Goal: Use online tool/utility: Utilize a website feature to perform a specific function

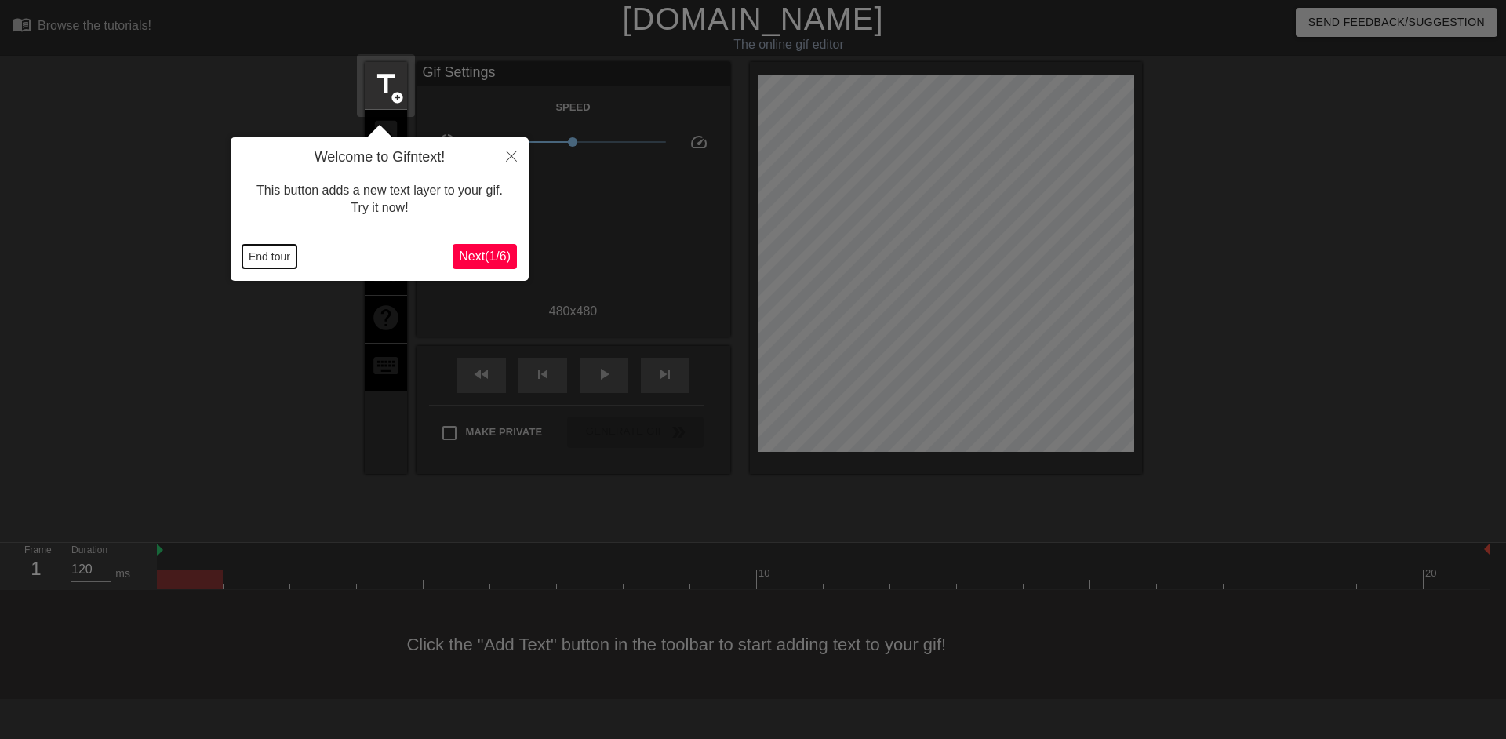
click at [264, 262] on button "End tour" at bounding box center [269, 257] width 54 height 24
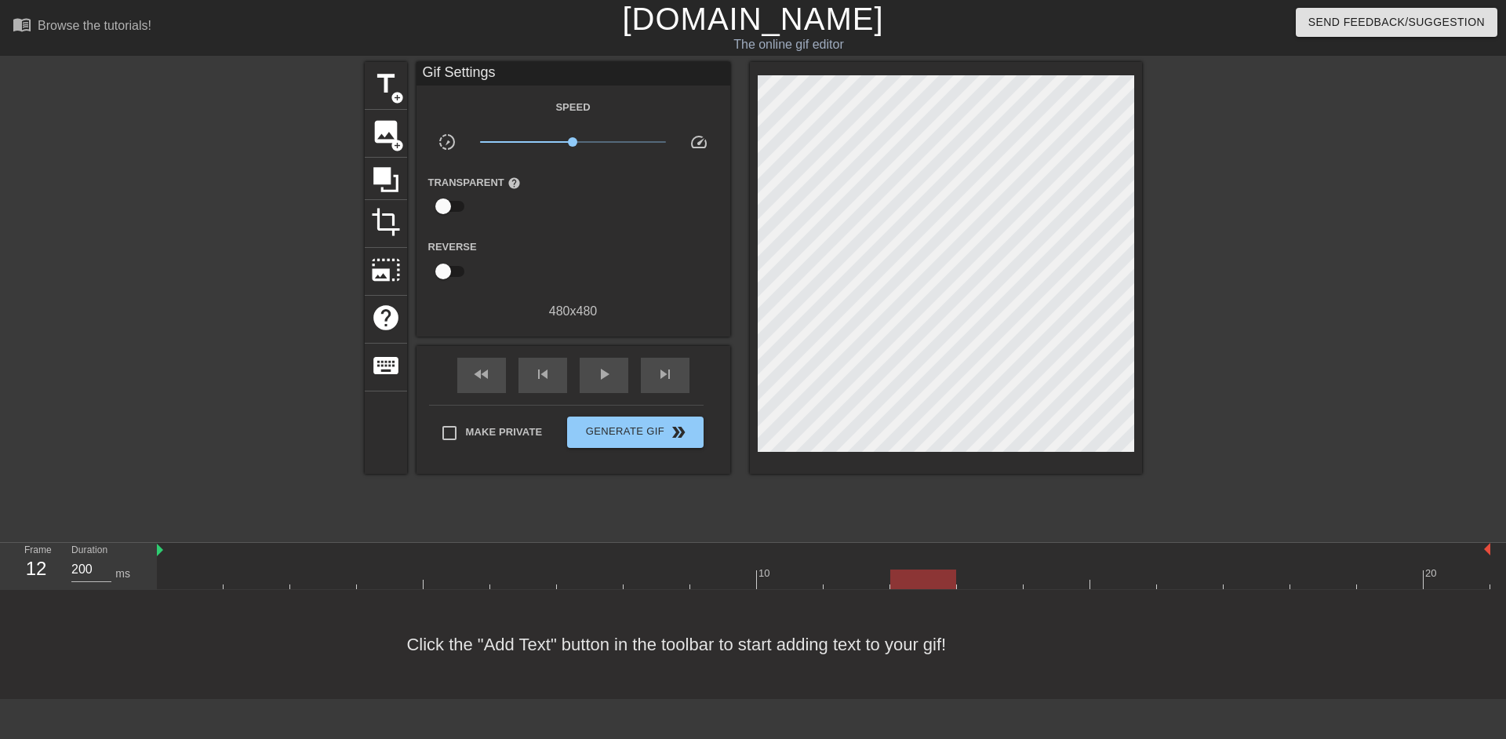
type input "40"
click at [402, 130] on div "image add_circle" at bounding box center [386, 134] width 42 height 48
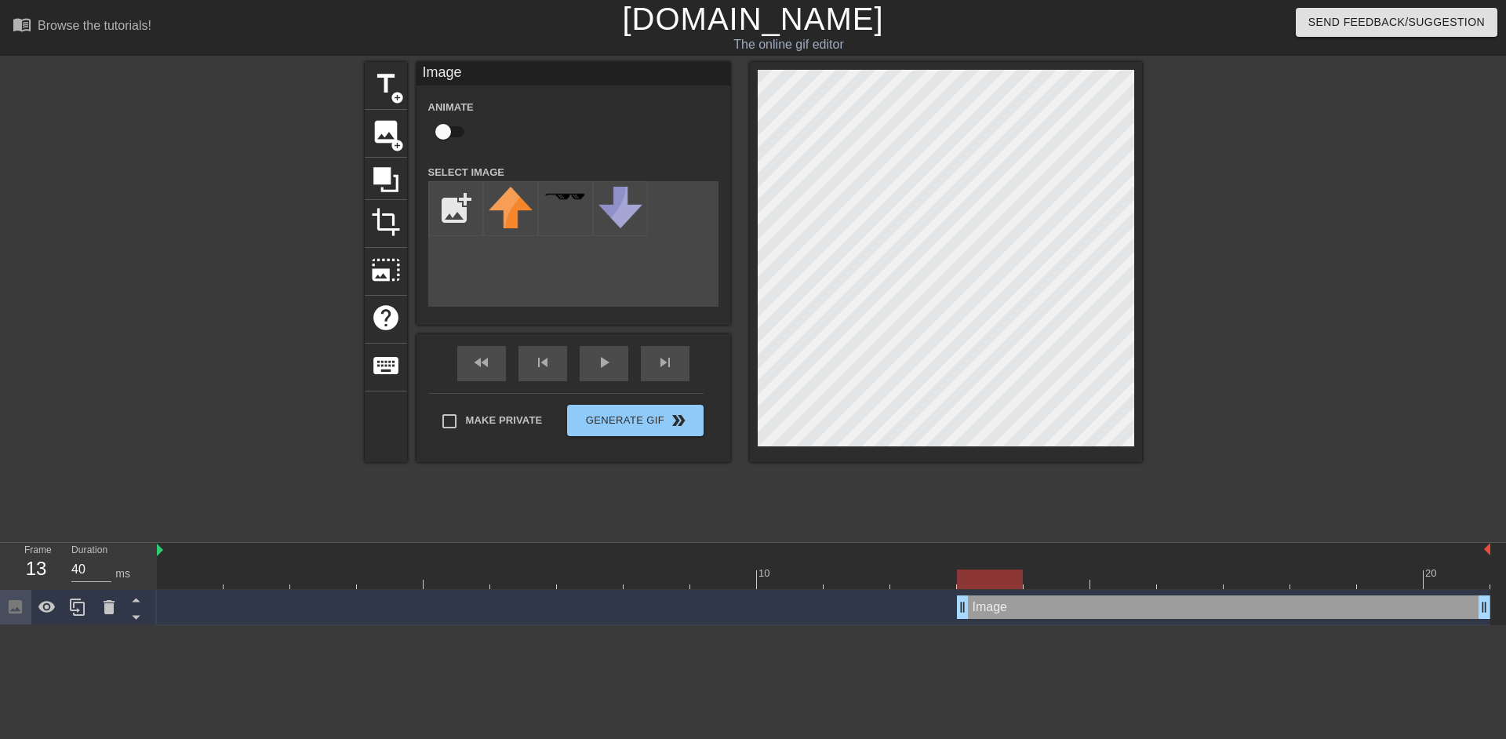
click at [448, 141] on input "checkbox" at bounding box center [442, 132] width 89 height 30
click at [395, 143] on span "add_circle" at bounding box center [397, 145] width 13 height 13
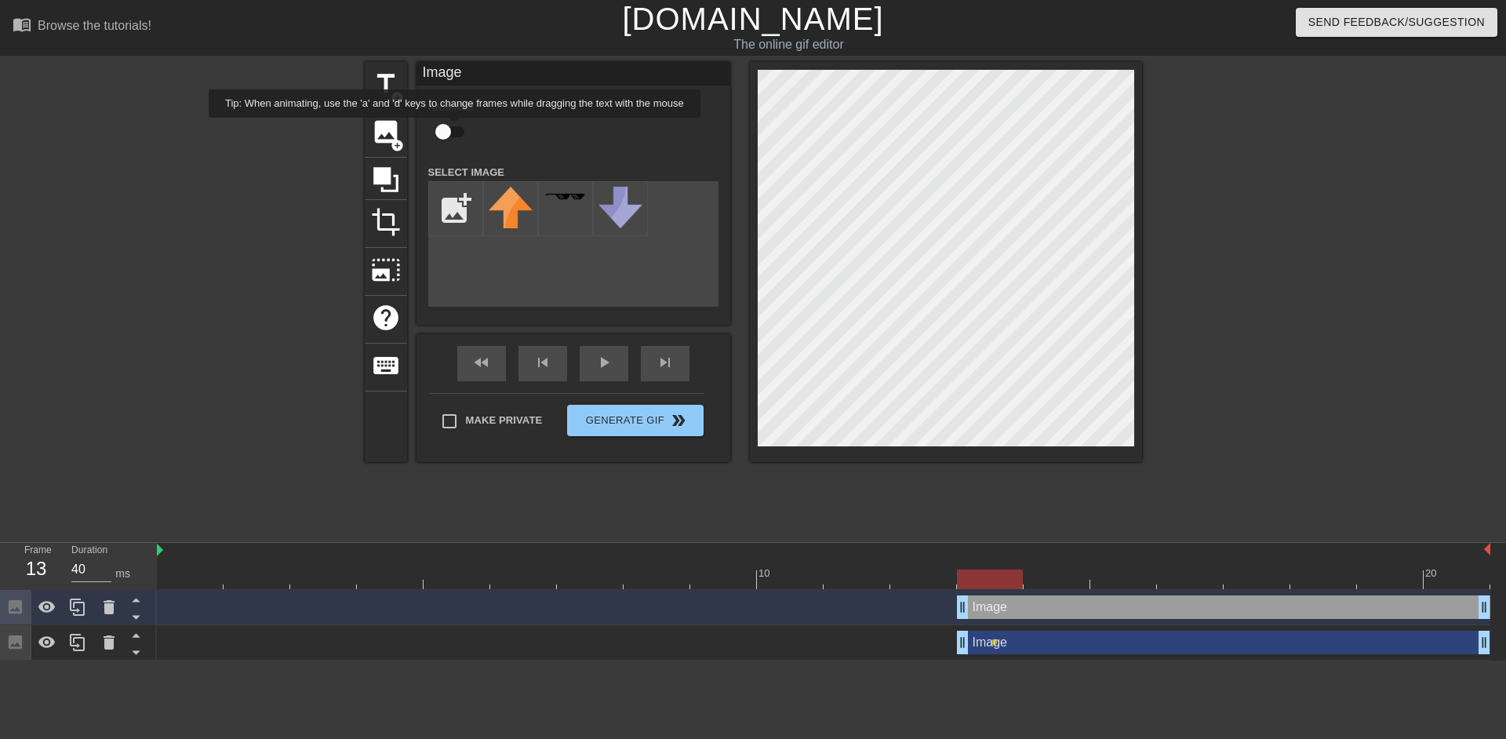
click at [454, 129] on input "checkbox" at bounding box center [442, 132] width 89 height 30
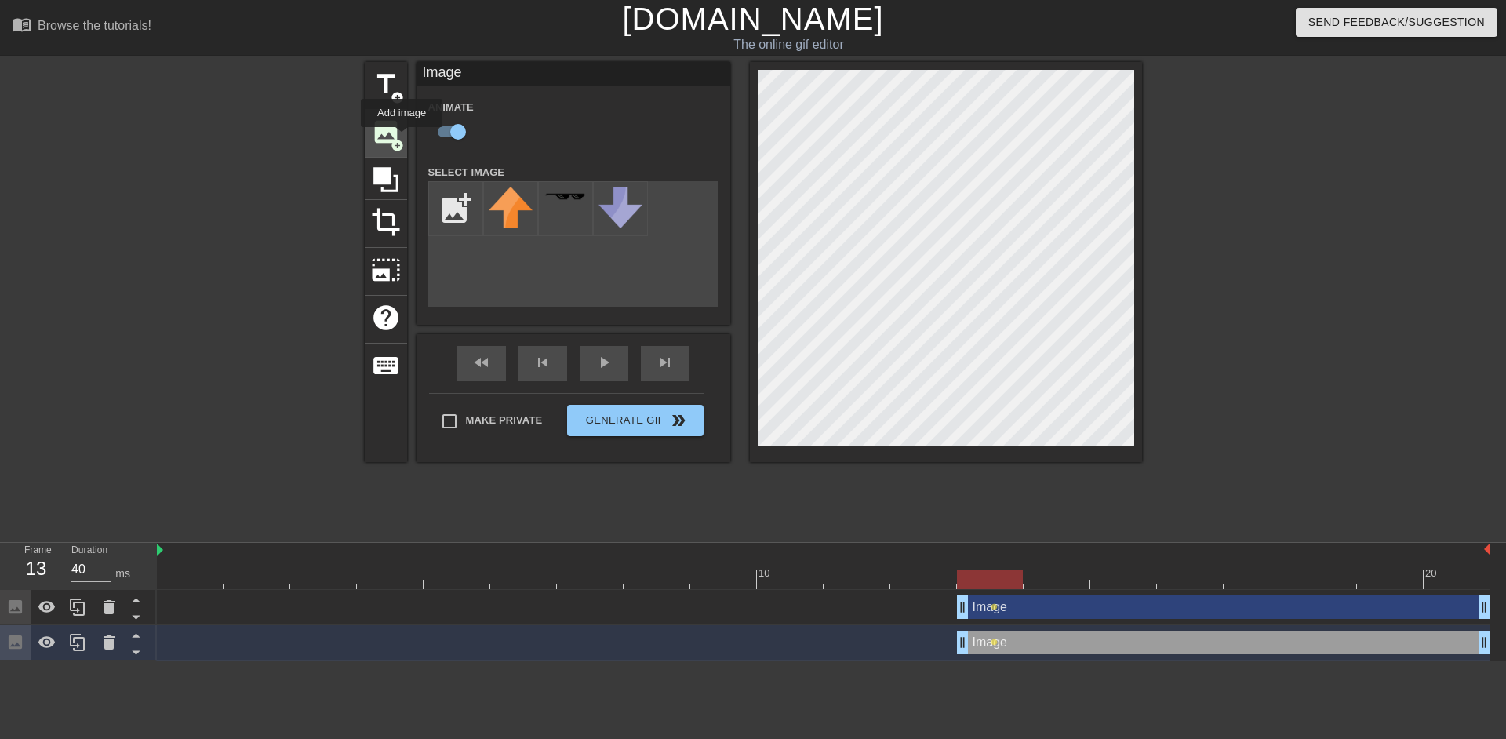
click at [402, 139] on span "add_circle" at bounding box center [397, 145] width 13 height 13
checkbox input "false"
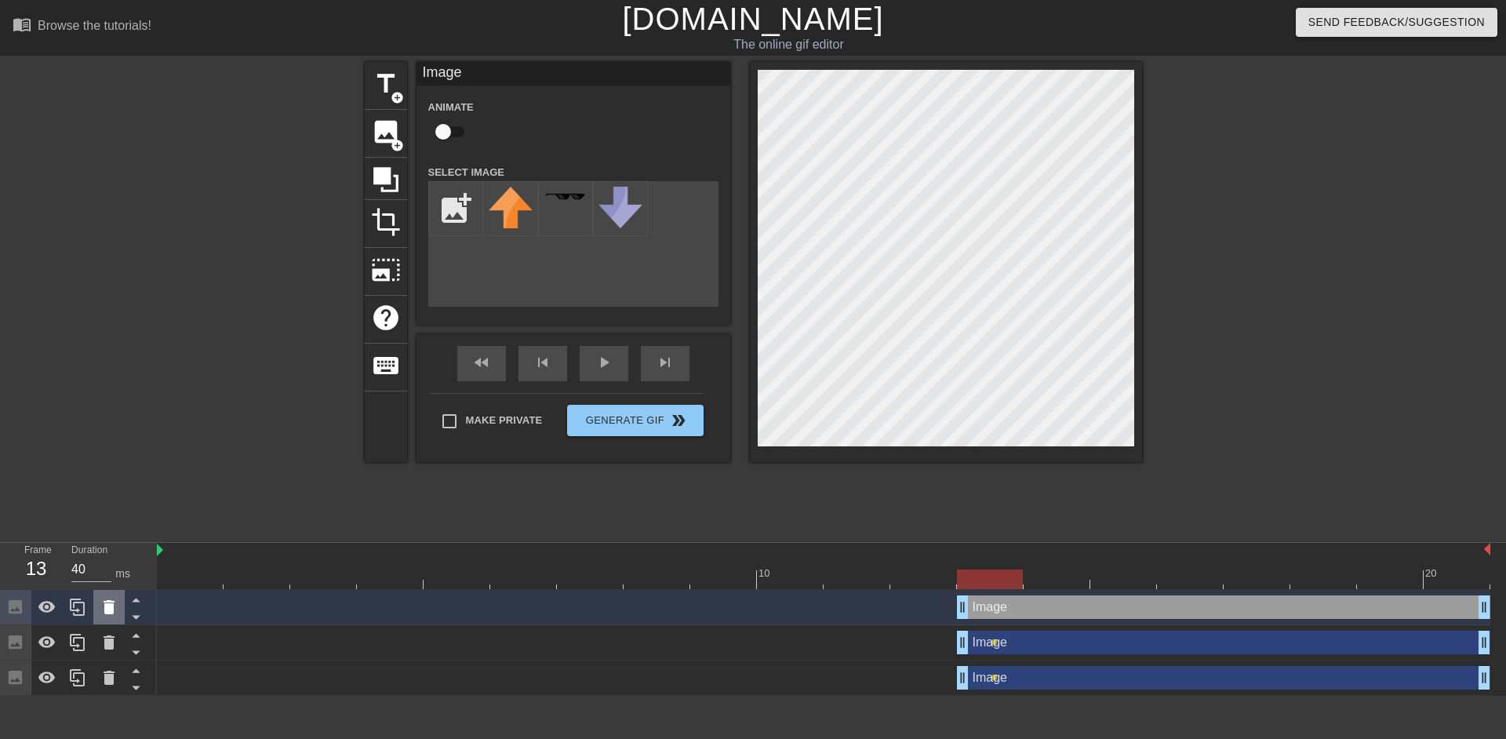
click at [111, 599] on icon at bounding box center [109, 607] width 19 height 19
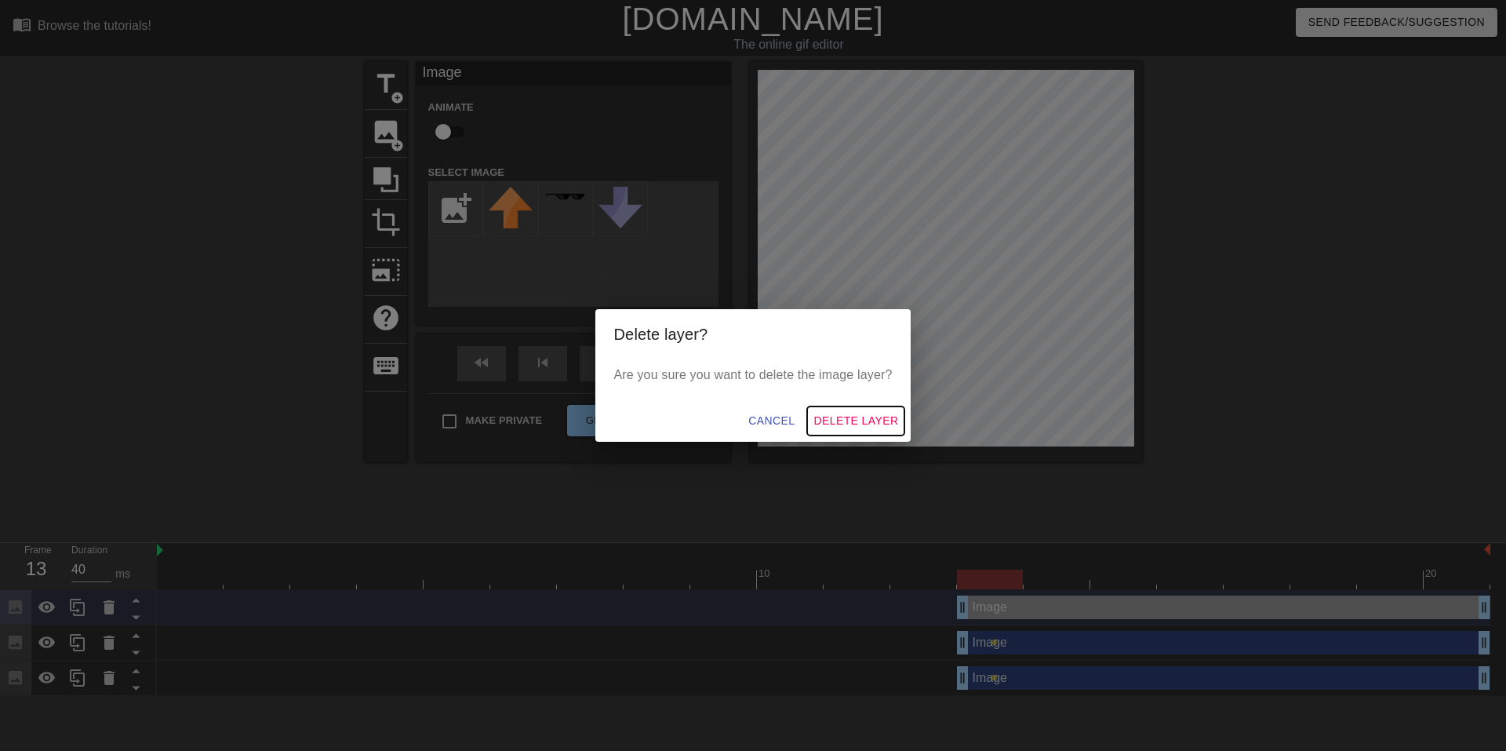
click at [855, 420] on span "Delete Layer" at bounding box center [855, 421] width 85 height 20
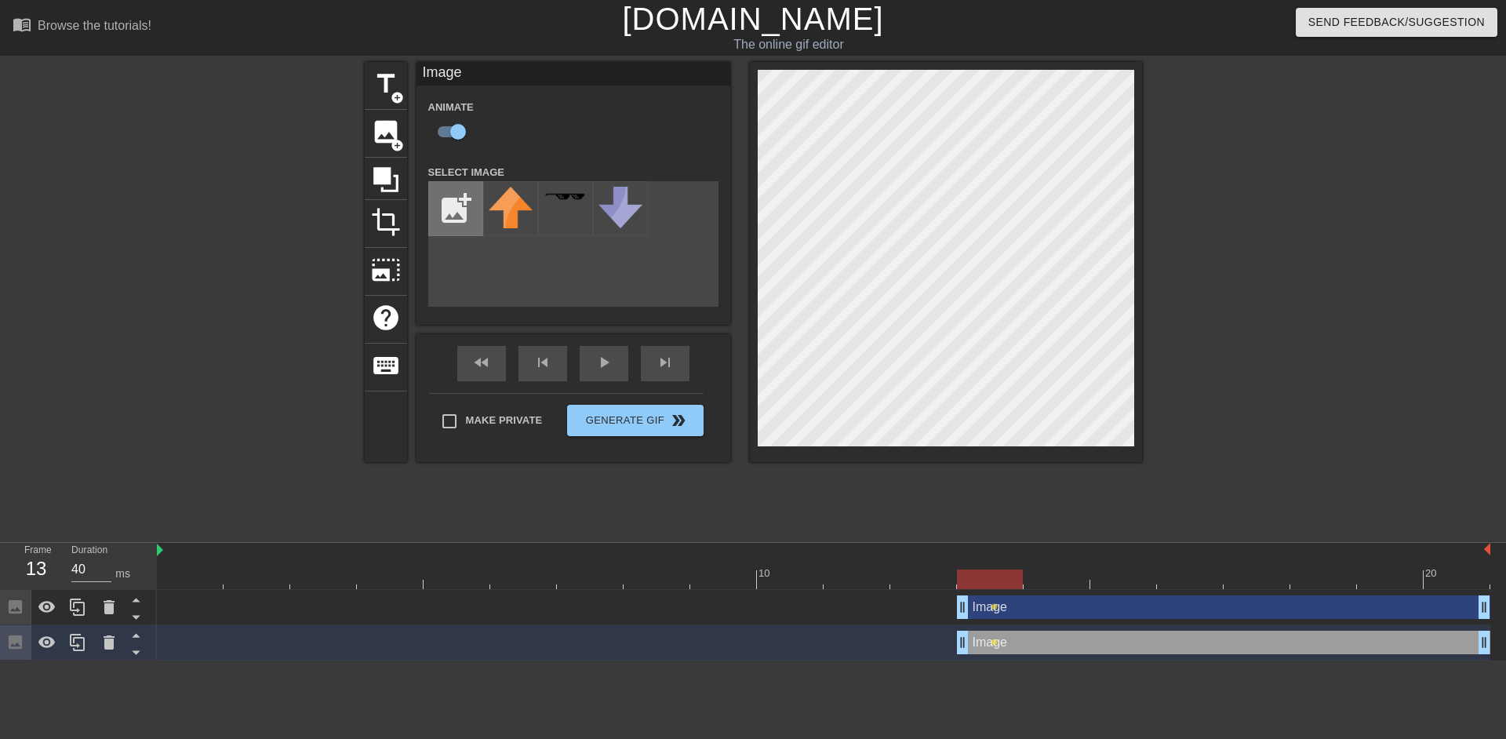
click at [460, 205] on input "file" at bounding box center [455, 208] width 53 height 53
click at [472, 212] on input "file" at bounding box center [455, 208] width 53 height 53
type input "C:\fakepath\Untitled_Artwork 37.png"
click at [568, 207] on img at bounding box center [566, 208] width 44 height 42
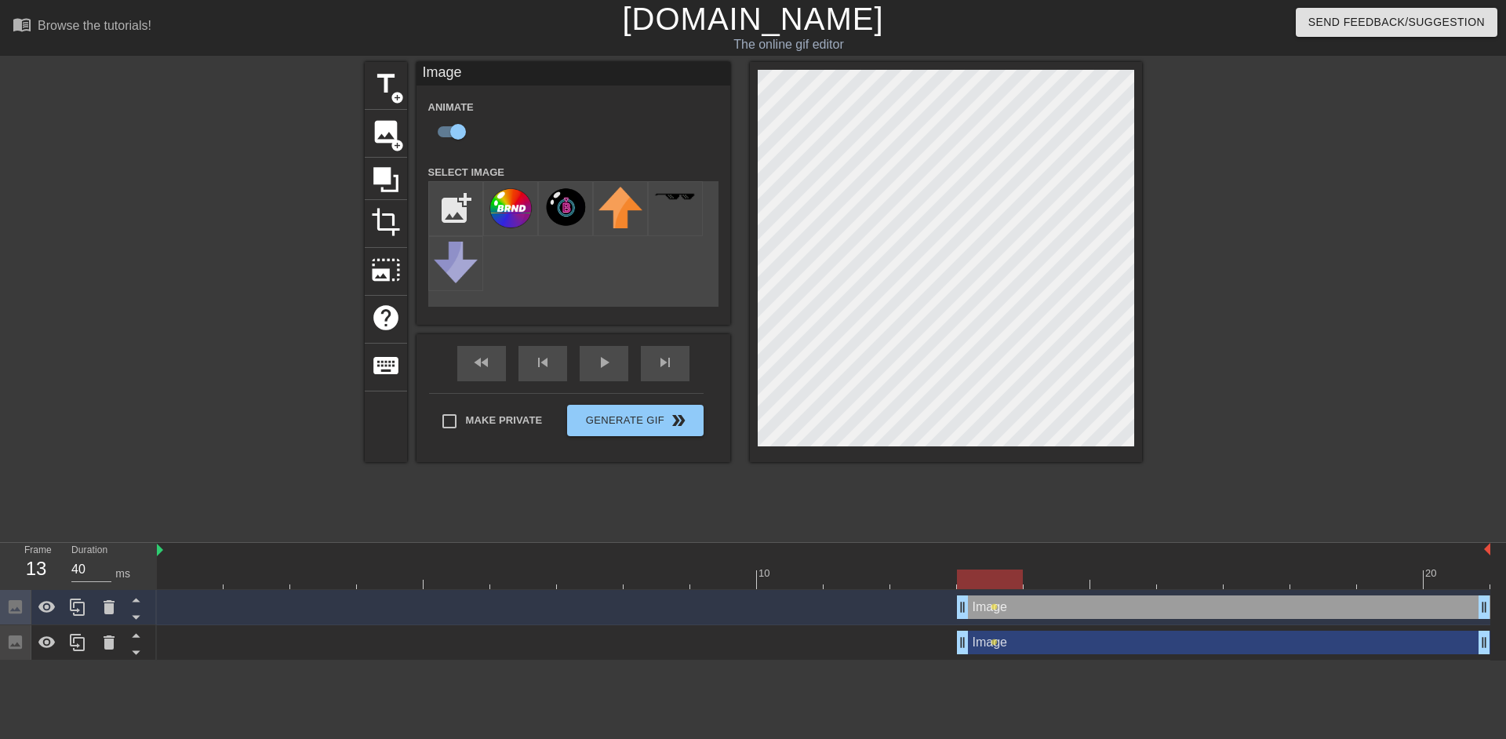
click at [513, 212] on img at bounding box center [511, 208] width 44 height 42
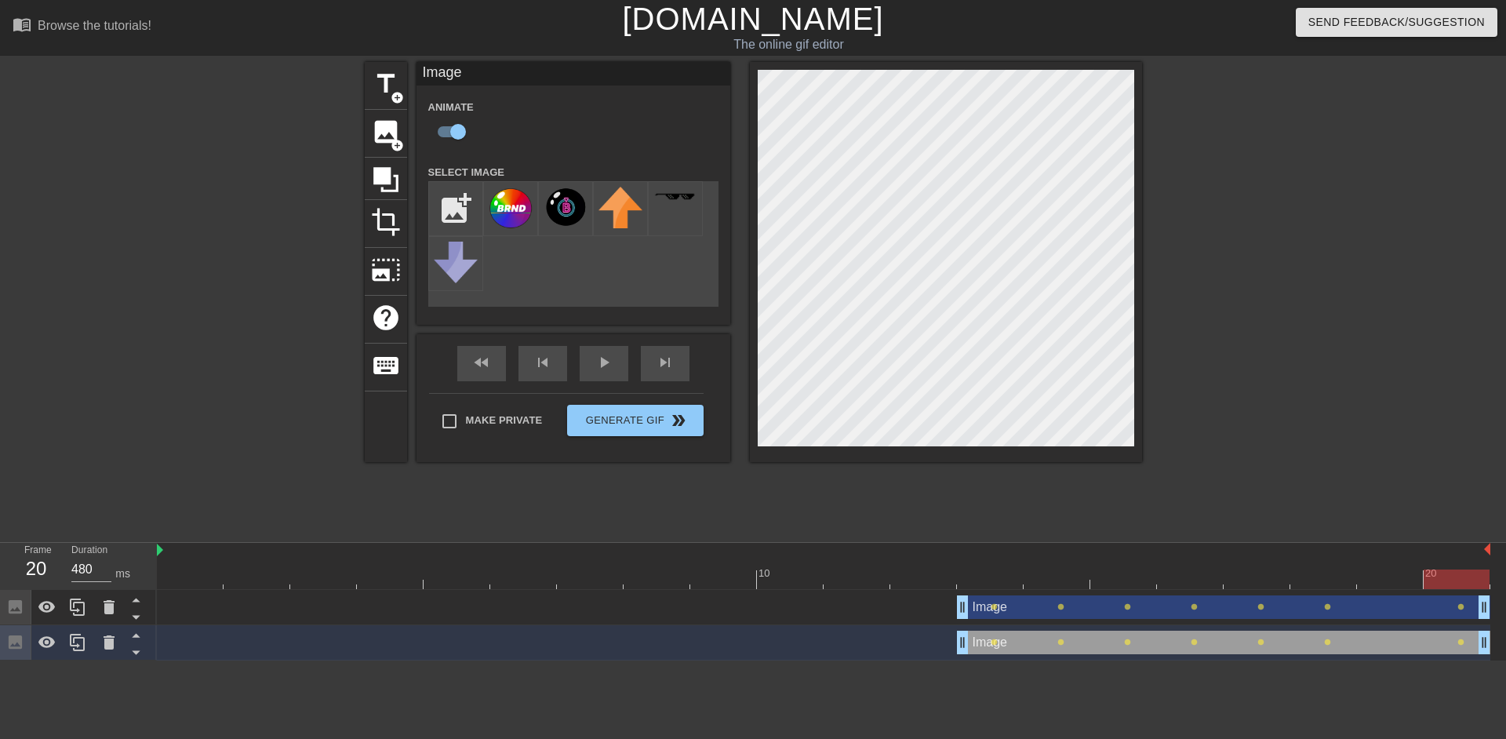
type input "120"
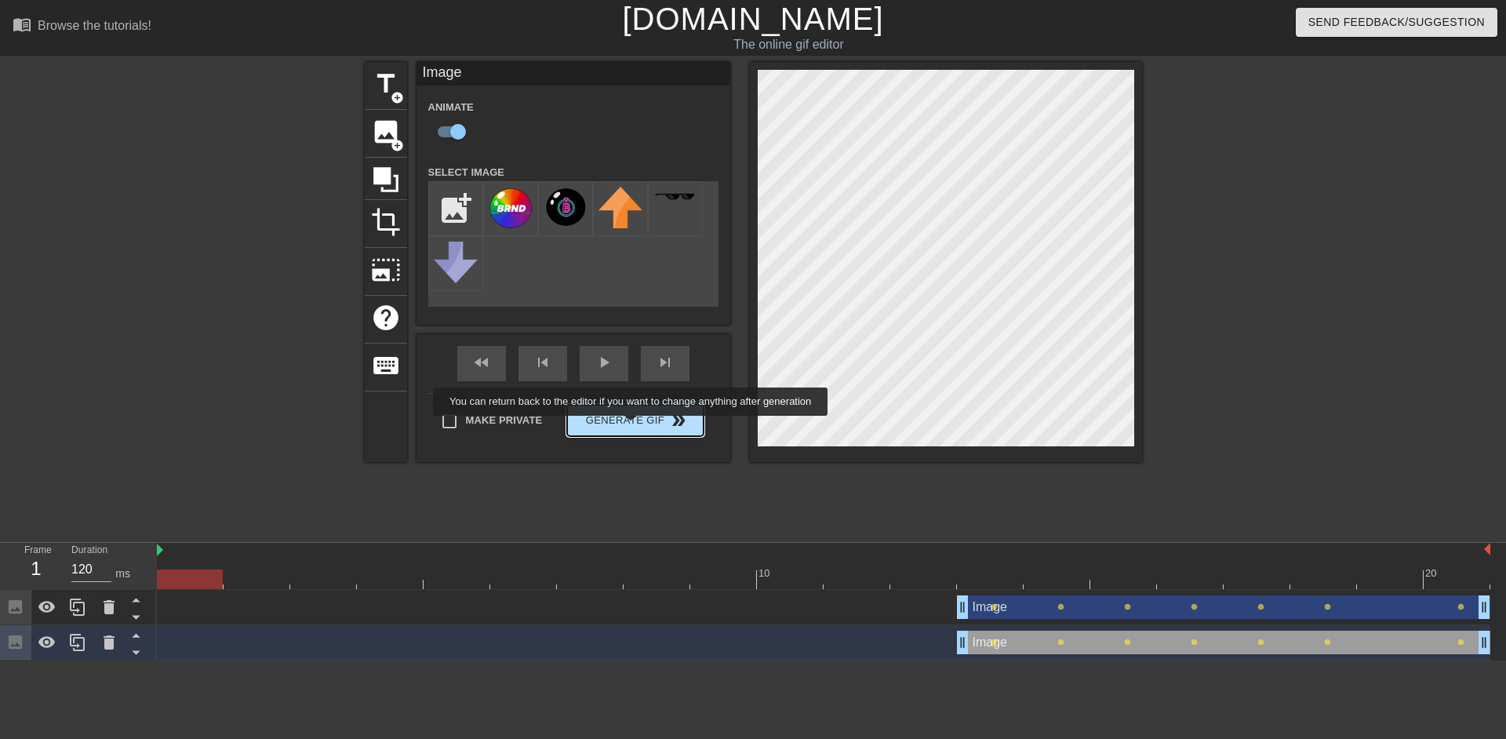
click at [635, 427] on span "Generate Gif double_arrow" at bounding box center [634, 420] width 123 height 19
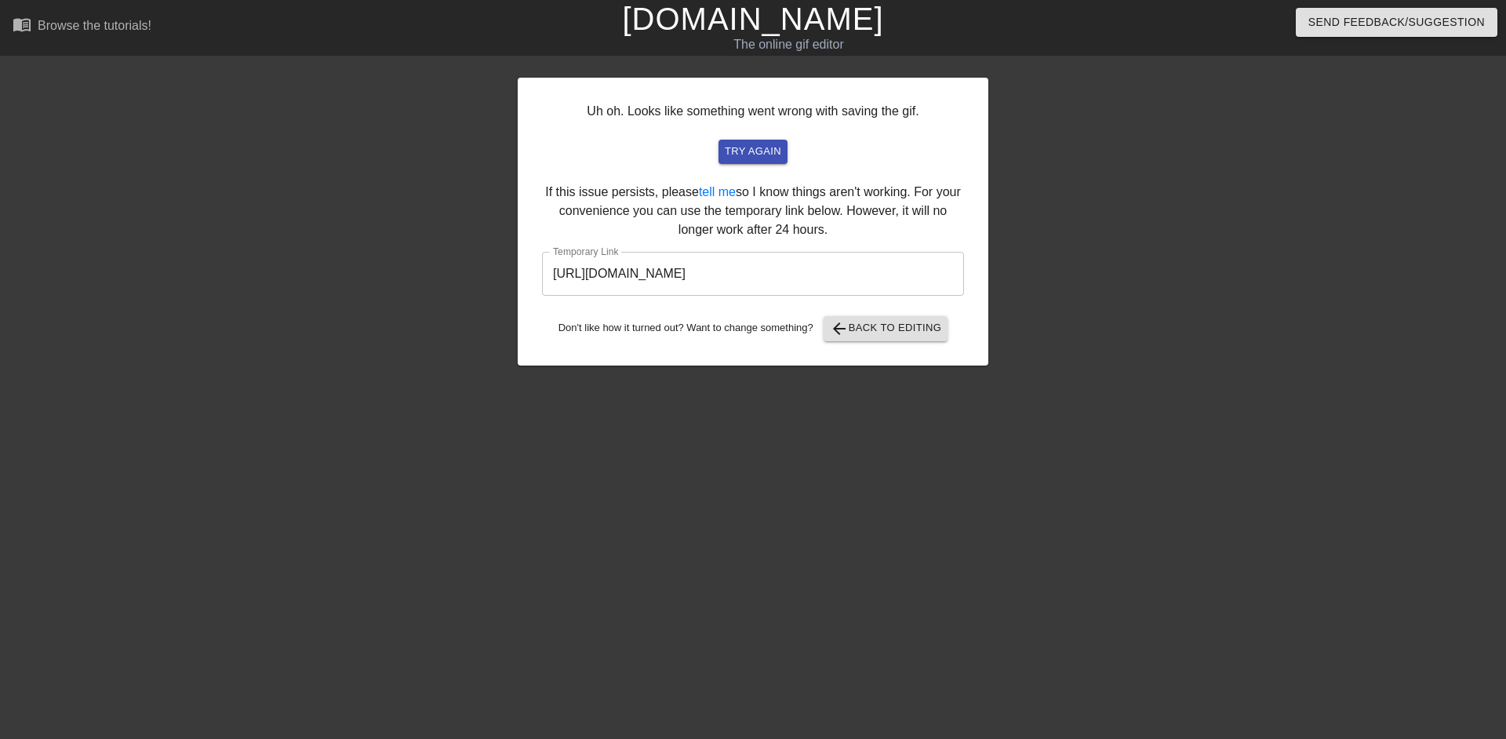
click at [835, 274] on input "https://www.gifntext.com/temp_generations/2uwZ61Xw.gif" at bounding box center [753, 274] width 422 height 44
click at [837, 274] on input "https://www.gifntext.com/temp_generations/2uwZ61Xw.gif" at bounding box center [753, 274] width 422 height 44
click at [781, 31] on link "[DOMAIN_NAME]" at bounding box center [752, 19] width 261 height 35
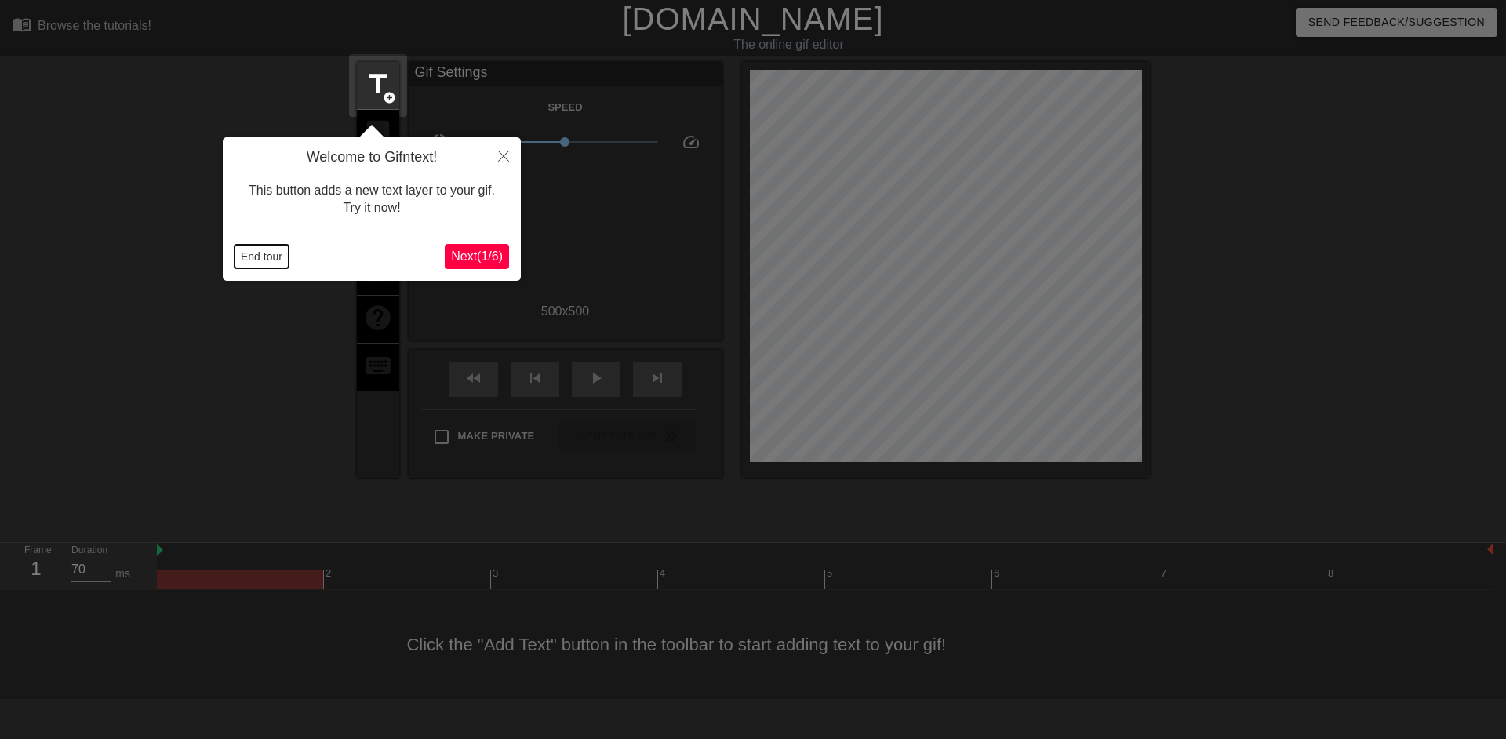
click at [258, 263] on button "End tour" at bounding box center [262, 257] width 54 height 24
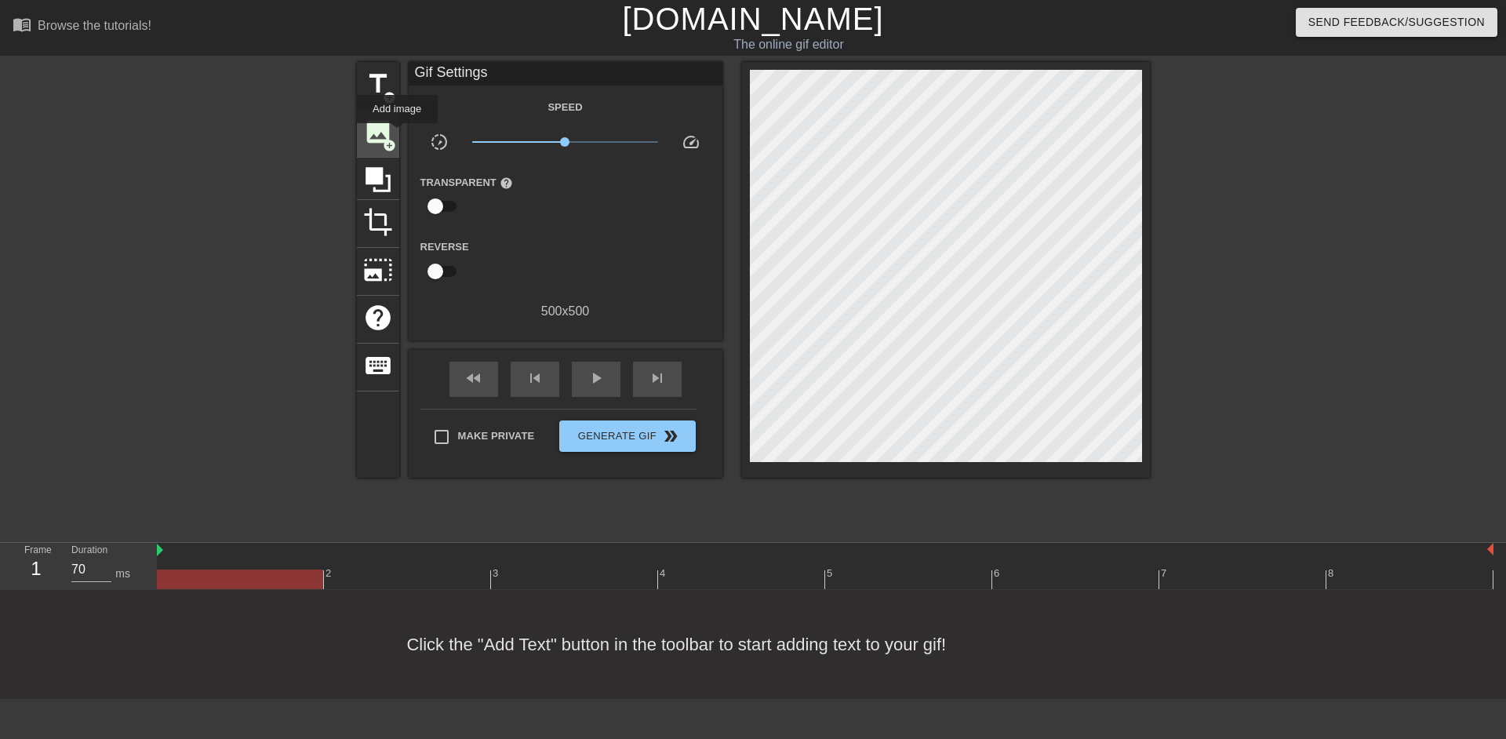
click at [397, 134] on div "image add_circle" at bounding box center [378, 134] width 42 height 48
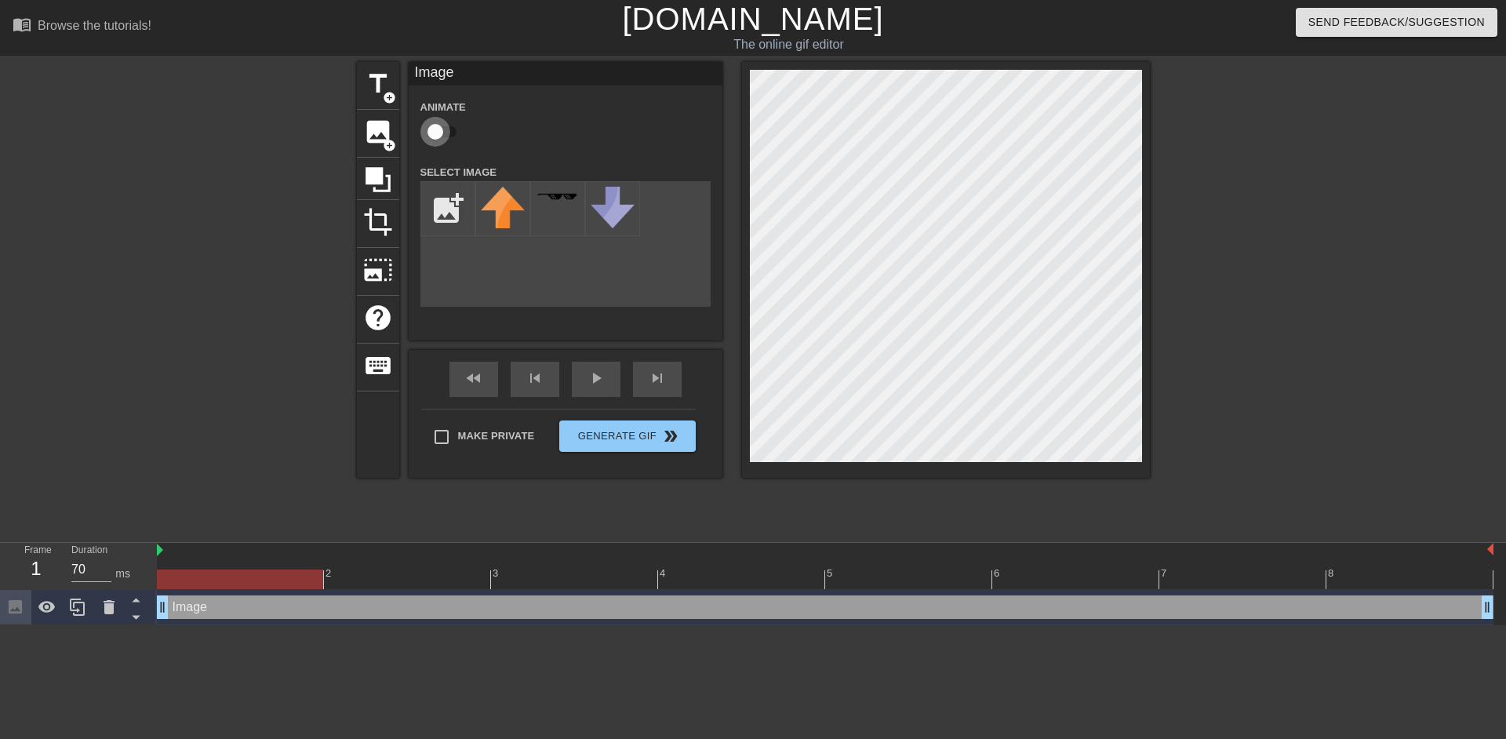
click at [428, 129] on input "checkbox" at bounding box center [435, 132] width 89 height 30
click at [389, 146] on span "add_circle" at bounding box center [389, 145] width 13 height 13
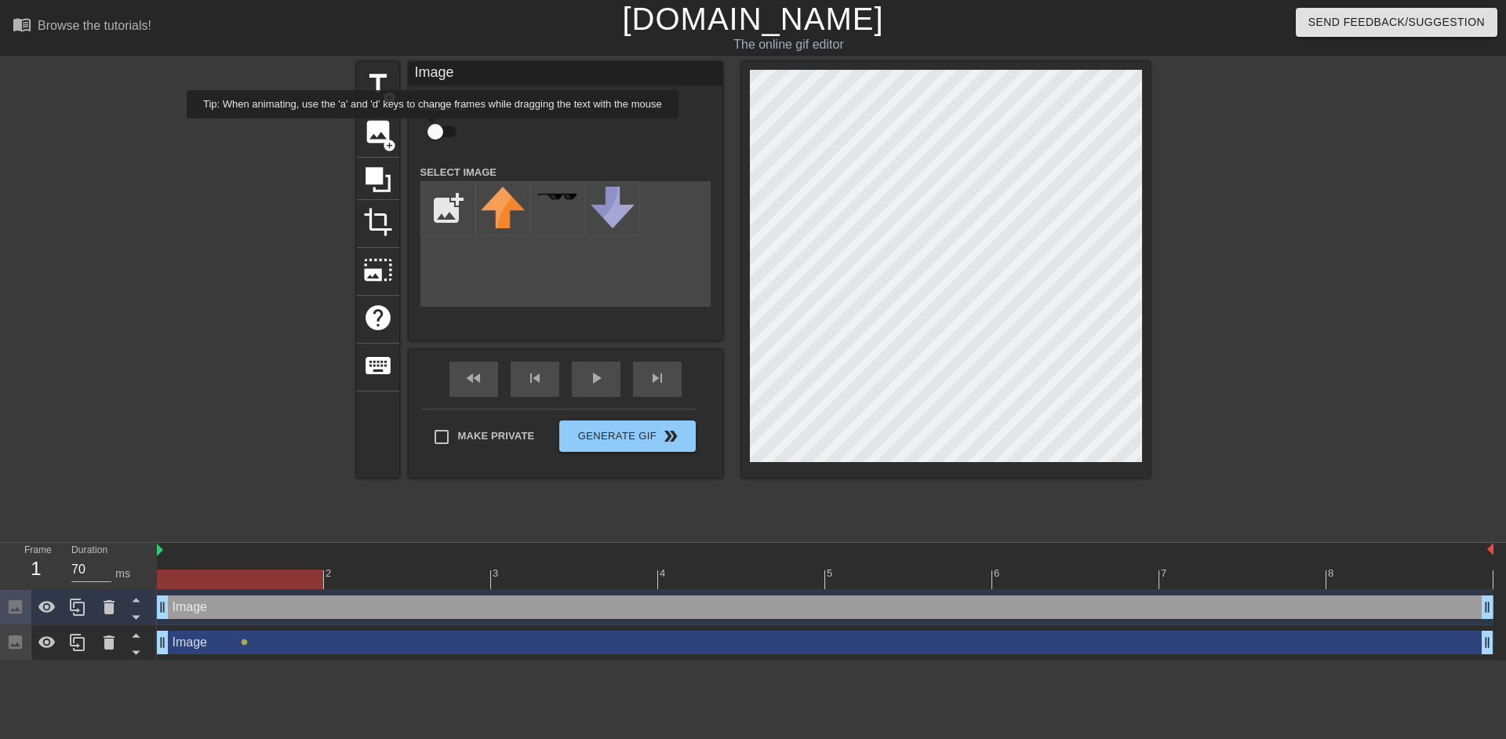
click at [433, 129] on input "checkbox" at bounding box center [435, 132] width 89 height 30
click at [388, 139] on span "add_circle" at bounding box center [389, 145] width 13 height 13
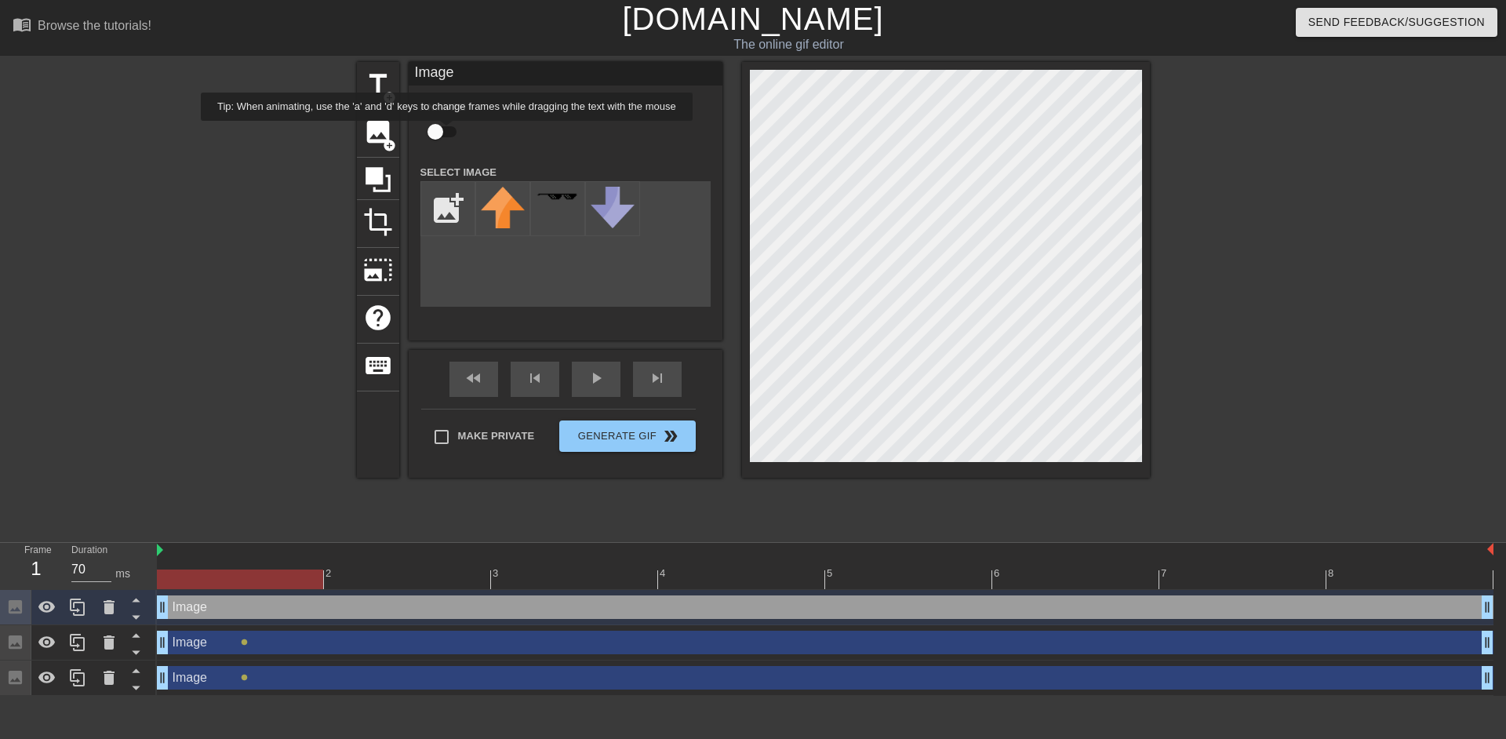
click at [442, 130] on input "checkbox" at bounding box center [435, 132] width 89 height 30
checkbox input "true"
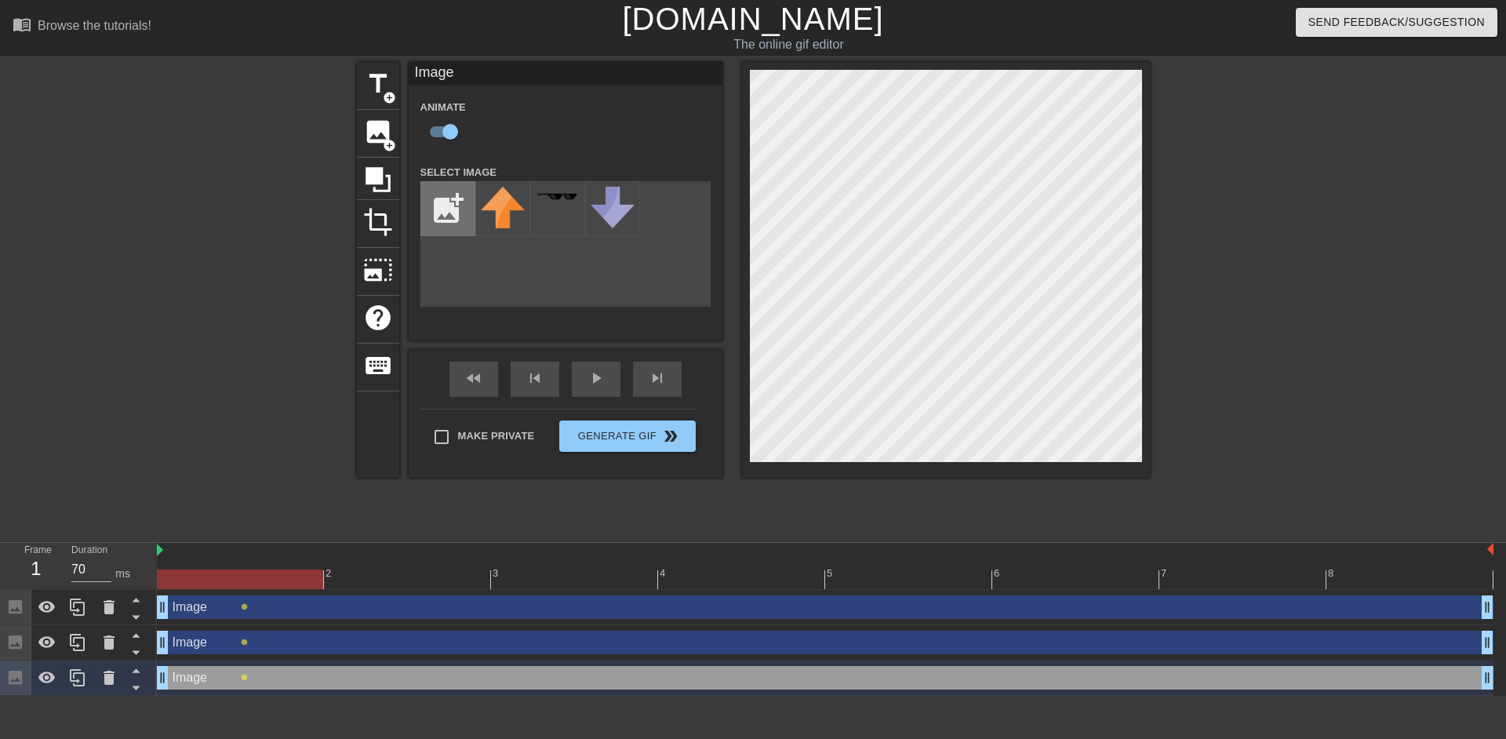
click at [449, 202] on input "file" at bounding box center [447, 208] width 53 height 53
click at [451, 206] on input "file" at bounding box center [447, 208] width 53 height 53
click at [464, 218] on input "file" at bounding box center [447, 208] width 53 height 53
type input "C:\fakepath\IMG_1072 2.png"
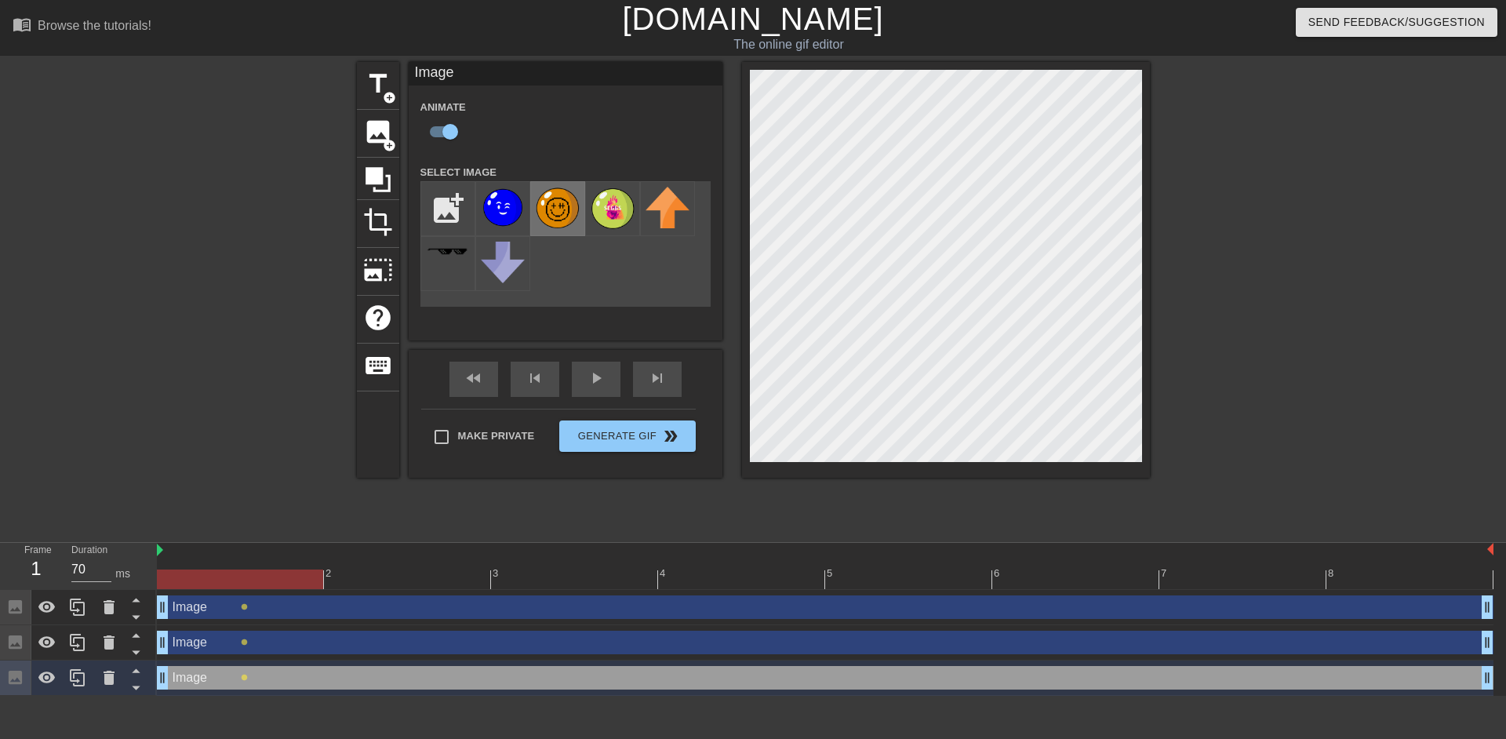
click at [556, 203] on img at bounding box center [558, 208] width 44 height 43
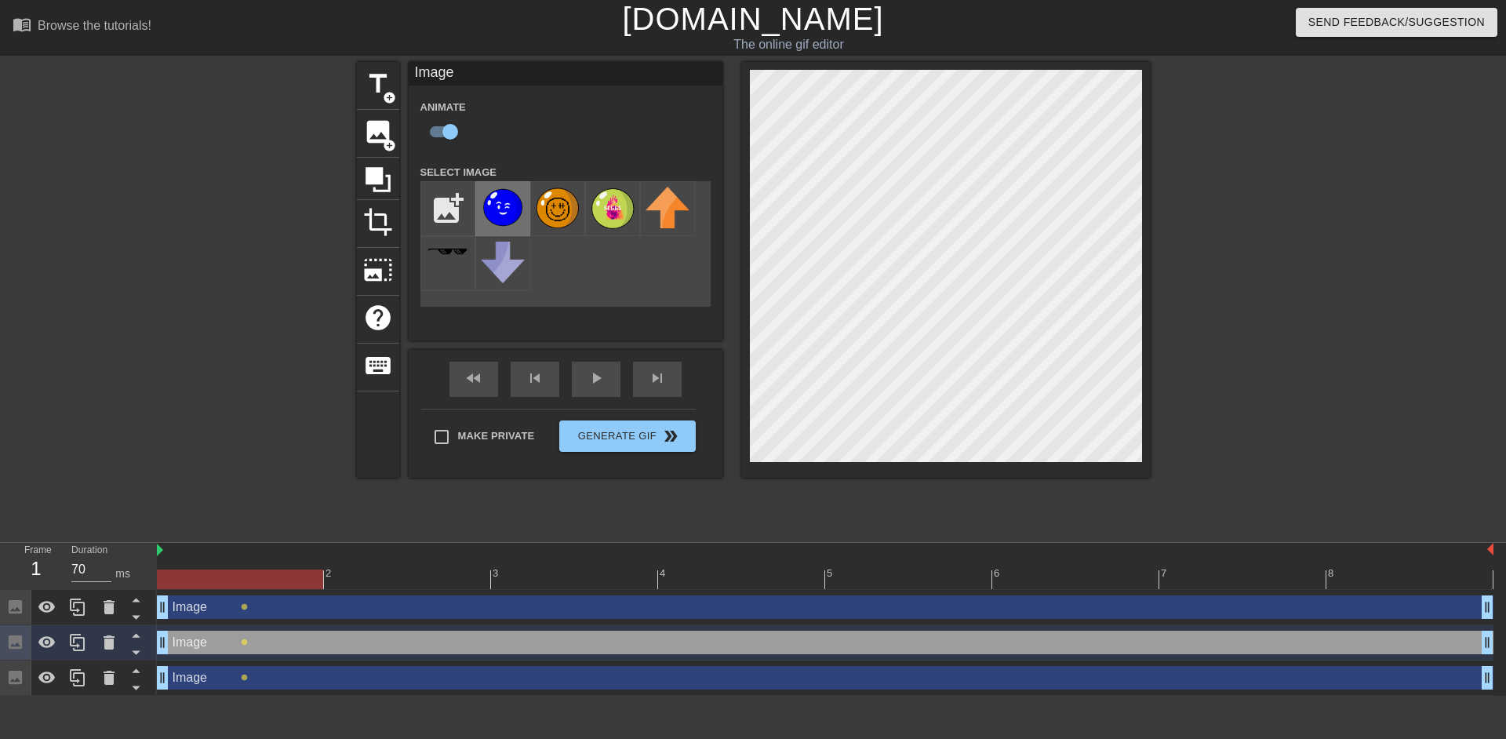
click at [508, 202] on img at bounding box center [503, 208] width 44 height 42
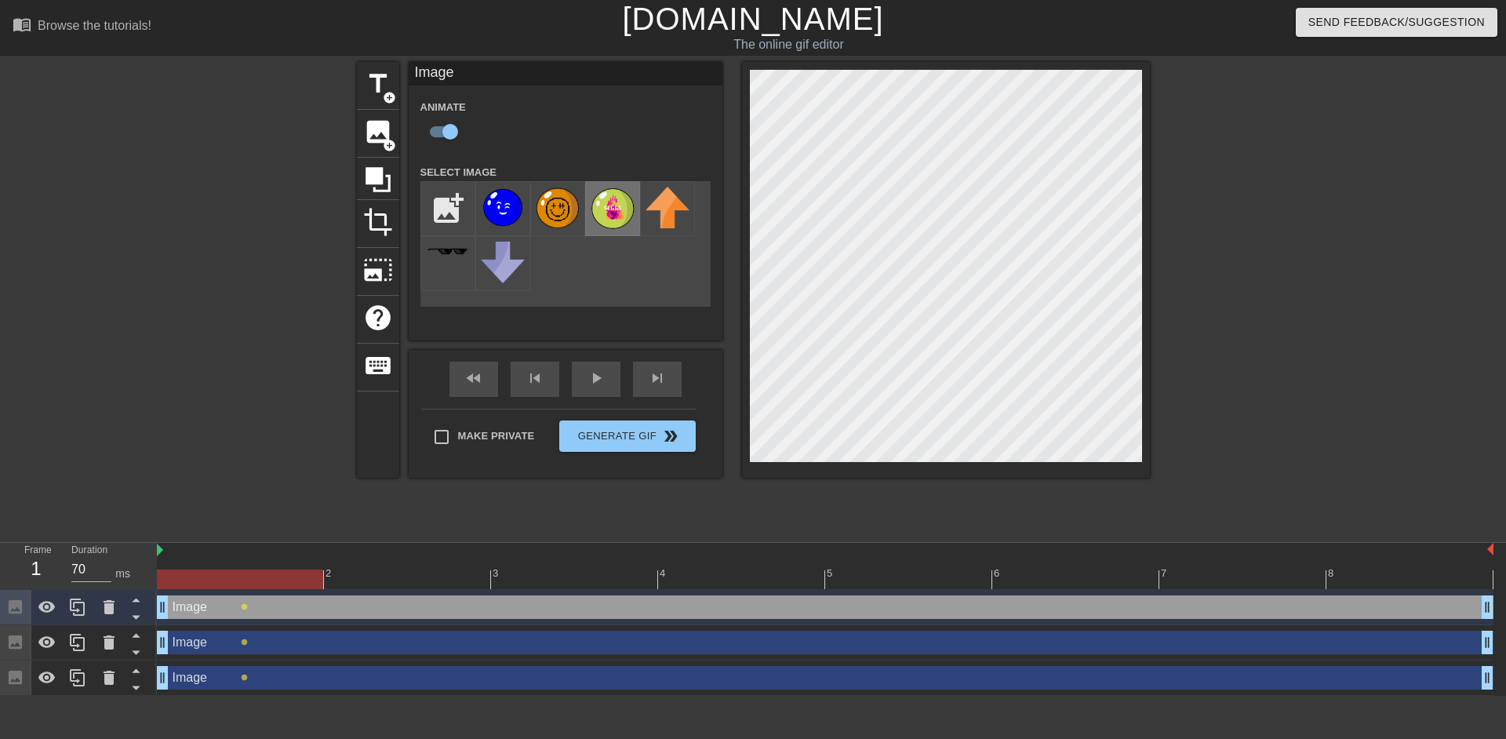
click at [623, 213] on img at bounding box center [613, 208] width 44 height 43
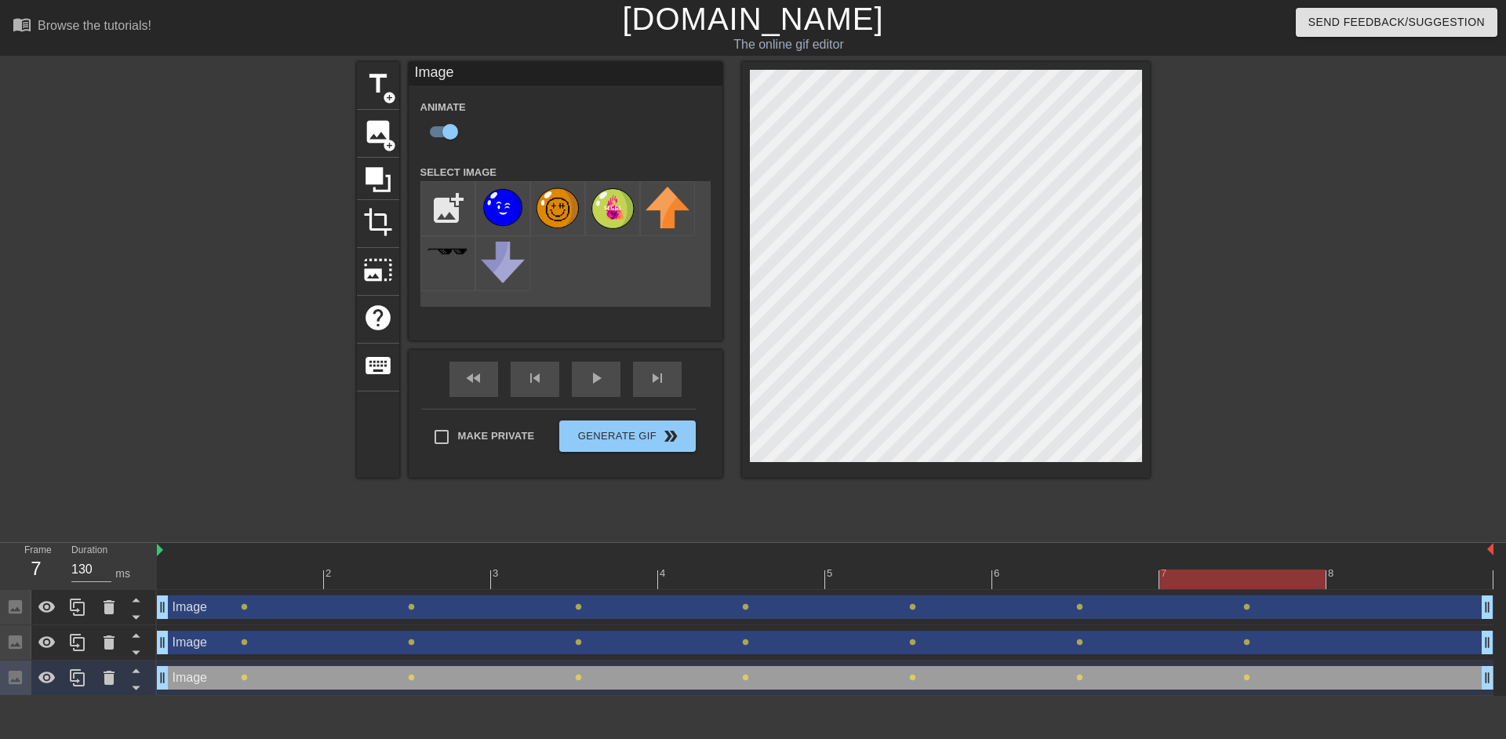
type input "70"
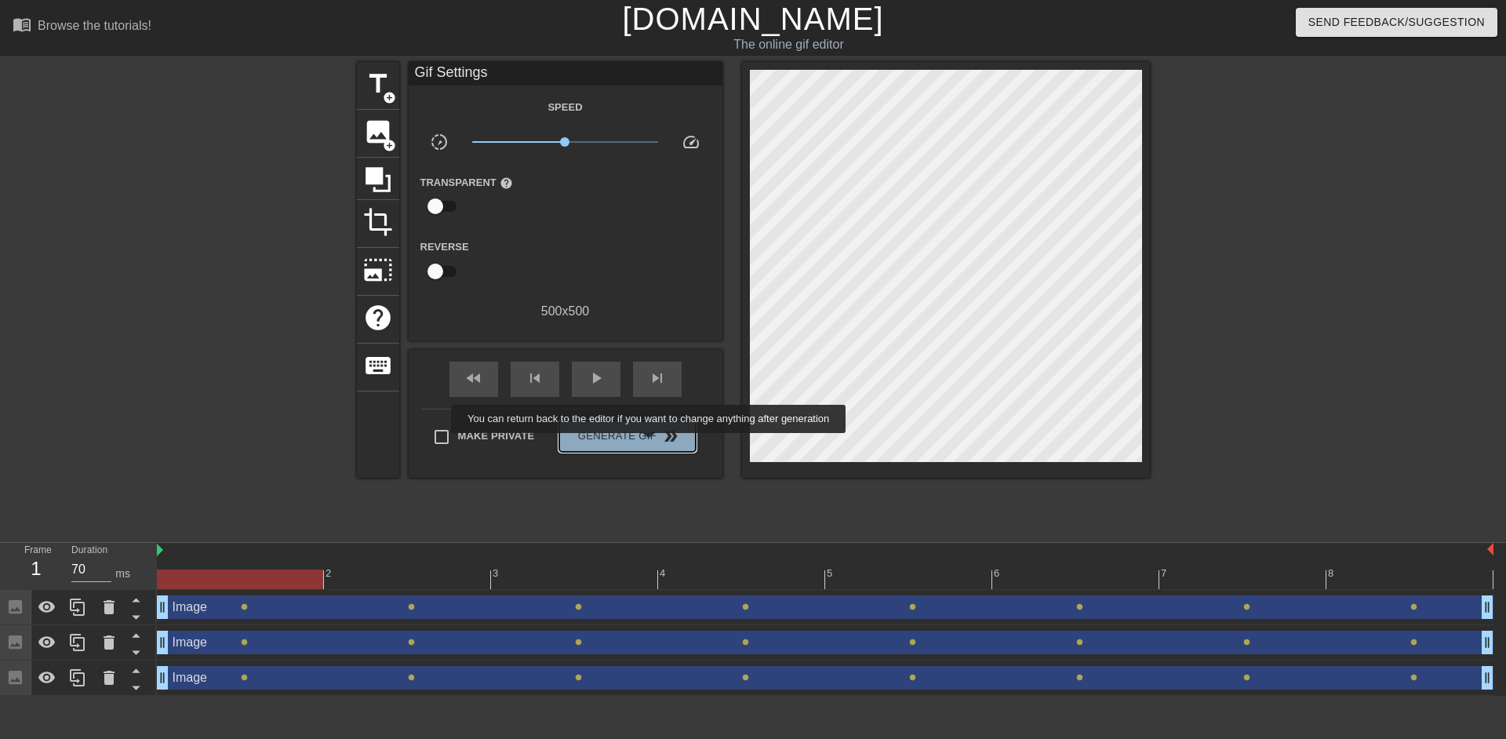
click at [650, 444] on span "Generate Gif double_arrow" at bounding box center [627, 436] width 123 height 19
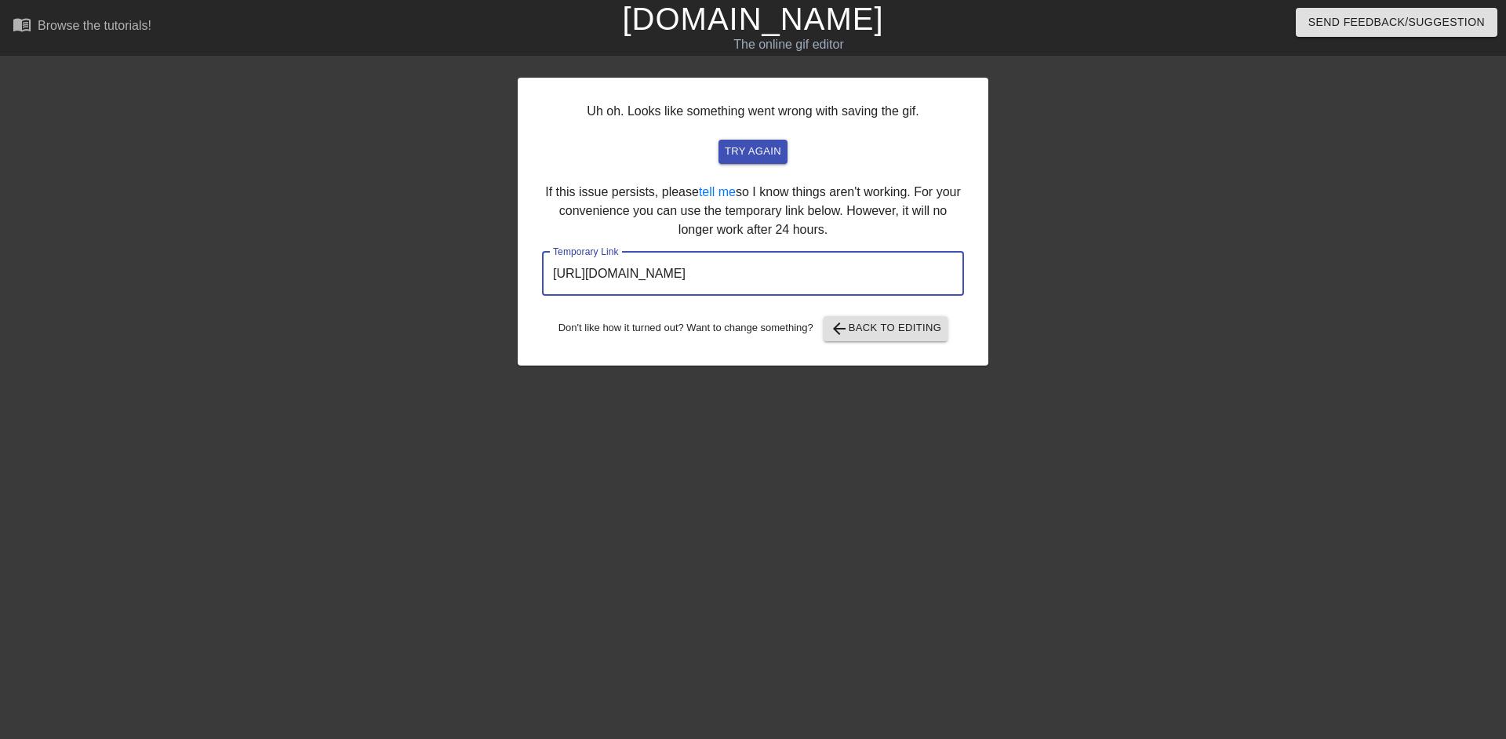
click at [706, 275] on input "https://www.gifntext.com/temp_generations/7aApSKS6.gif" at bounding box center [753, 274] width 422 height 44
click at [737, 35] on link "[DOMAIN_NAME]" at bounding box center [752, 19] width 261 height 35
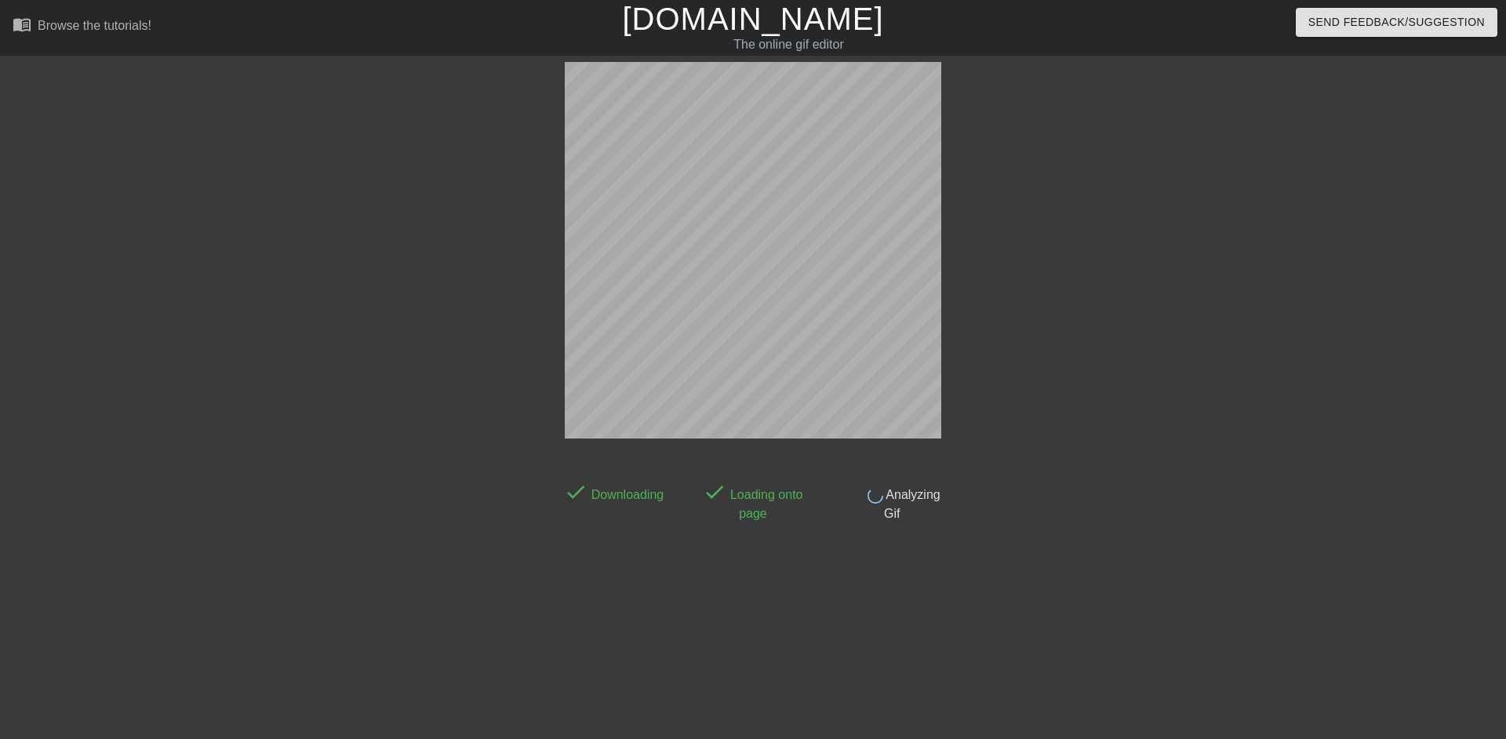
drag, startPoint x: 770, startPoint y: 268, endPoint x: 1101, endPoint y: 241, distance: 331.4
click at [1101, 241] on div at bounding box center [1086, 297] width 235 height 471
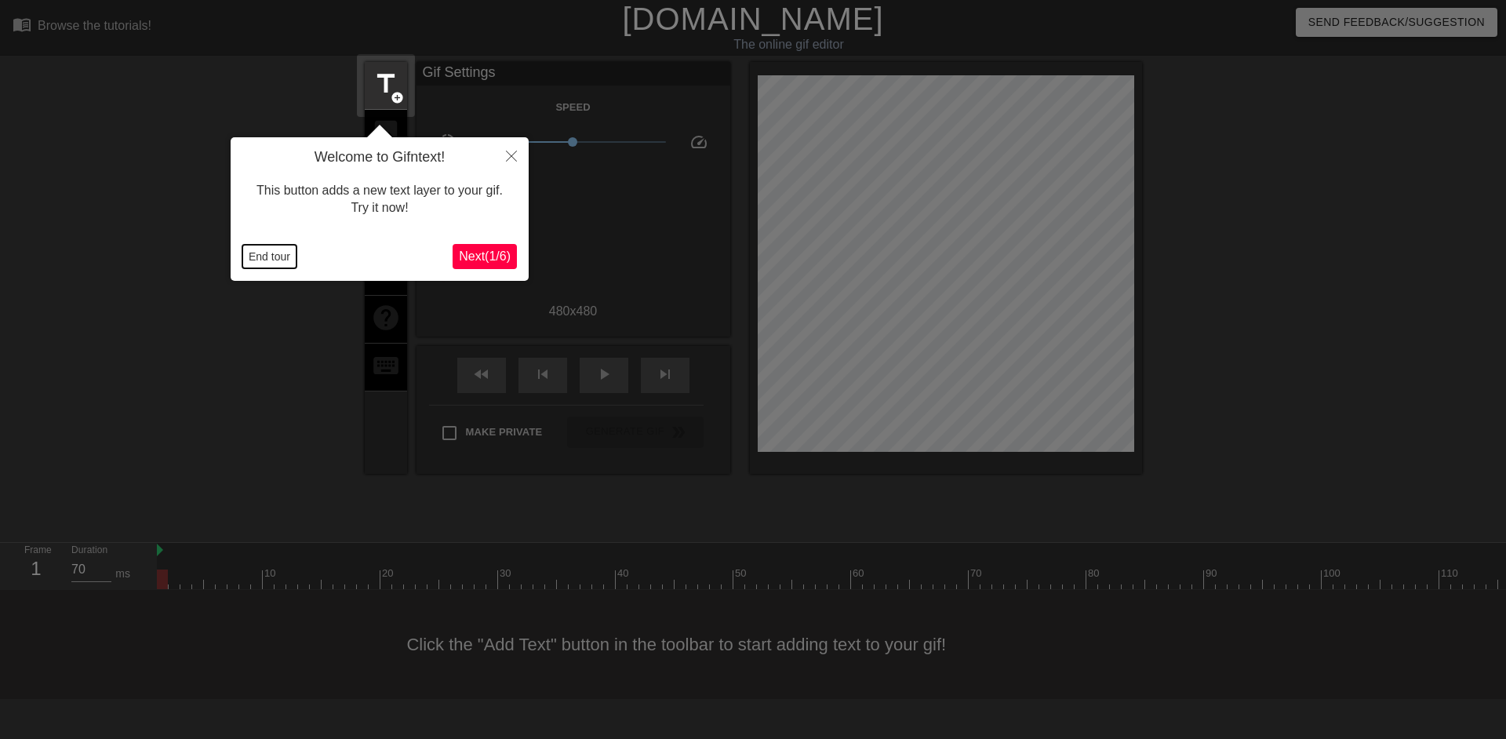
click at [276, 251] on button "End tour" at bounding box center [269, 257] width 54 height 24
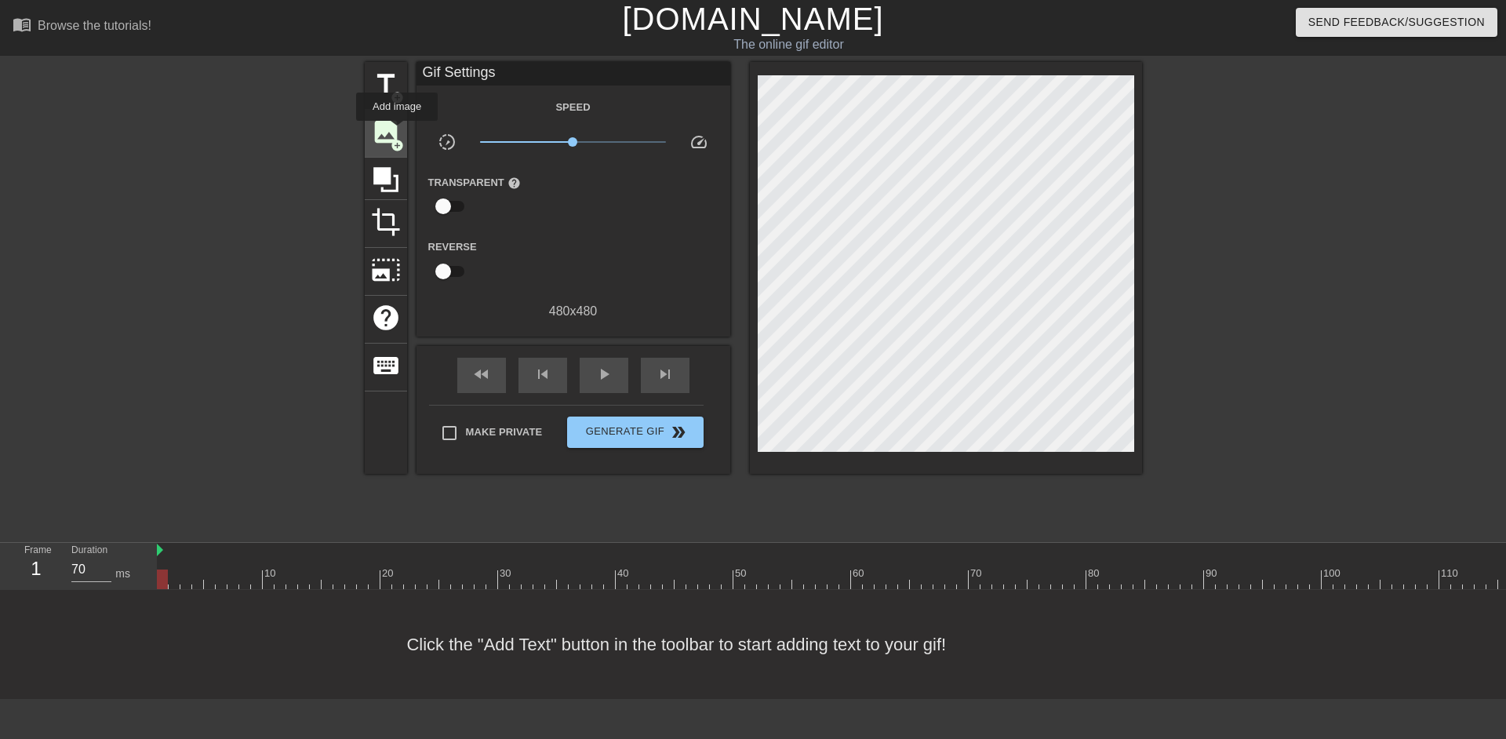
click at [397, 135] on span "image" at bounding box center [386, 132] width 30 height 30
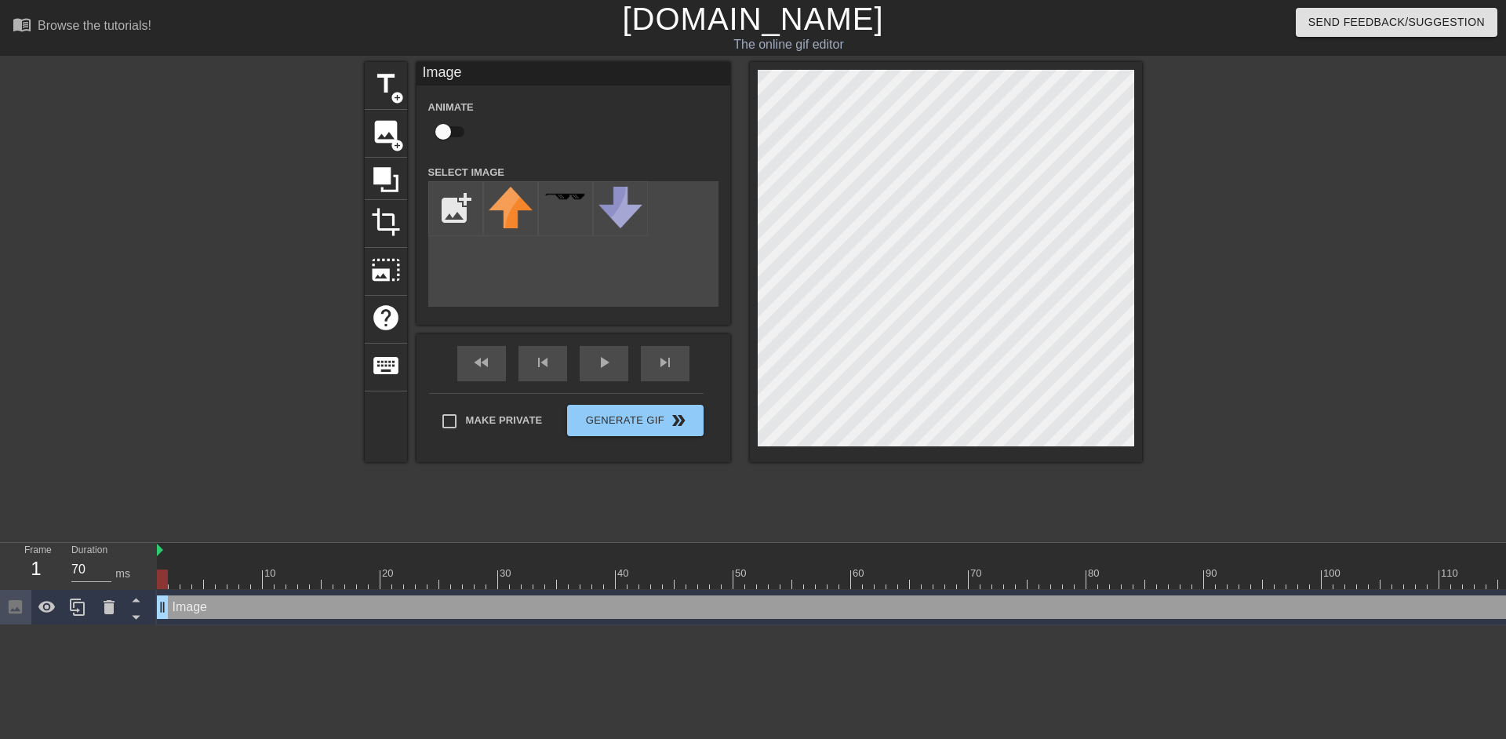
click at [449, 132] on input "checkbox" at bounding box center [442, 132] width 89 height 30
checkbox input "true"
click at [457, 217] on input "file" at bounding box center [455, 208] width 53 height 53
click at [459, 213] on input "file" at bounding box center [455, 208] width 53 height 53
type input "C:\fakepath\IMG_1076.png"
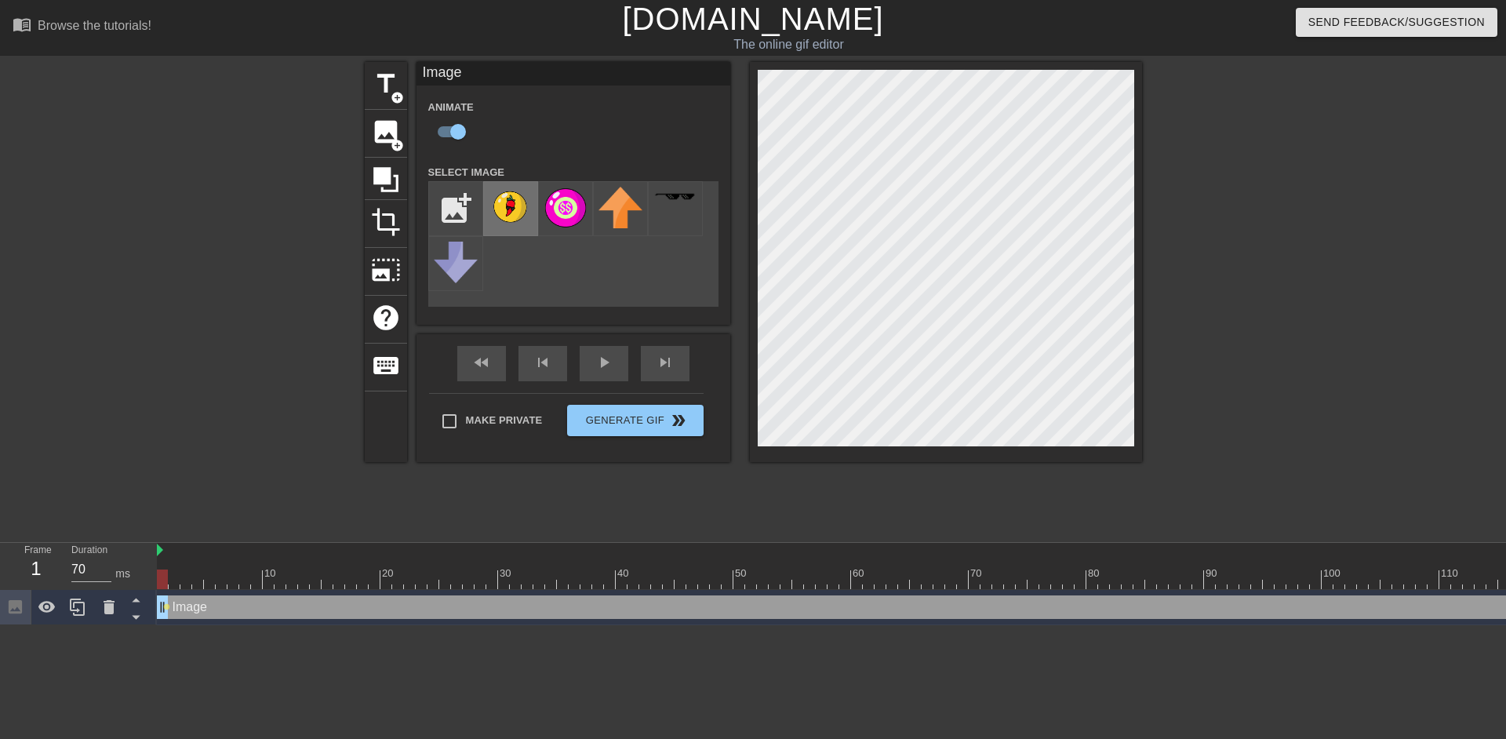
click at [516, 212] on img at bounding box center [511, 207] width 44 height 40
click at [389, 139] on span "image" at bounding box center [386, 132] width 30 height 30
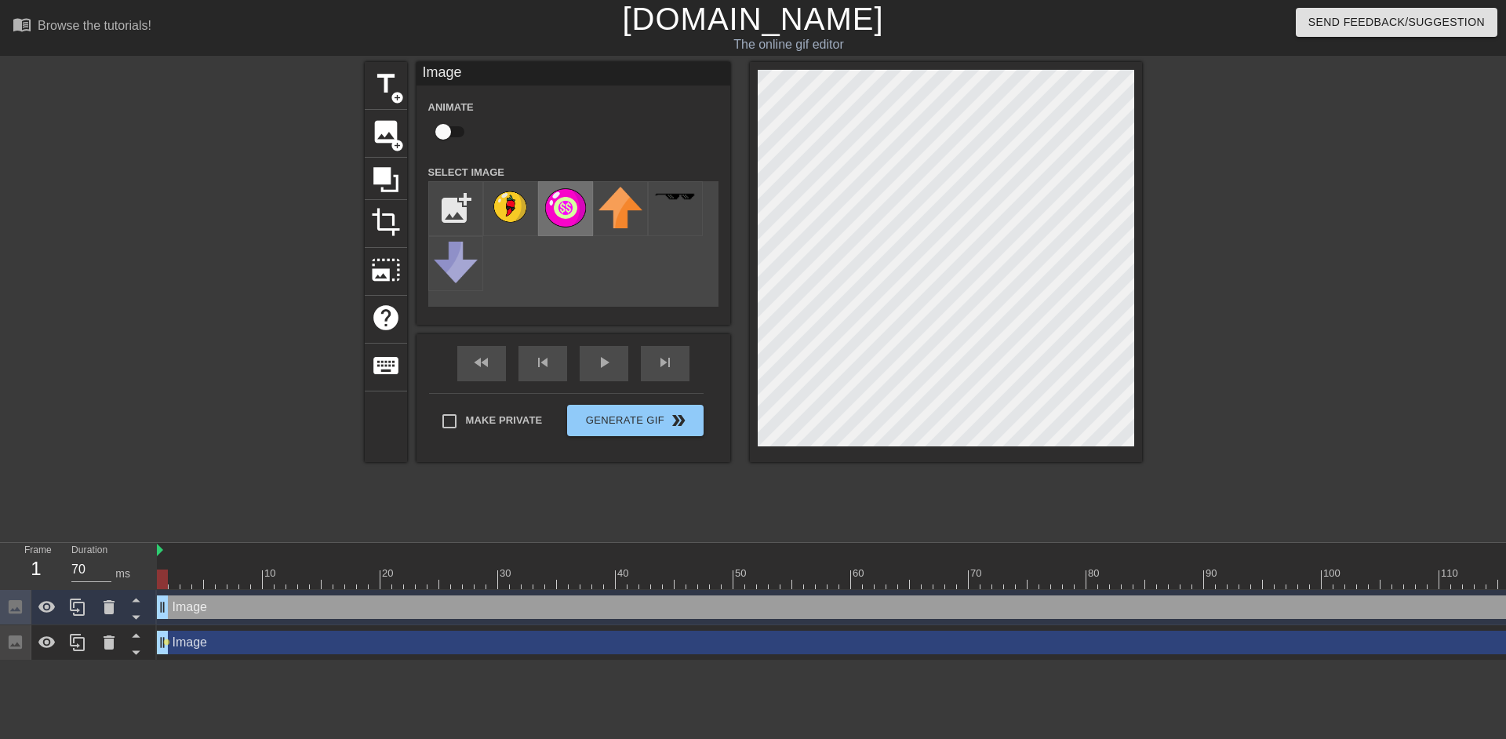
click at [566, 217] on img at bounding box center [566, 208] width 44 height 42
click at [450, 133] on input "checkbox" at bounding box center [442, 132] width 89 height 30
checkbox input "true"
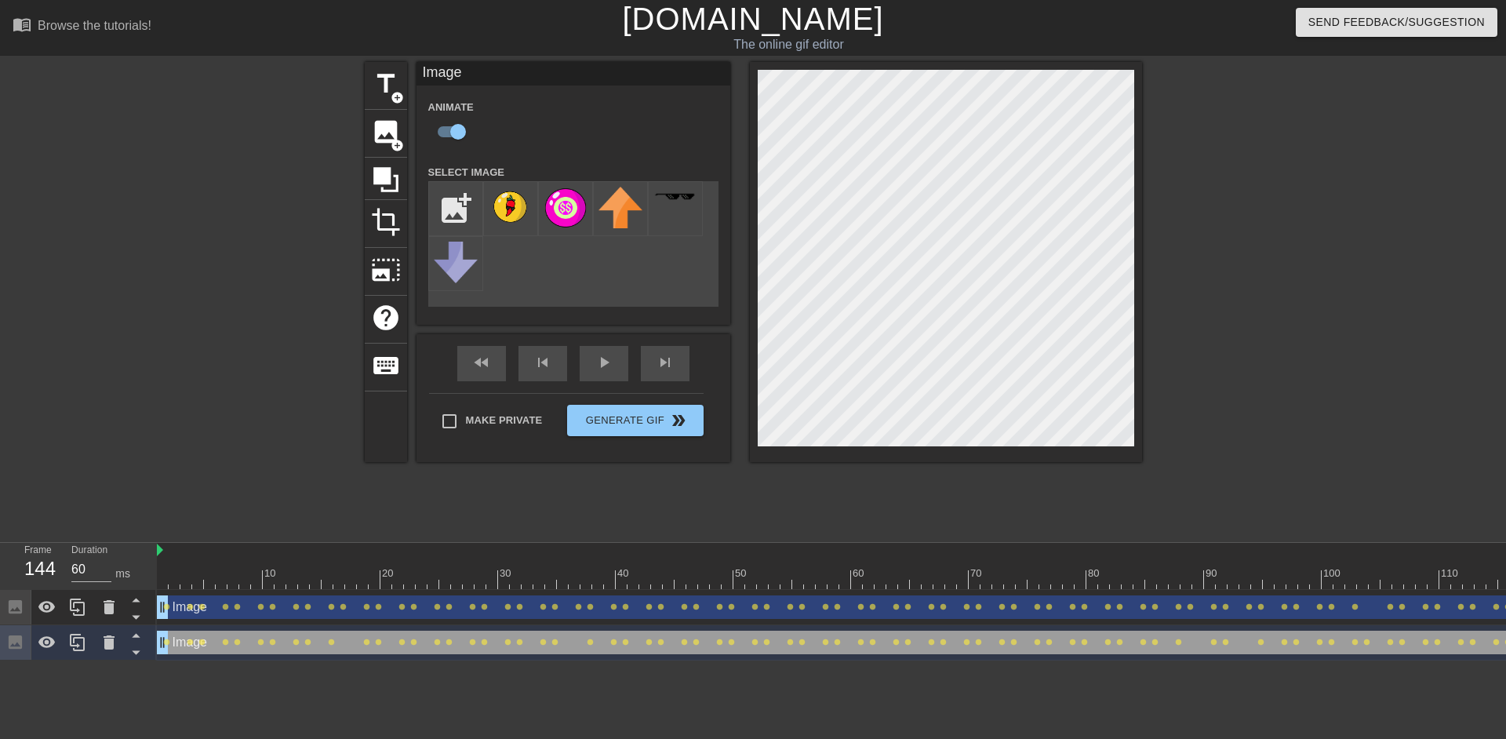
type input "70"
click at [665, 416] on button "Generate Gif double_arrow" at bounding box center [635, 420] width 136 height 31
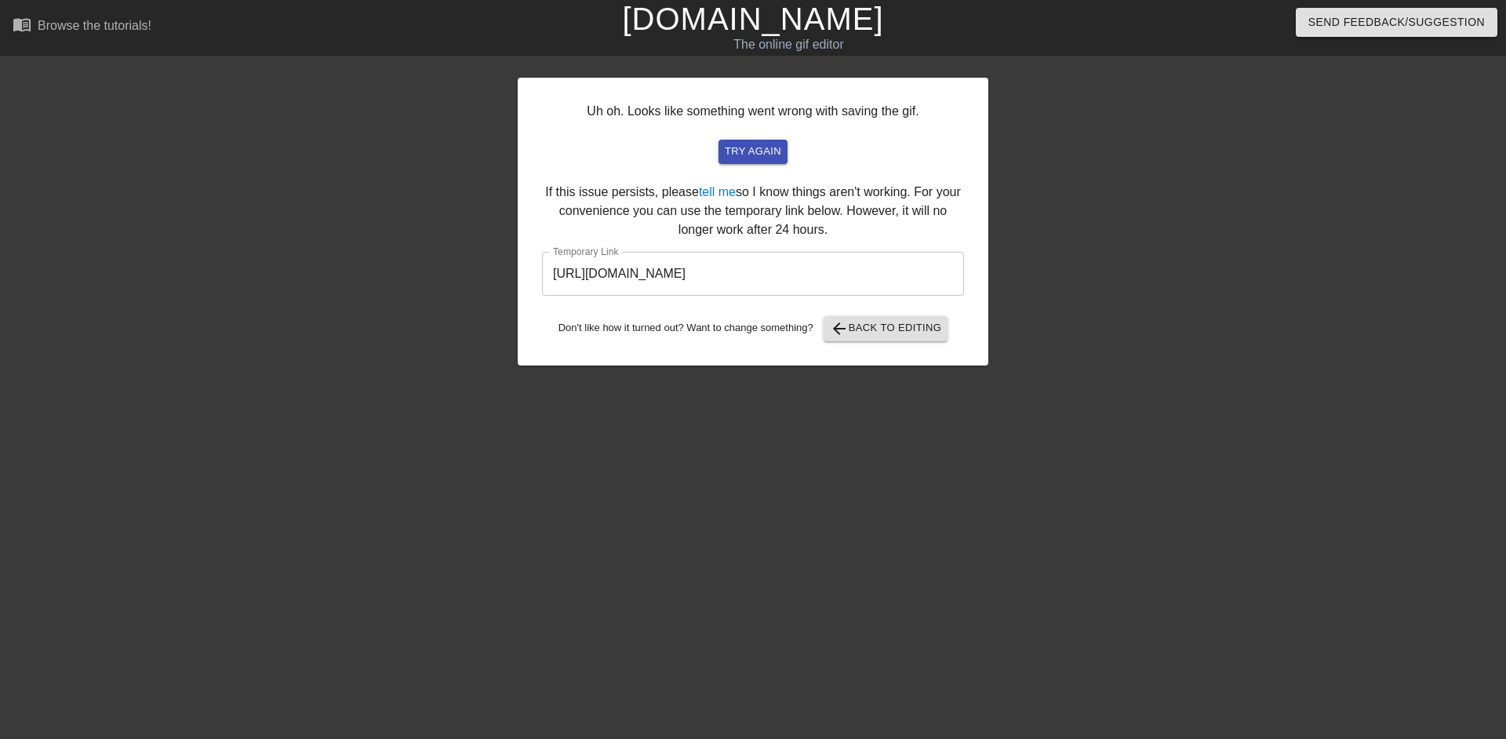
click at [655, 282] on input "https://www.gifntext.com/temp_generations/0QPMbUsJ.gif" at bounding box center [753, 274] width 422 height 44
click at [795, 28] on link "[DOMAIN_NAME]" at bounding box center [752, 19] width 261 height 35
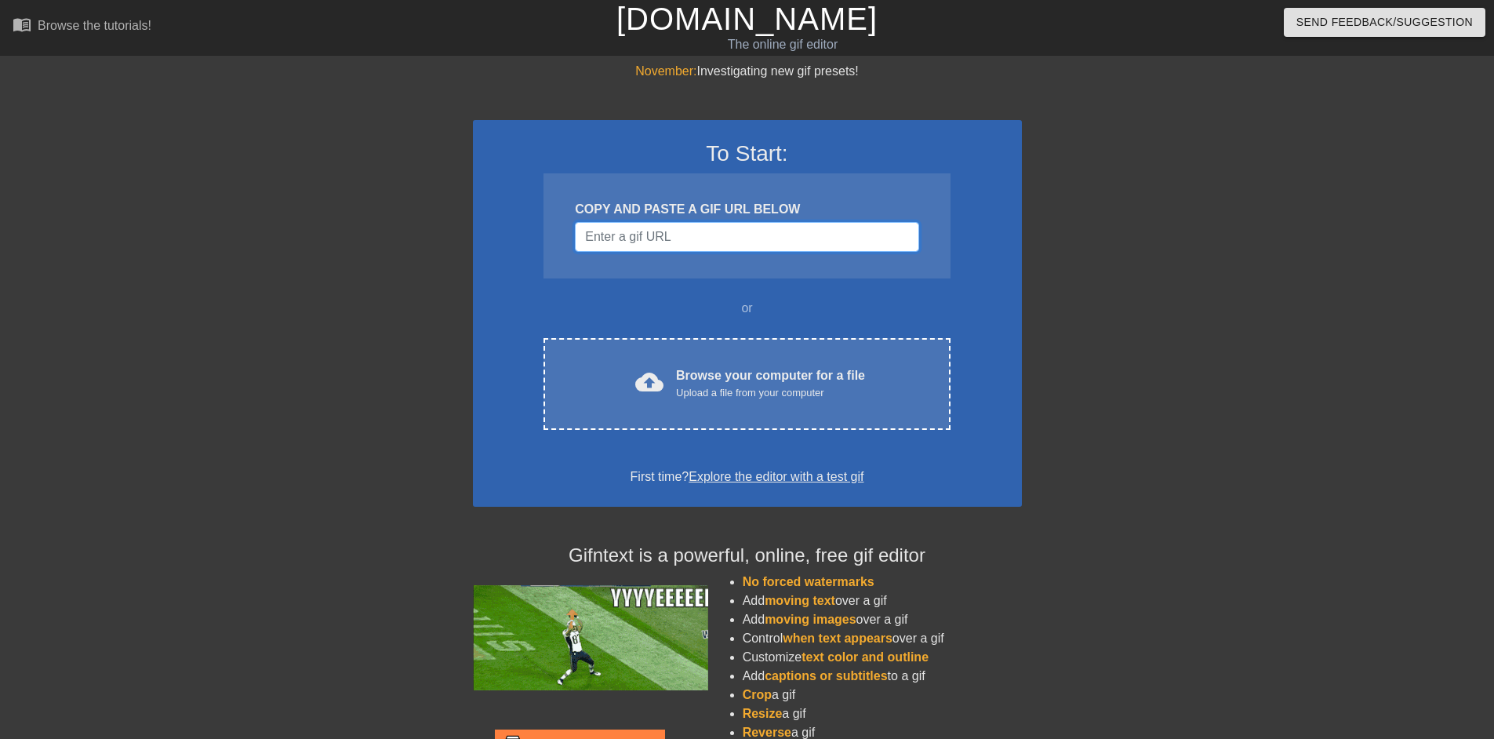
click at [770, 231] on input "Username" at bounding box center [747, 237] width 344 height 30
click at [793, 228] on input "Username" at bounding box center [747, 237] width 344 height 30
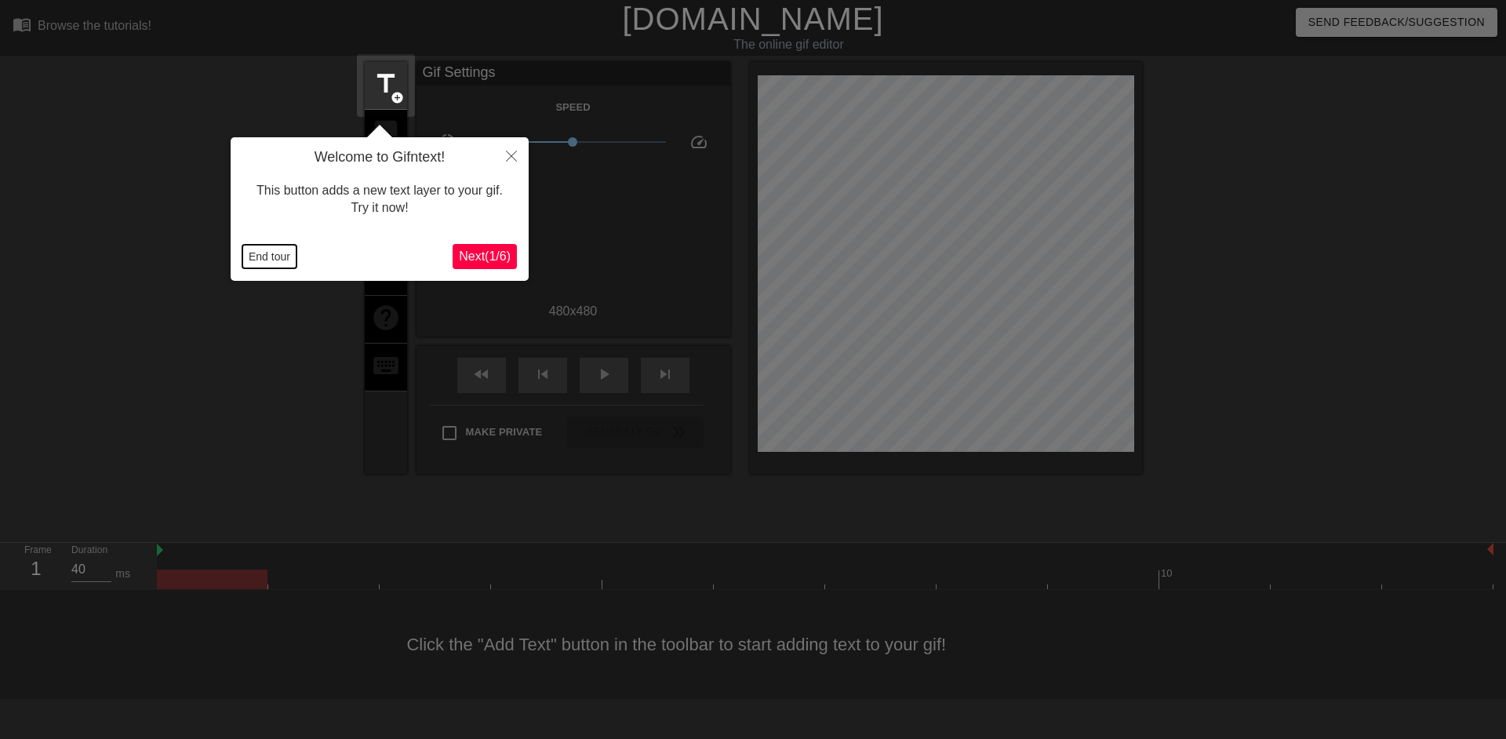
click at [282, 251] on button "End tour" at bounding box center [269, 257] width 54 height 24
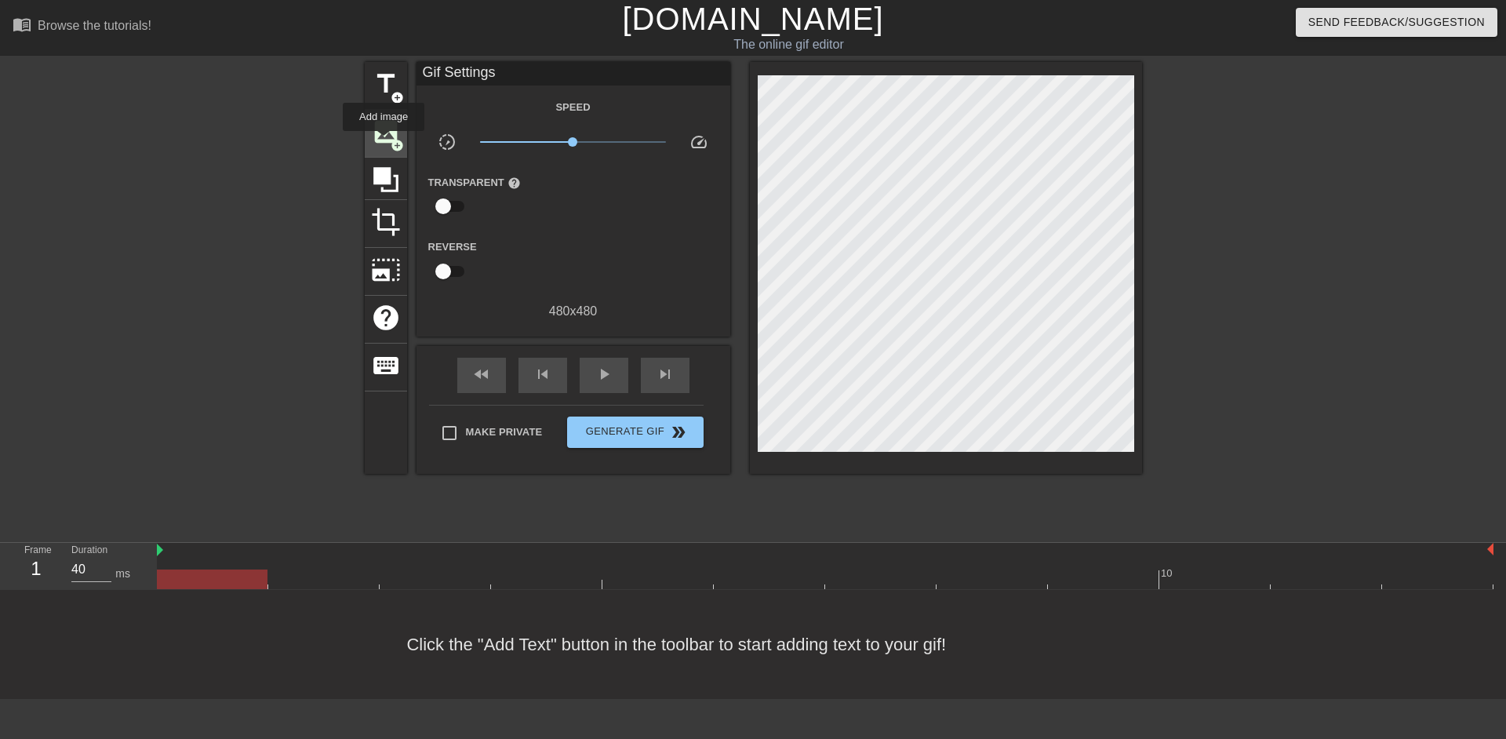
click at [384, 142] on span "image" at bounding box center [386, 132] width 30 height 30
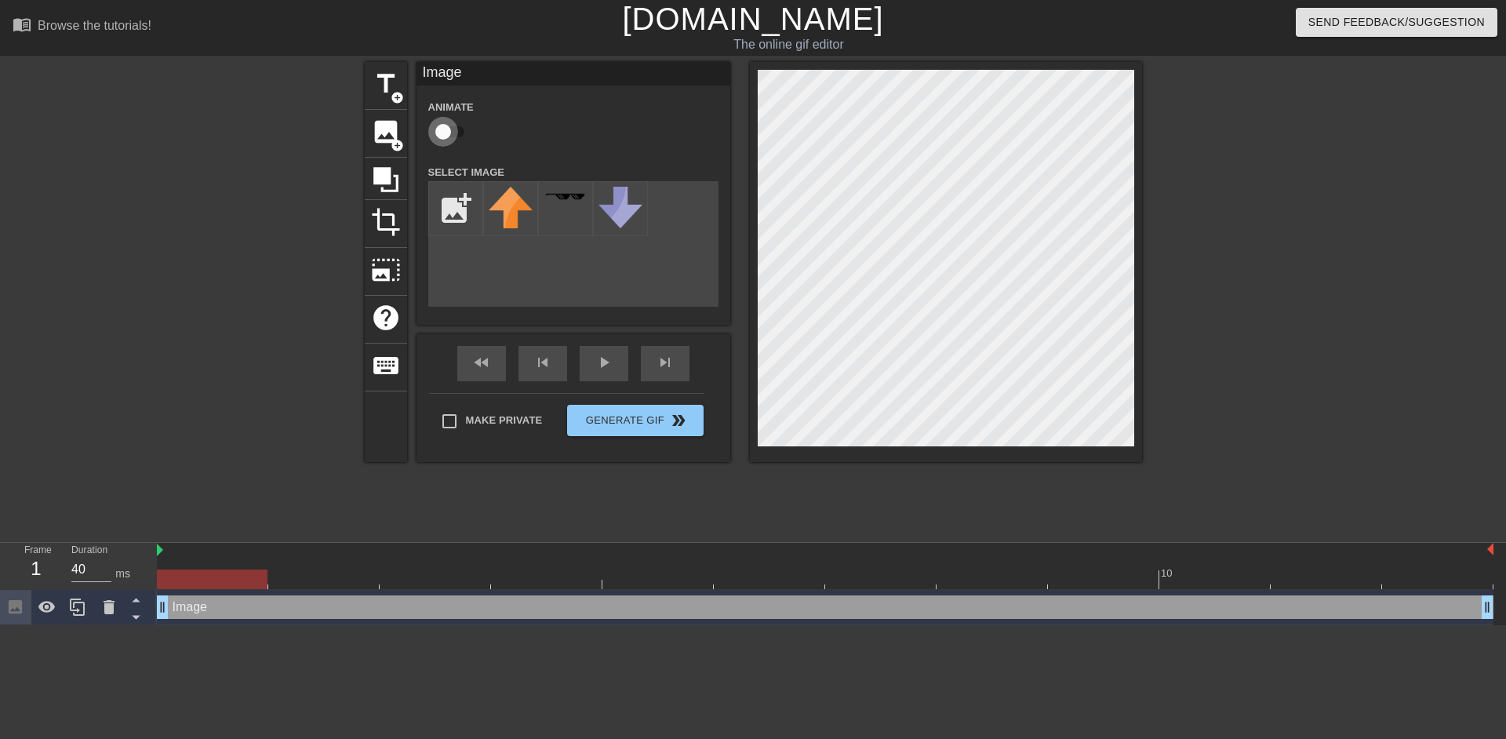
click at [442, 129] on input "checkbox" at bounding box center [442, 132] width 89 height 30
click at [383, 135] on span "image" at bounding box center [386, 132] width 30 height 30
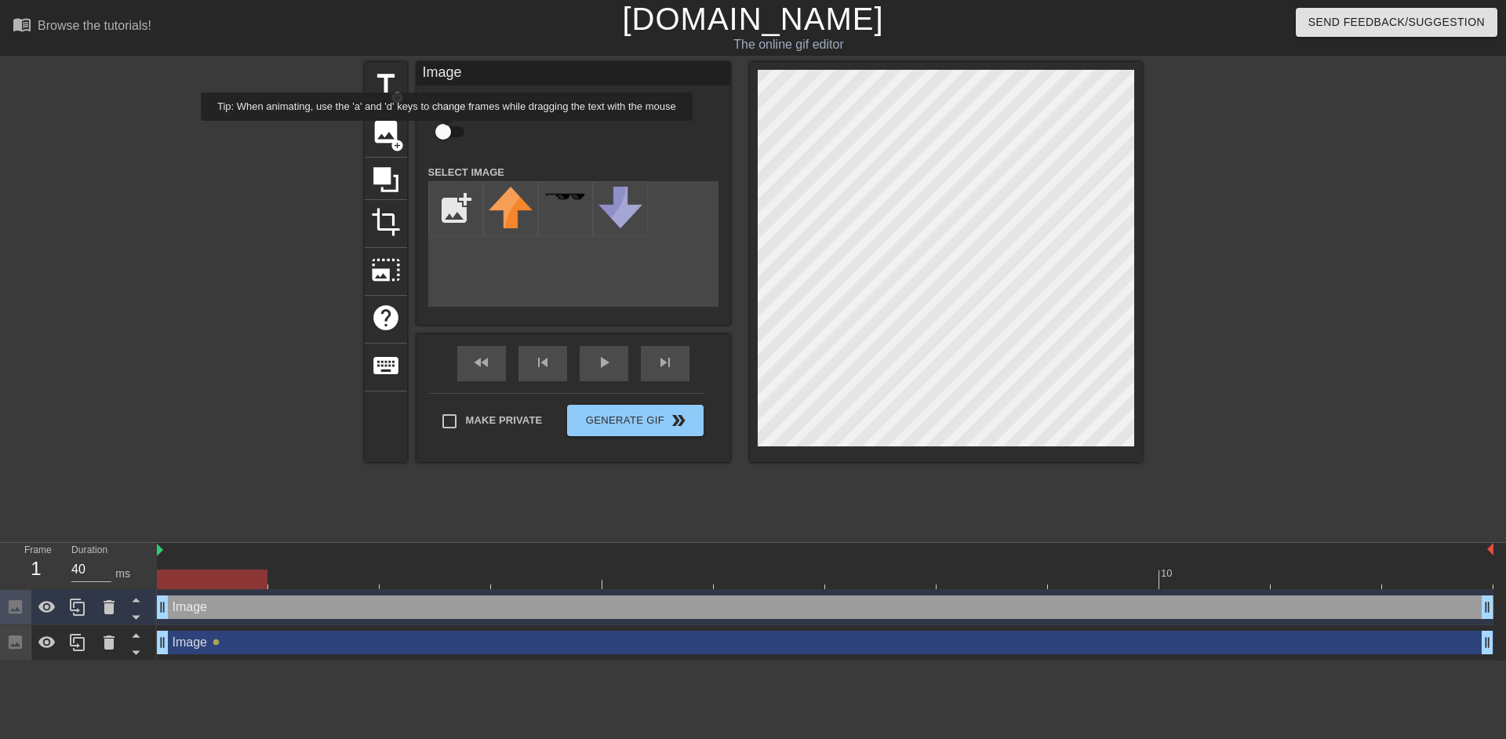
click at [447, 132] on input "checkbox" at bounding box center [442, 132] width 89 height 30
checkbox input "true"
click at [450, 209] on input "file" at bounding box center [455, 208] width 53 height 53
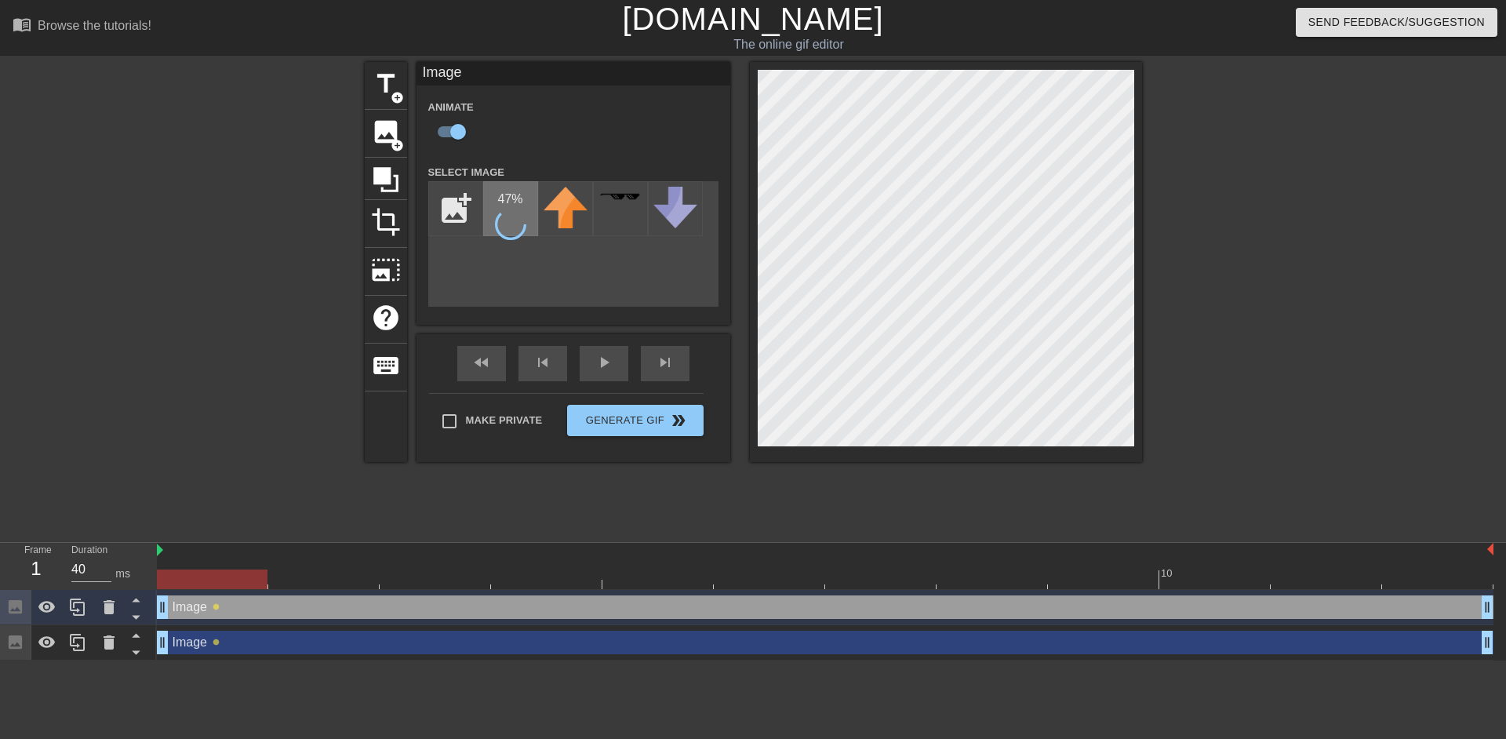
click at [511, 210] on circle at bounding box center [510, 224] width 29 height 29
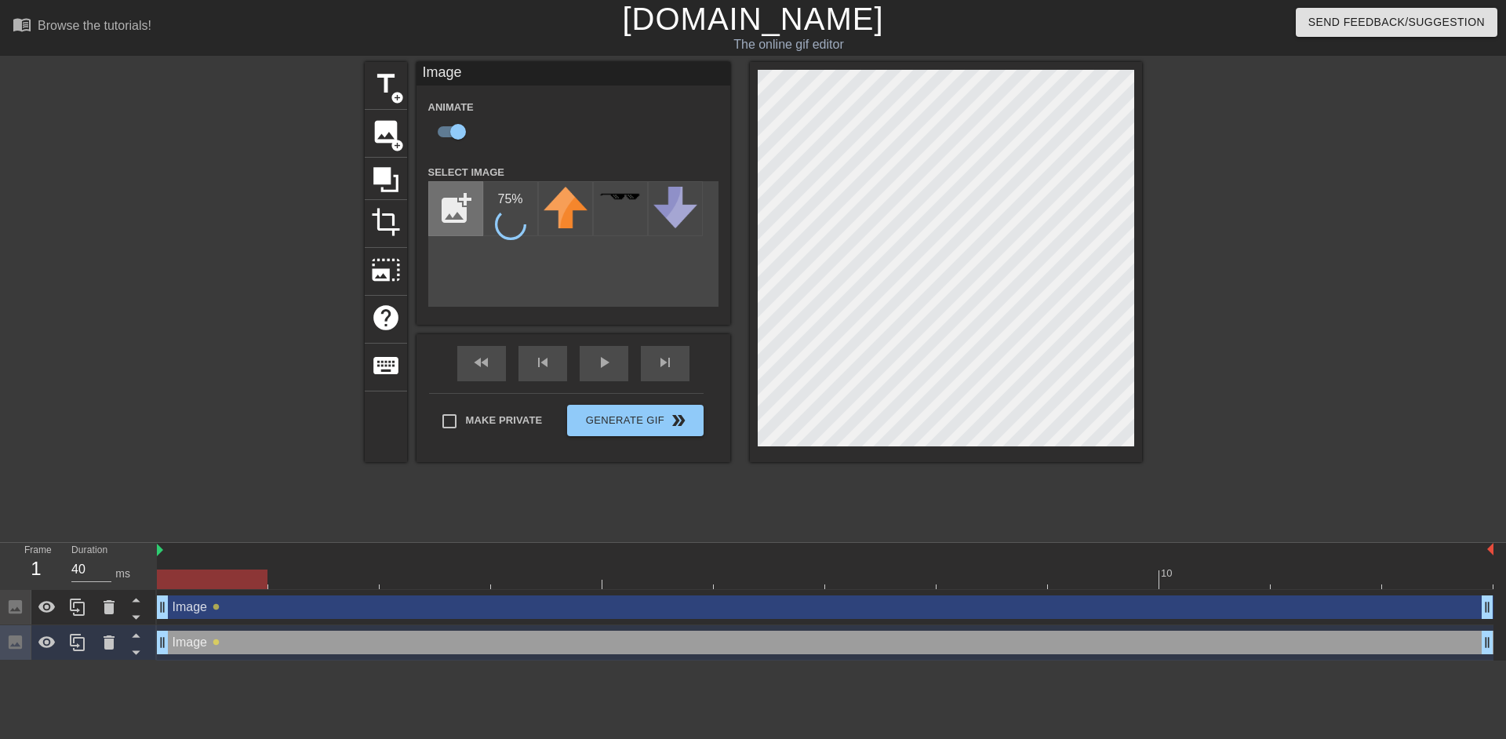
click at [453, 198] on input "file" at bounding box center [455, 208] width 53 height 53
type input "C:\fakepath\IMG_1075.png"
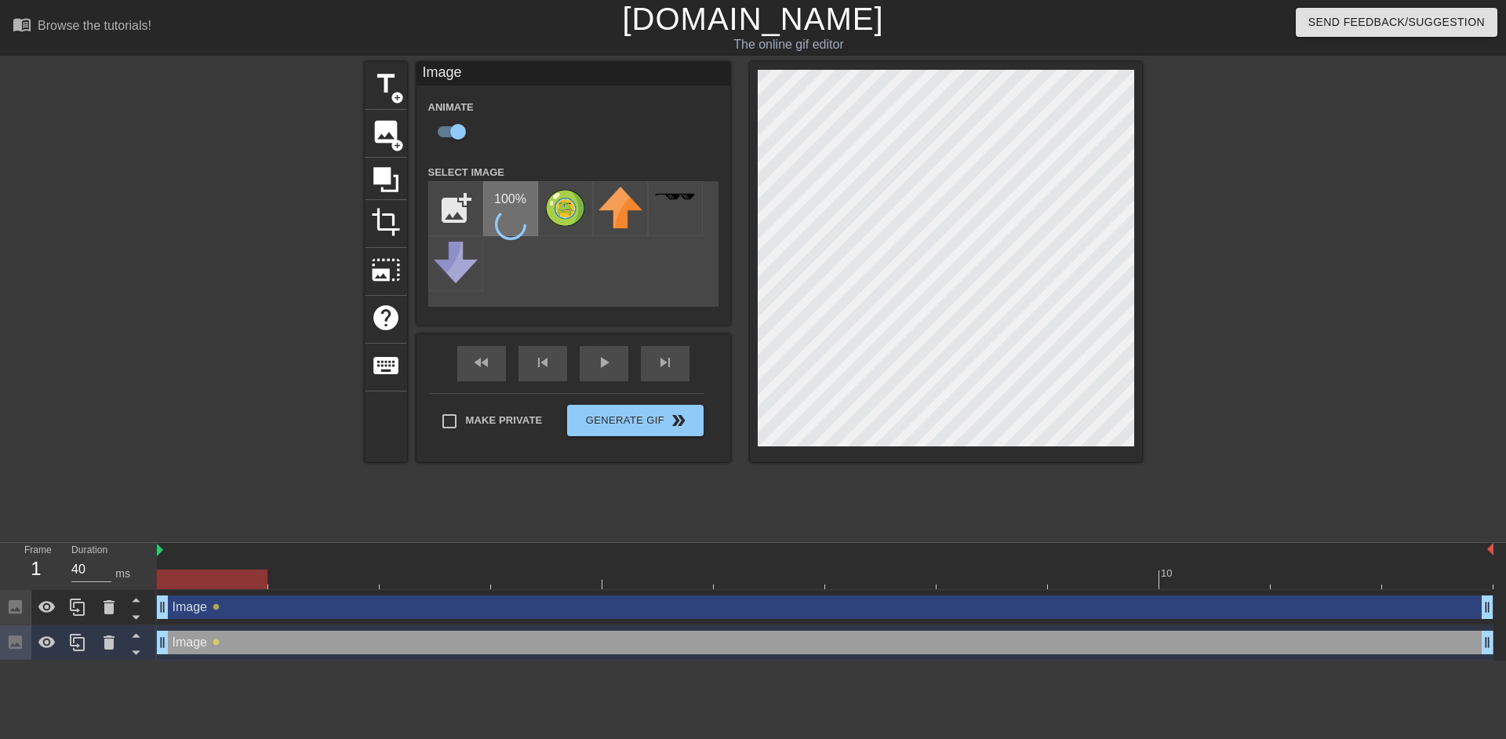
click at [502, 217] on icon at bounding box center [511, 225] width 38 height 38
click at [525, 220] on img at bounding box center [511, 207] width 44 height 40
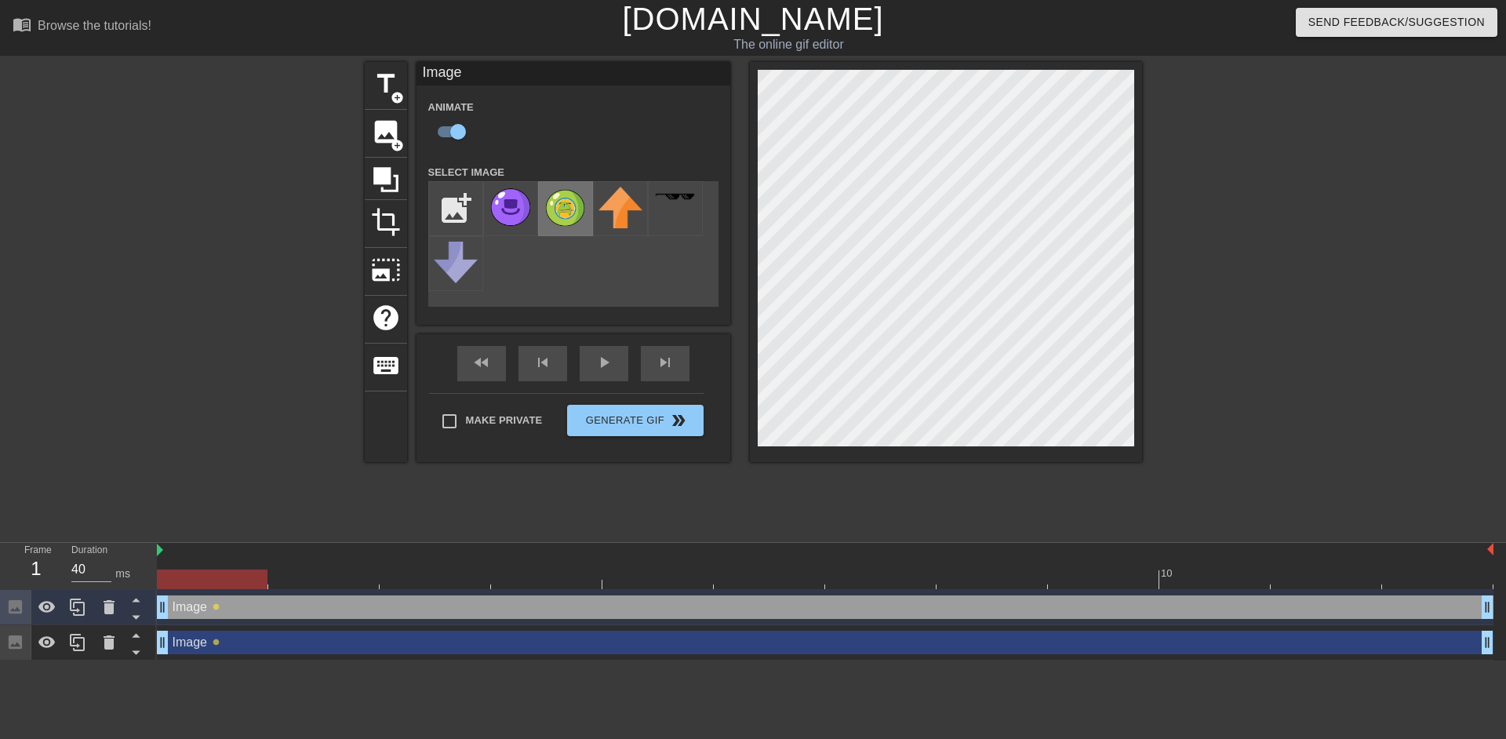
click at [565, 217] on img at bounding box center [566, 208] width 44 height 42
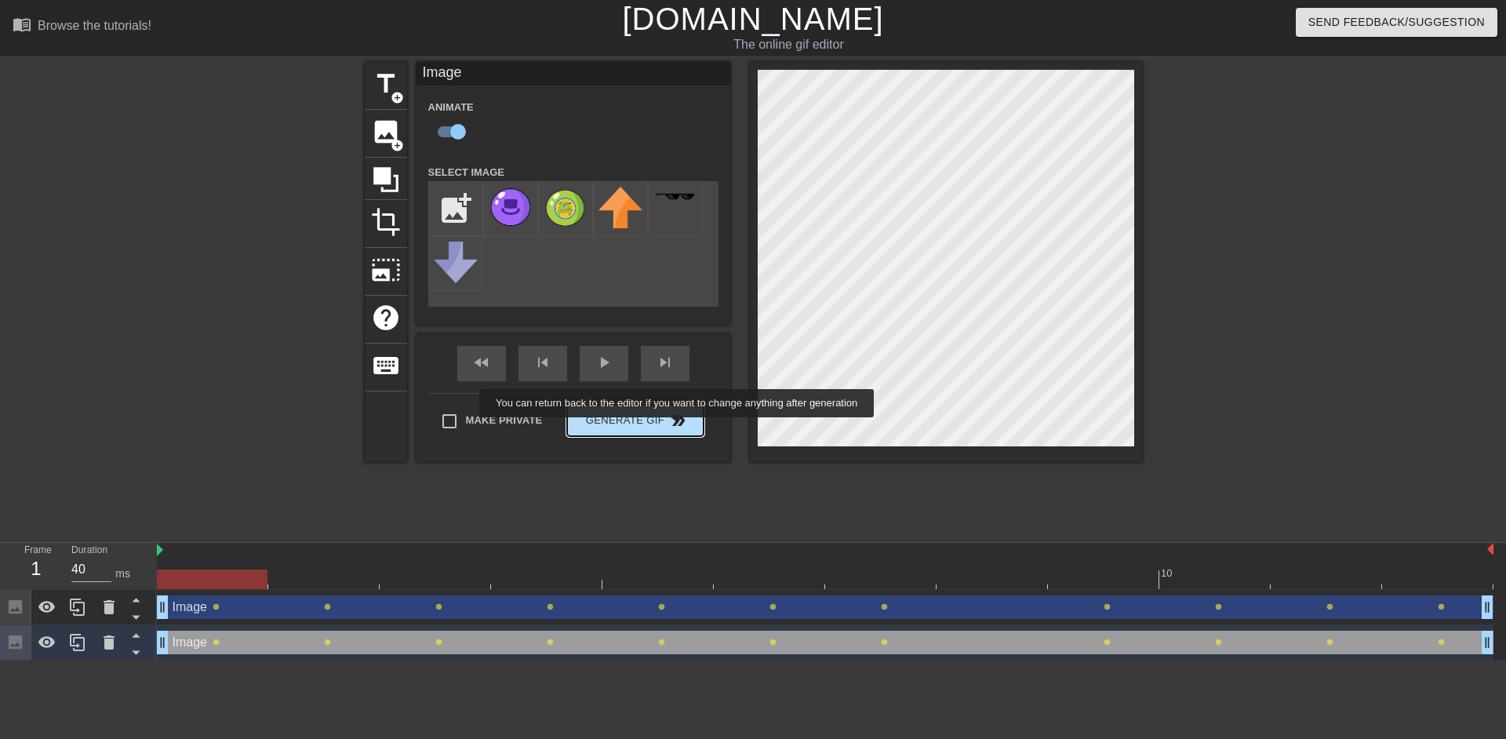
click at [679, 428] on span "double_arrow" at bounding box center [678, 420] width 19 height 19
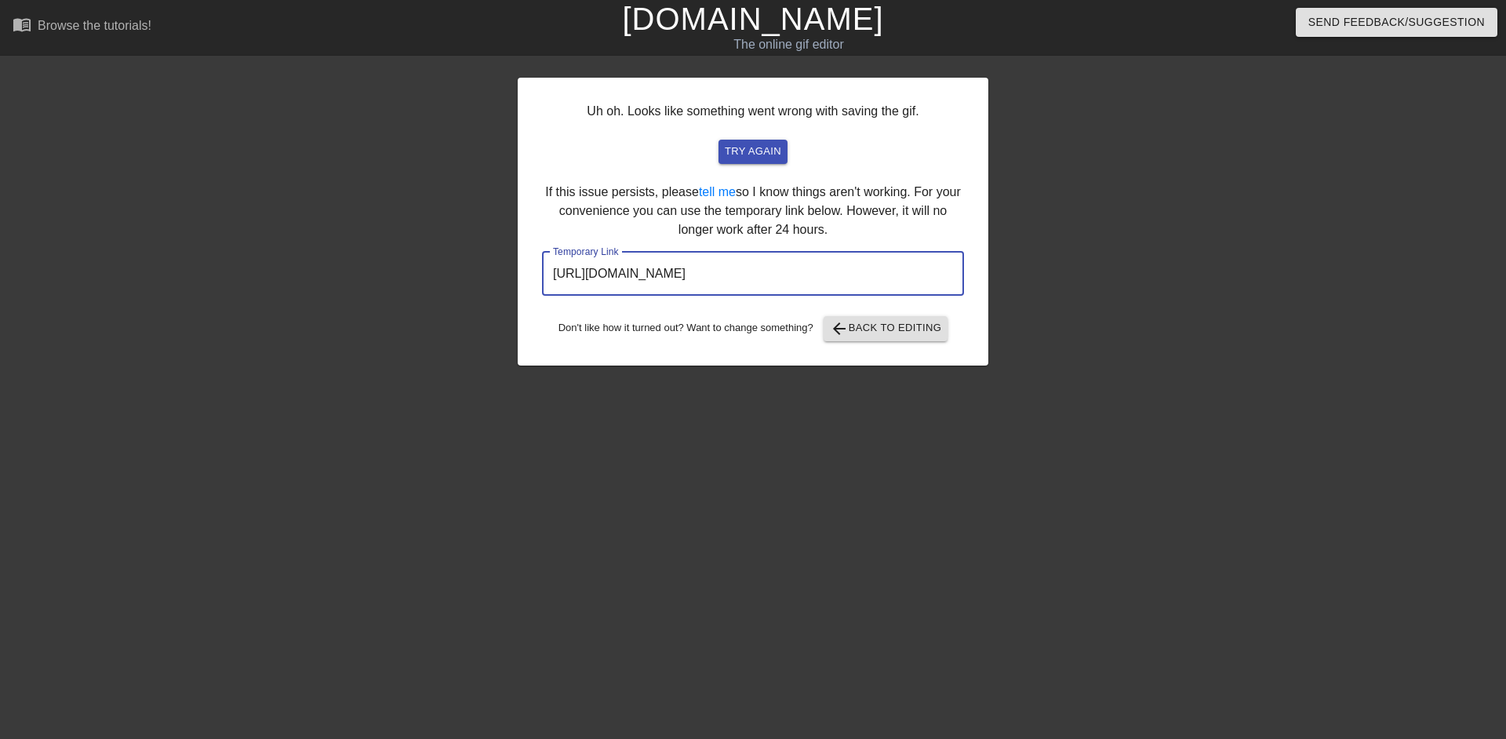
click at [683, 267] on input "https://www.gifntext.com/temp_generations/K89ZYJ5B.gif" at bounding box center [753, 274] width 422 height 44
click at [683, 279] on input "https://www.gifntext.com/temp_generations/K89ZYJ5B.gif" at bounding box center [753, 274] width 422 height 44
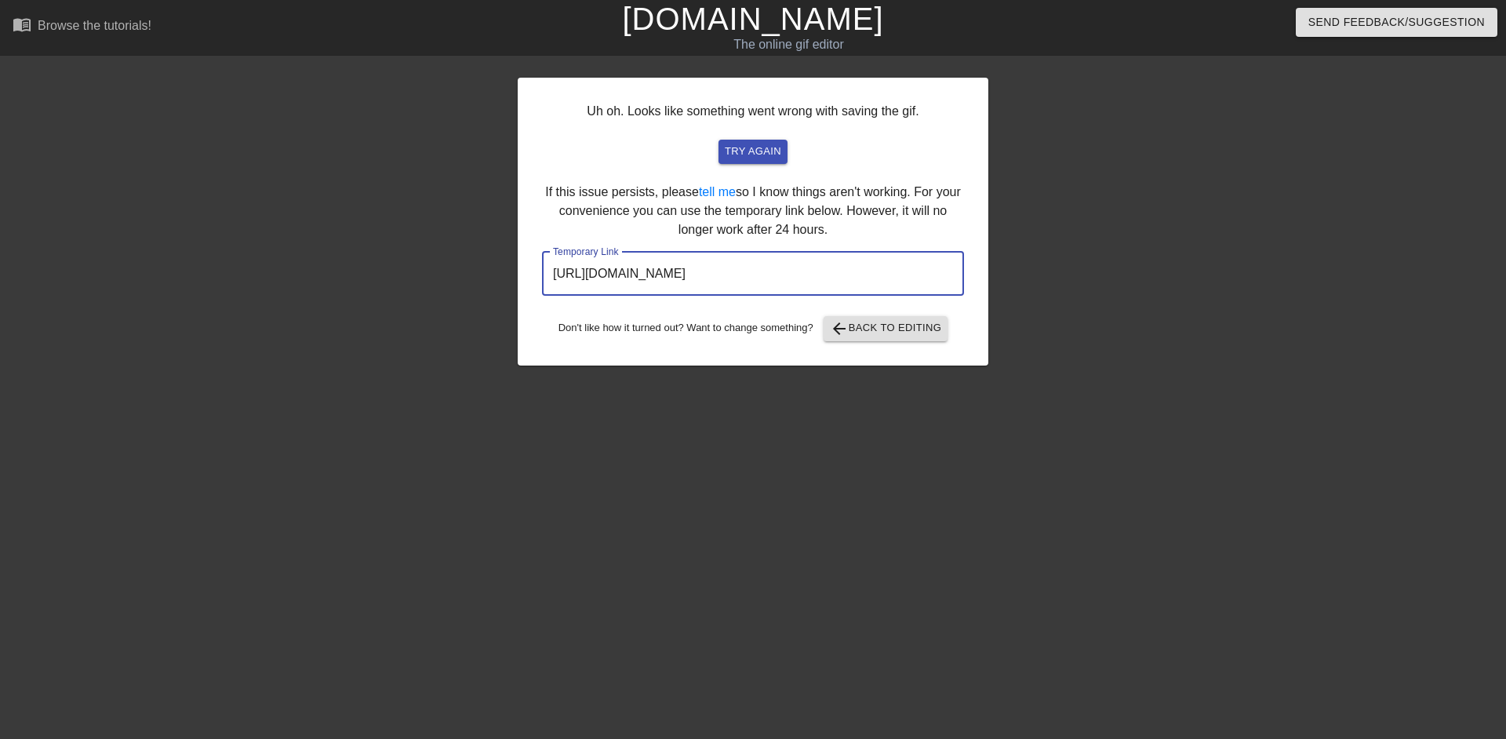
click at [683, 279] on input "https://www.gifntext.com/temp_generations/K89ZYJ5B.gif" at bounding box center [753, 274] width 422 height 44
click at [802, 29] on link "[DOMAIN_NAME]" at bounding box center [752, 19] width 261 height 35
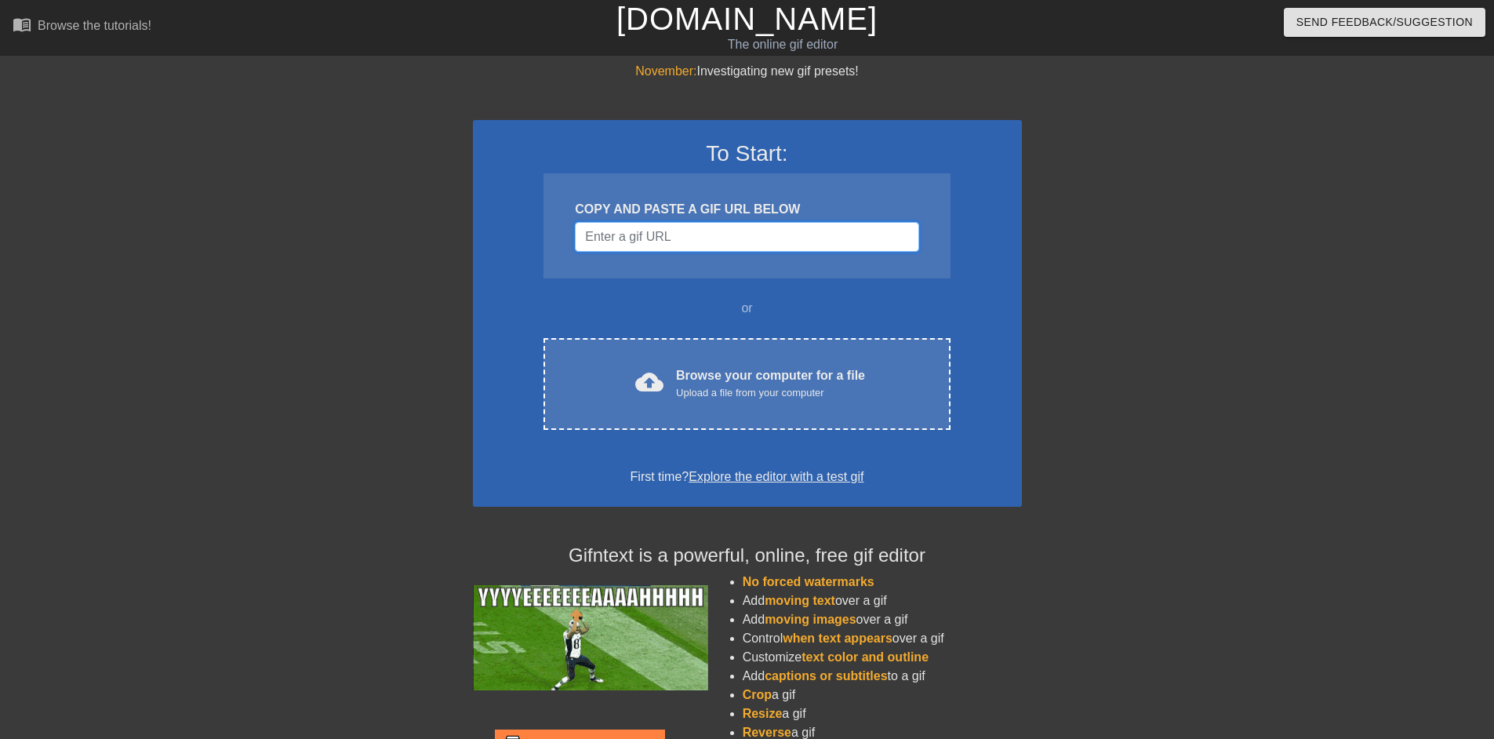
click at [730, 240] on input "Username" at bounding box center [747, 237] width 344 height 30
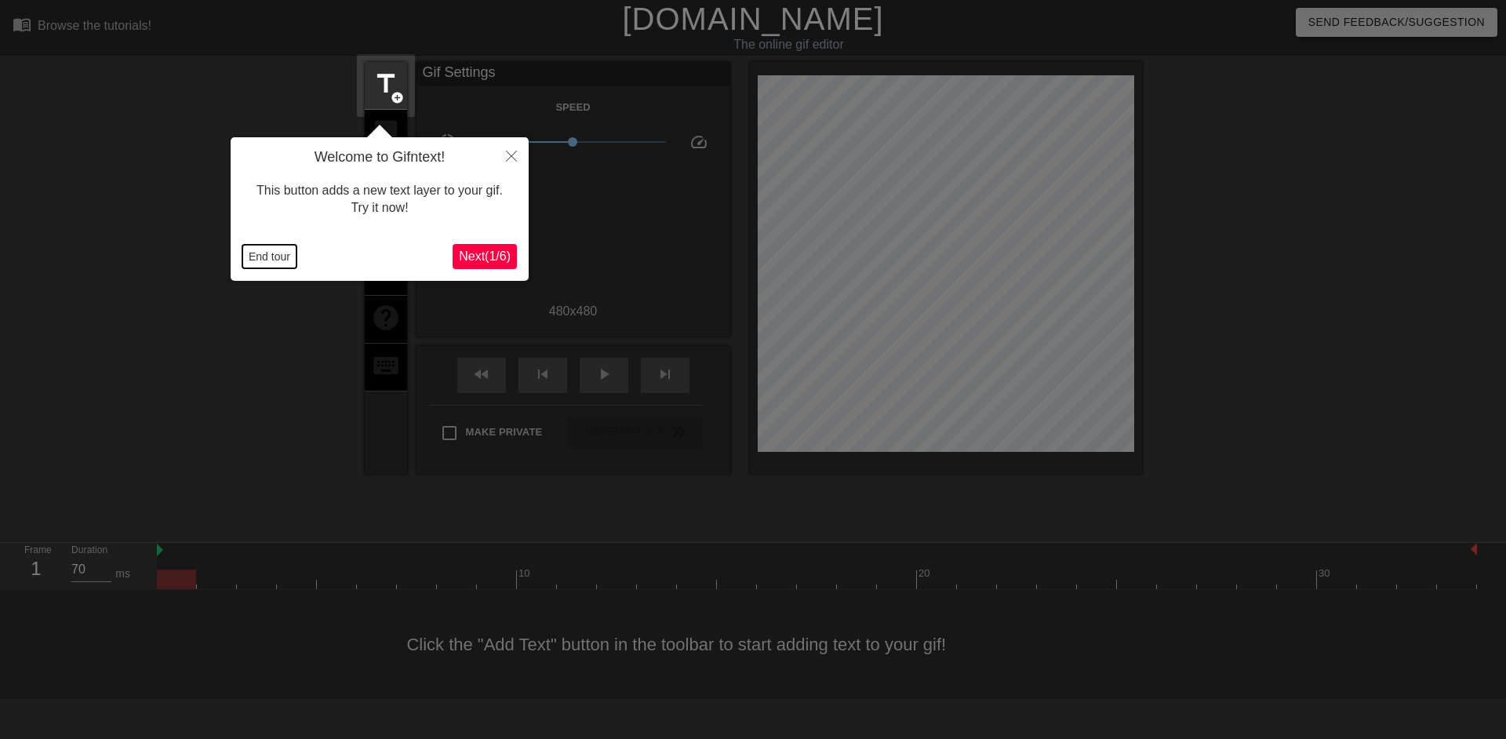
click at [267, 255] on button "End tour" at bounding box center [269, 257] width 54 height 24
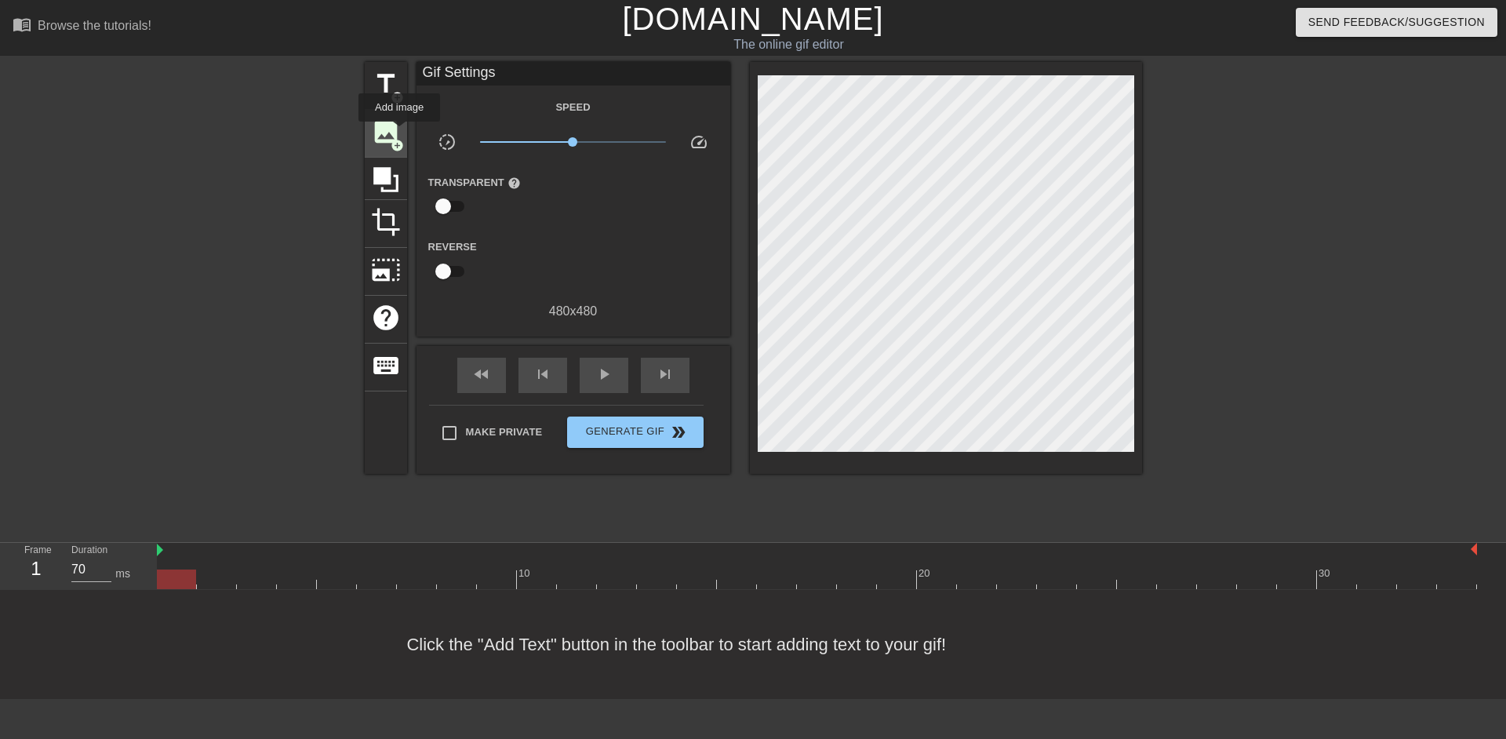
click at [395, 133] on span "image" at bounding box center [386, 132] width 30 height 30
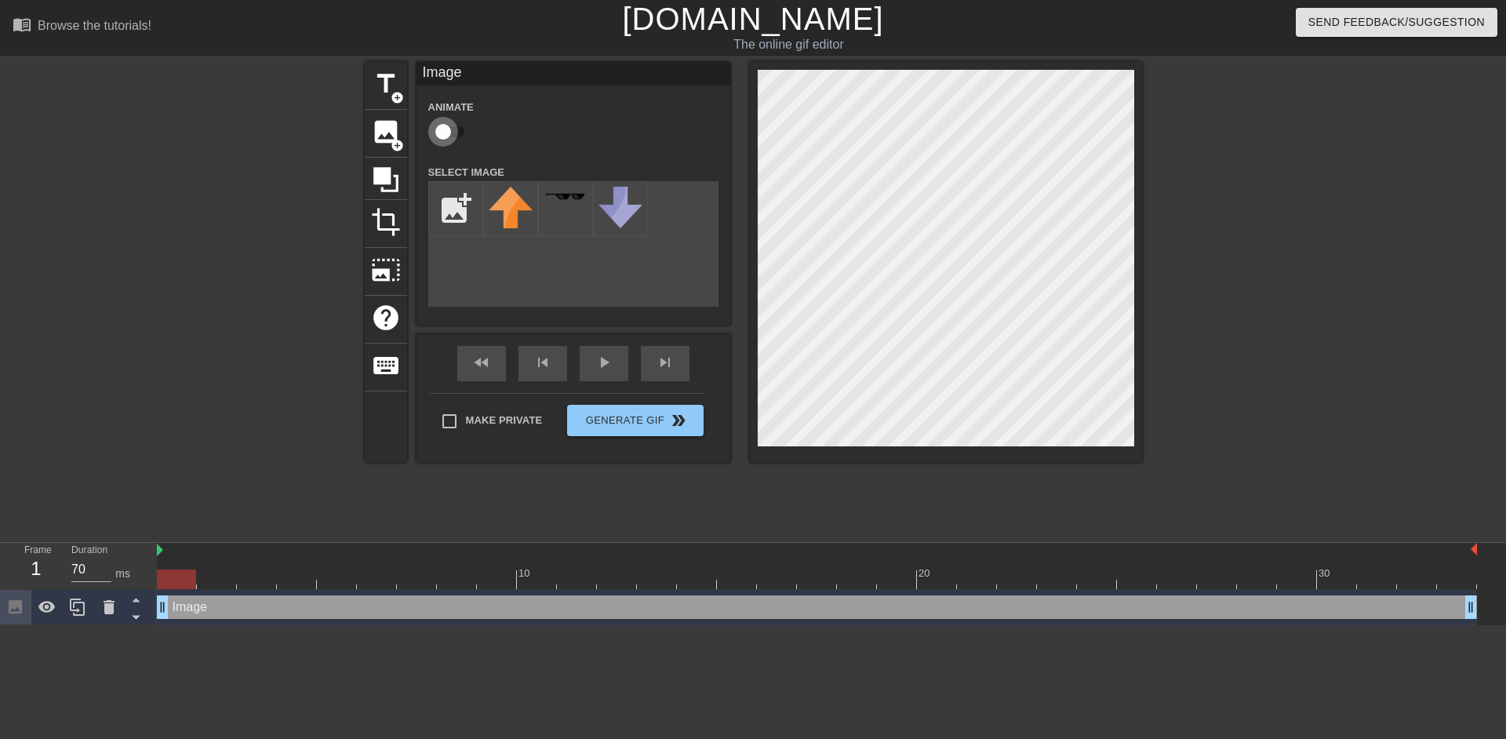
click at [447, 136] on input "checkbox" at bounding box center [442, 132] width 89 height 30
checkbox input "true"
click at [450, 206] on input "file" at bounding box center [455, 208] width 53 height 53
type input "C:\fakepath\IMG_1076.png"
click at [519, 218] on icon at bounding box center [511, 224] width 36 height 36
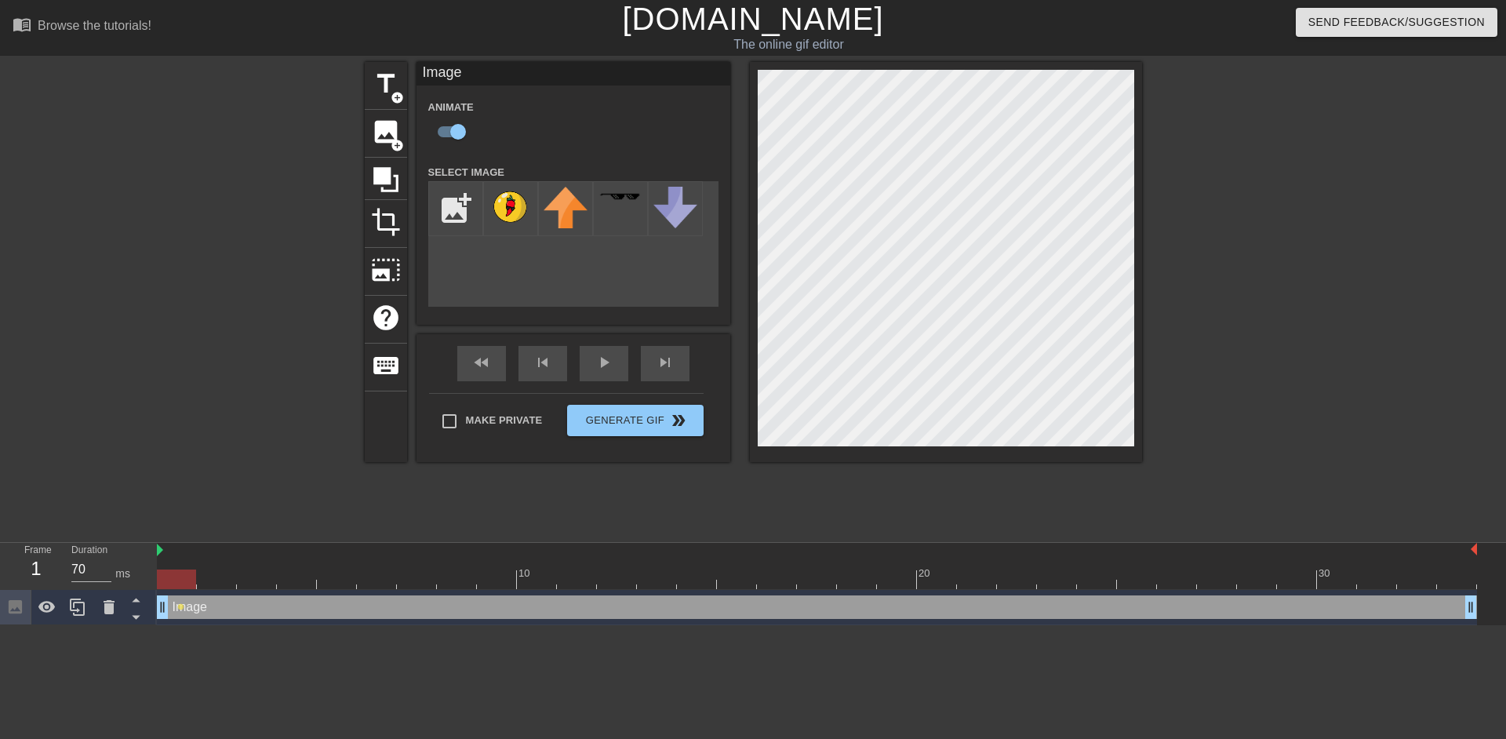
click at [519, 218] on img at bounding box center [511, 207] width 44 height 40
click at [1198, 320] on div "title add_circle image add_circle crop photo_size_select_large help keyboard Im…" at bounding box center [753, 297] width 1506 height 471
type input "70"
click at [649, 418] on button "Generate Gif double_arrow" at bounding box center [635, 420] width 136 height 31
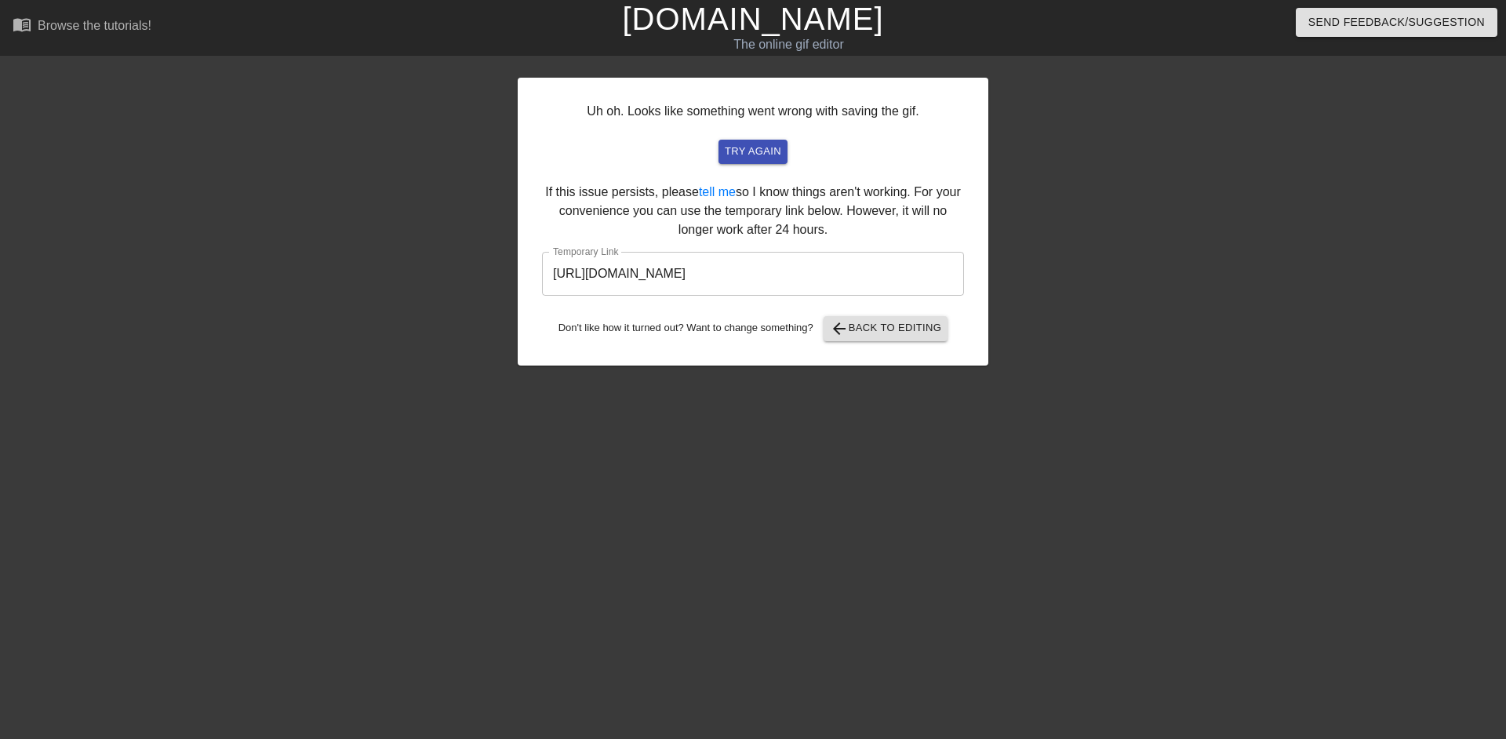
click at [613, 278] on input "https://www.gifntext.com/temp_generations/IjvslJVt.gif" at bounding box center [753, 274] width 422 height 44
click at [611, 278] on input "https://www.gifntext.com/temp_generations/IjvslJVt.gif" at bounding box center [753, 274] width 422 height 44
click at [569, 278] on input "https://www.gifntext.com/temp_generations/IjvslJVt.gif" at bounding box center [753, 274] width 422 height 44
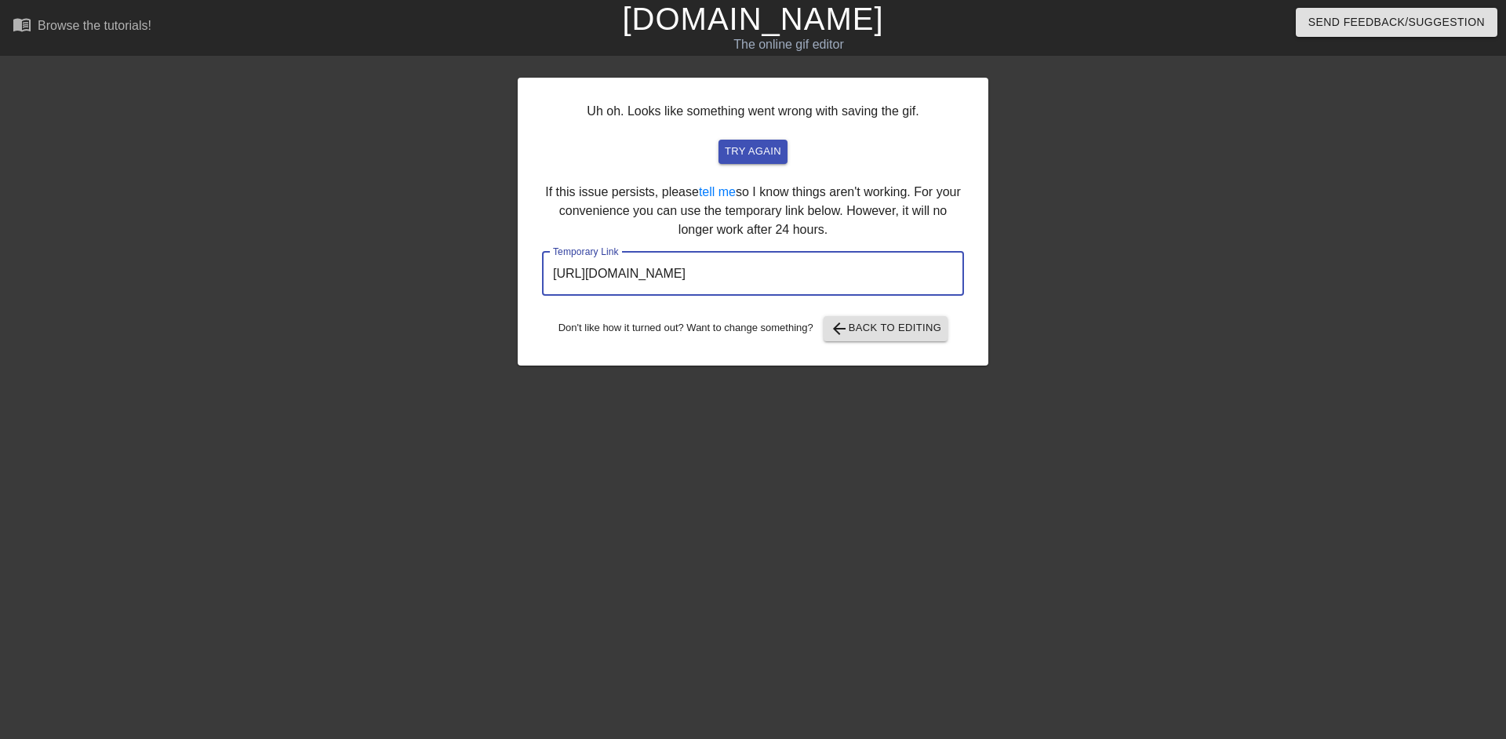
click at [569, 278] on input "https://www.gifntext.com/temp_generations/IjvslJVt.gif" at bounding box center [753, 274] width 422 height 44
click at [729, 26] on link "[DOMAIN_NAME]" at bounding box center [752, 19] width 261 height 35
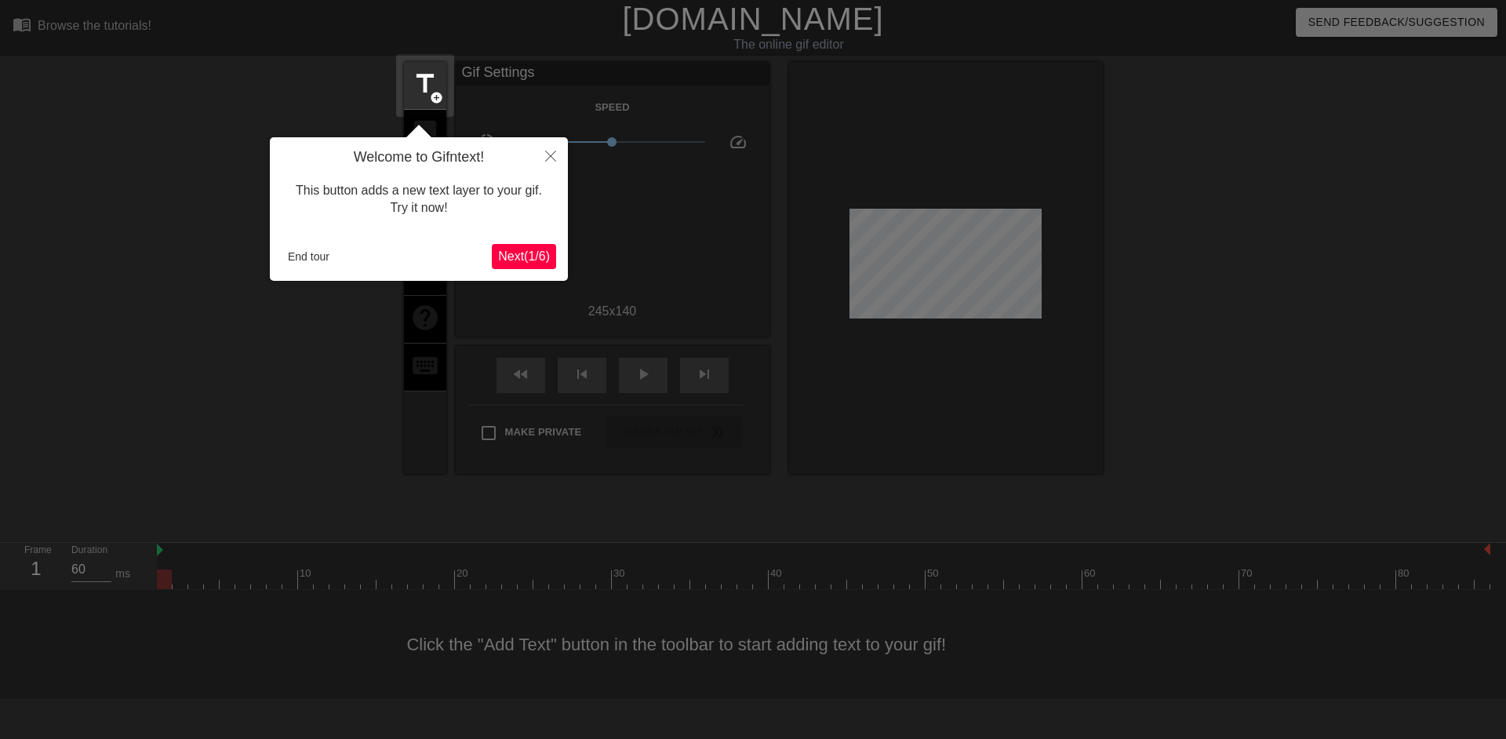
click at [333, 265] on div "End tour" at bounding box center [387, 257] width 210 height 24
click at [326, 265] on button "End tour" at bounding box center [309, 257] width 54 height 24
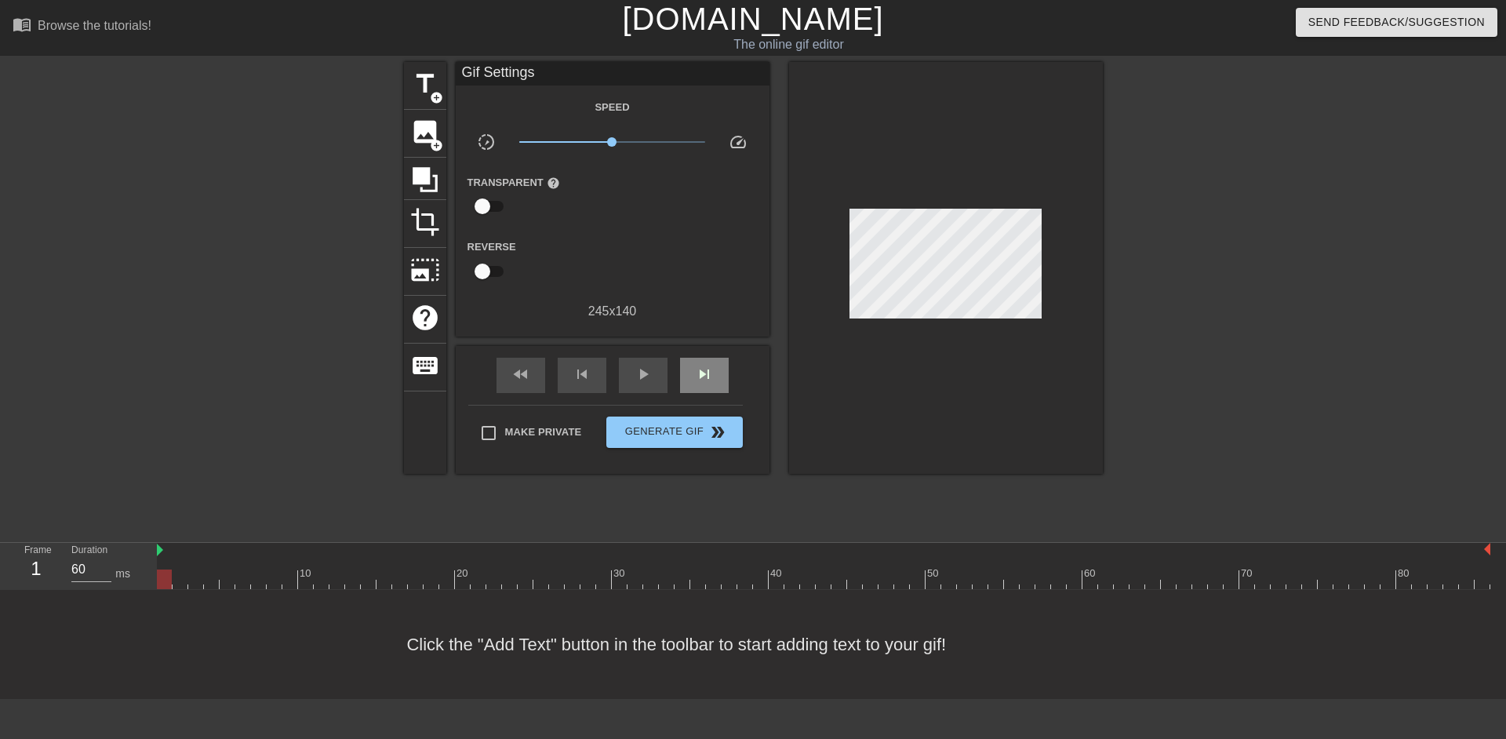
click at [697, 372] on span "skip_next" at bounding box center [704, 374] width 19 height 19
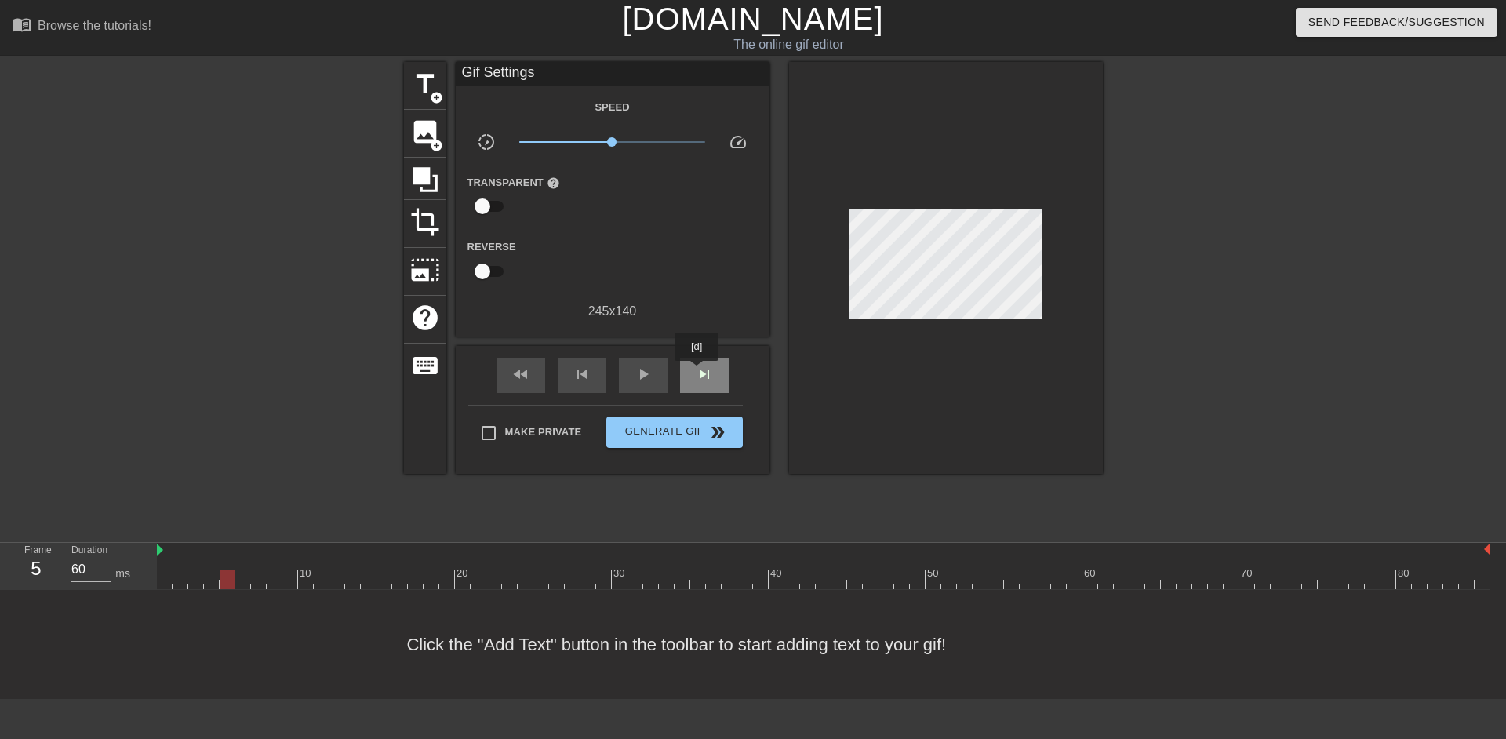
click at [697, 372] on span "skip_next" at bounding box center [704, 374] width 19 height 19
click at [702, 373] on span "skip_next" at bounding box center [704, 374] width 19 height 19
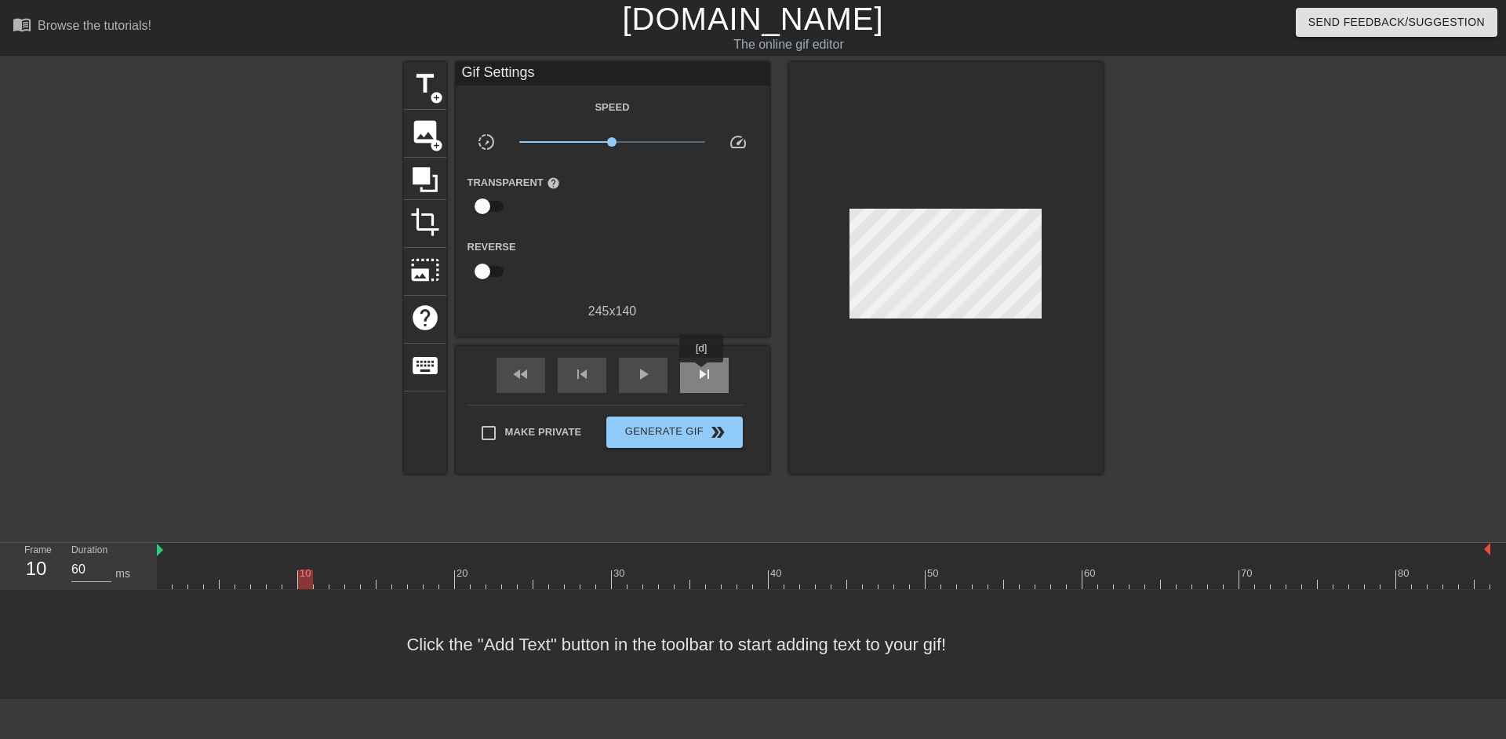
click at [702, 373] on span "skip_next" at bounding box center [704, 374] width 19 height 19
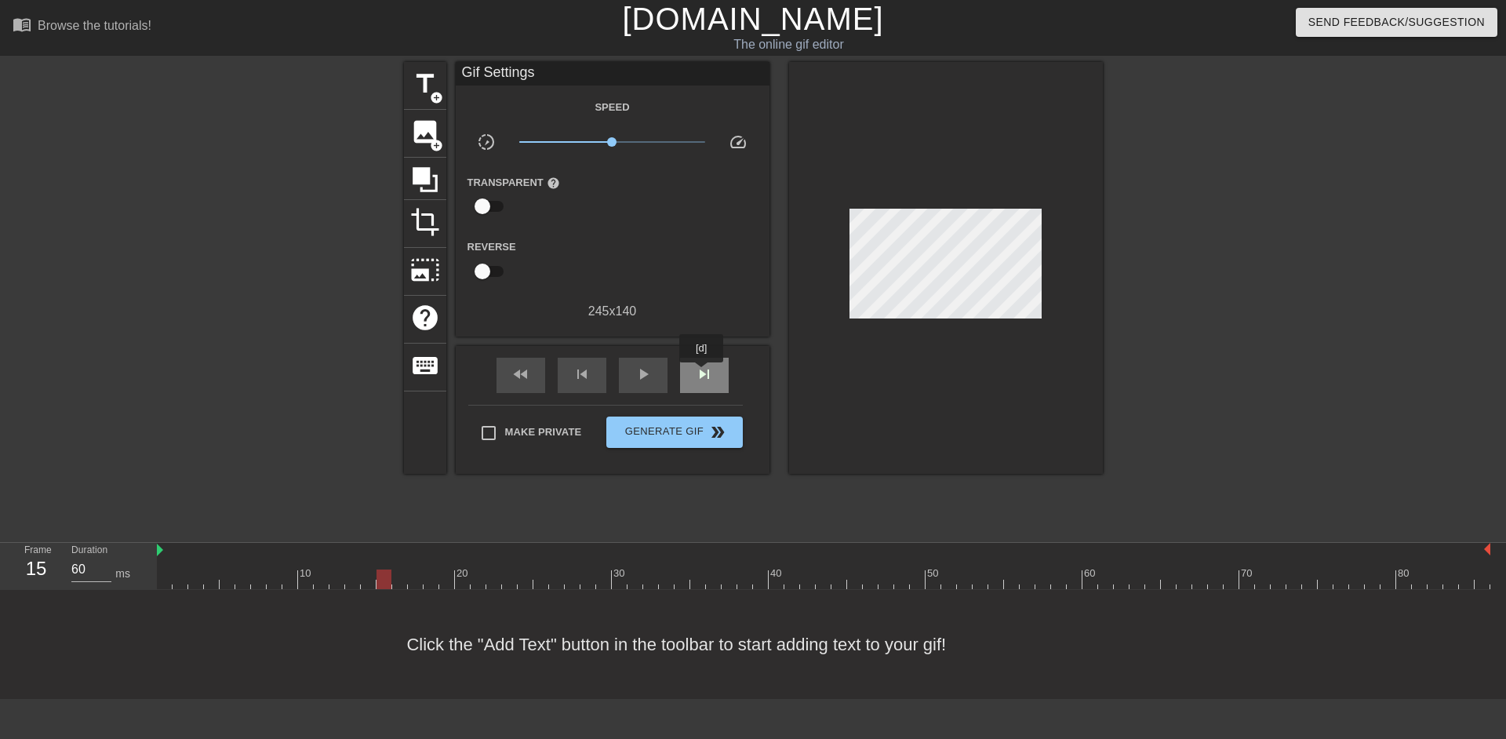
click at [702, 373] on span "skip_next" at bounding box center [704, 374] width 19 height 19
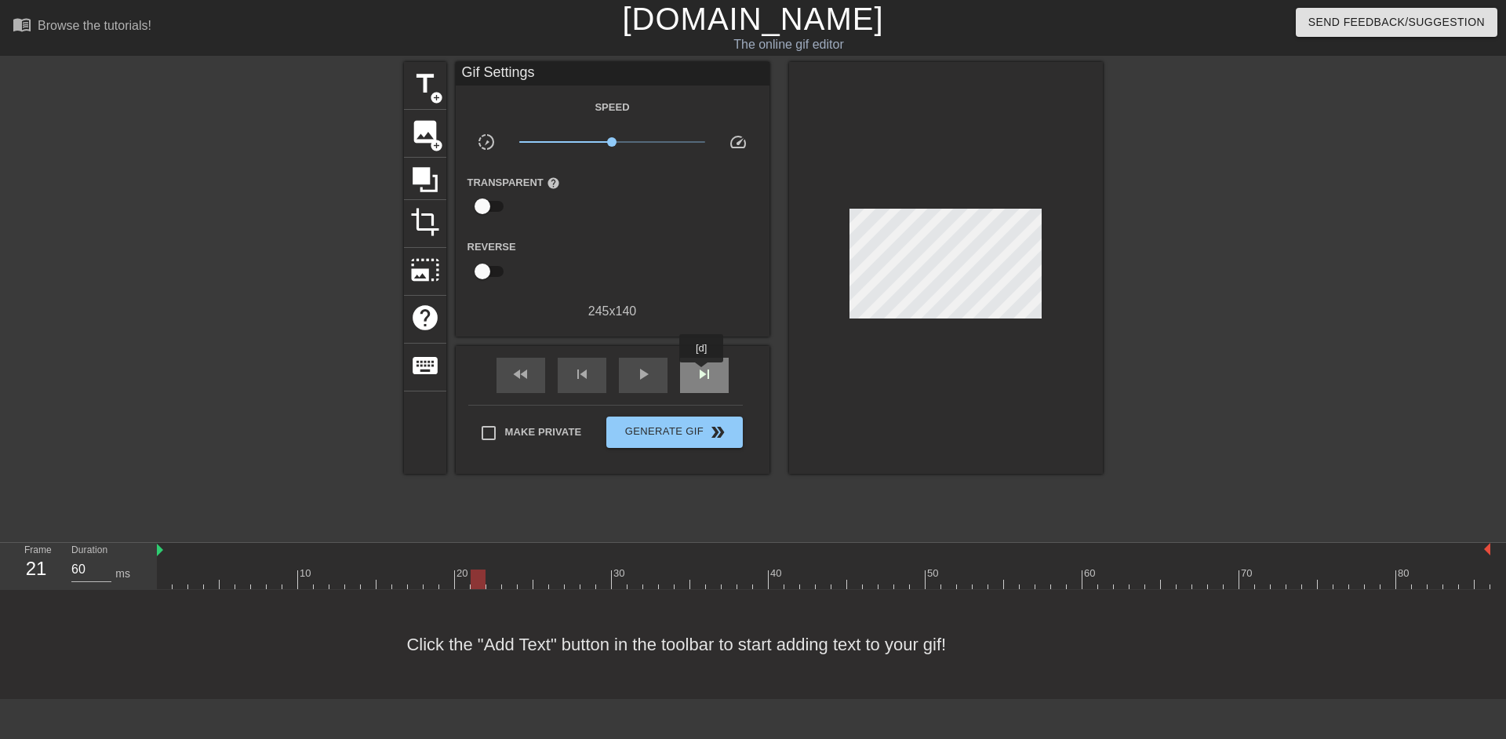
click at [702, 373] on span "skip_next" at bounding box center [704, 374] width 19 height 19
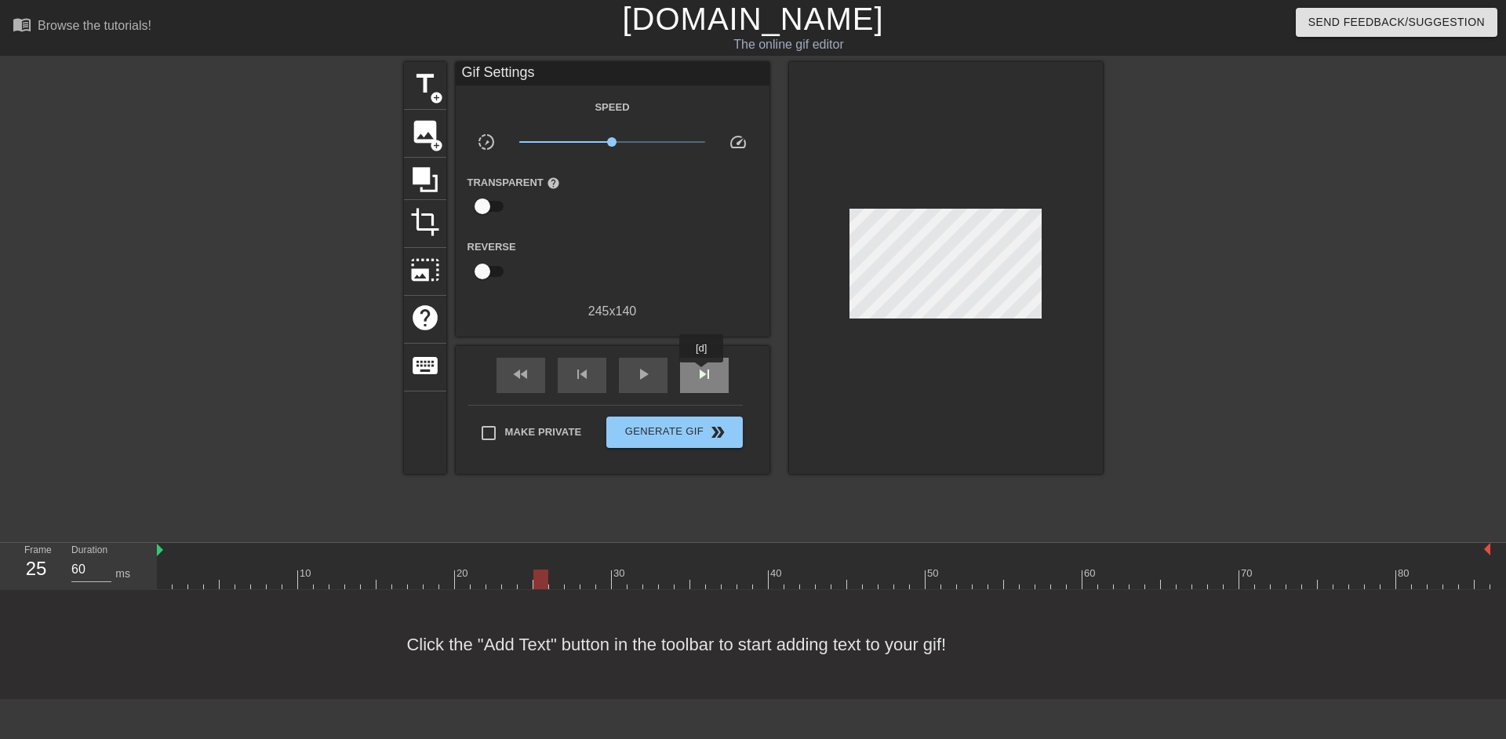
click at [702, 373] on span "skip_next" at bounding box center [704, 374] width 19 height 19
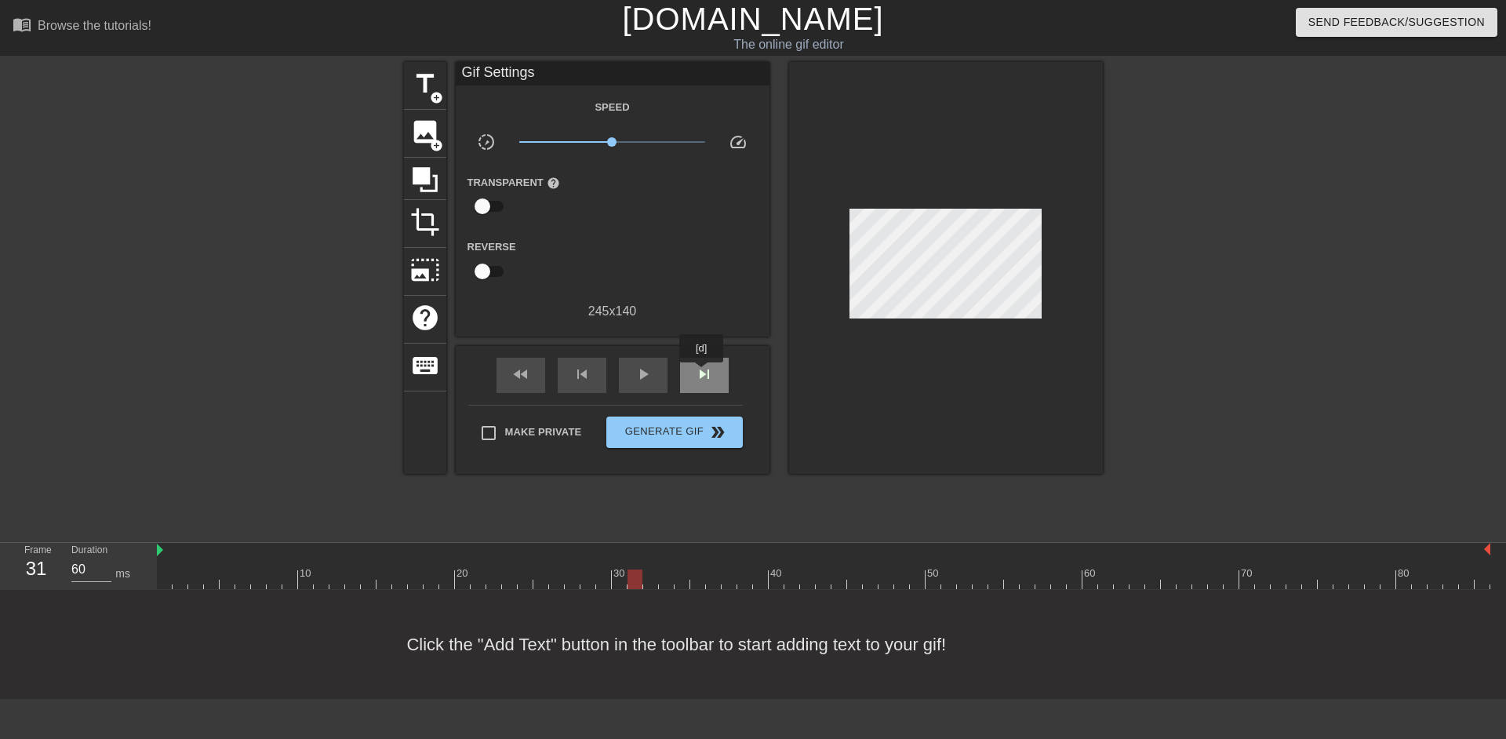
click at [702, 373] on span "skip_next" at bounding box center [704, 374] width 19 height 19
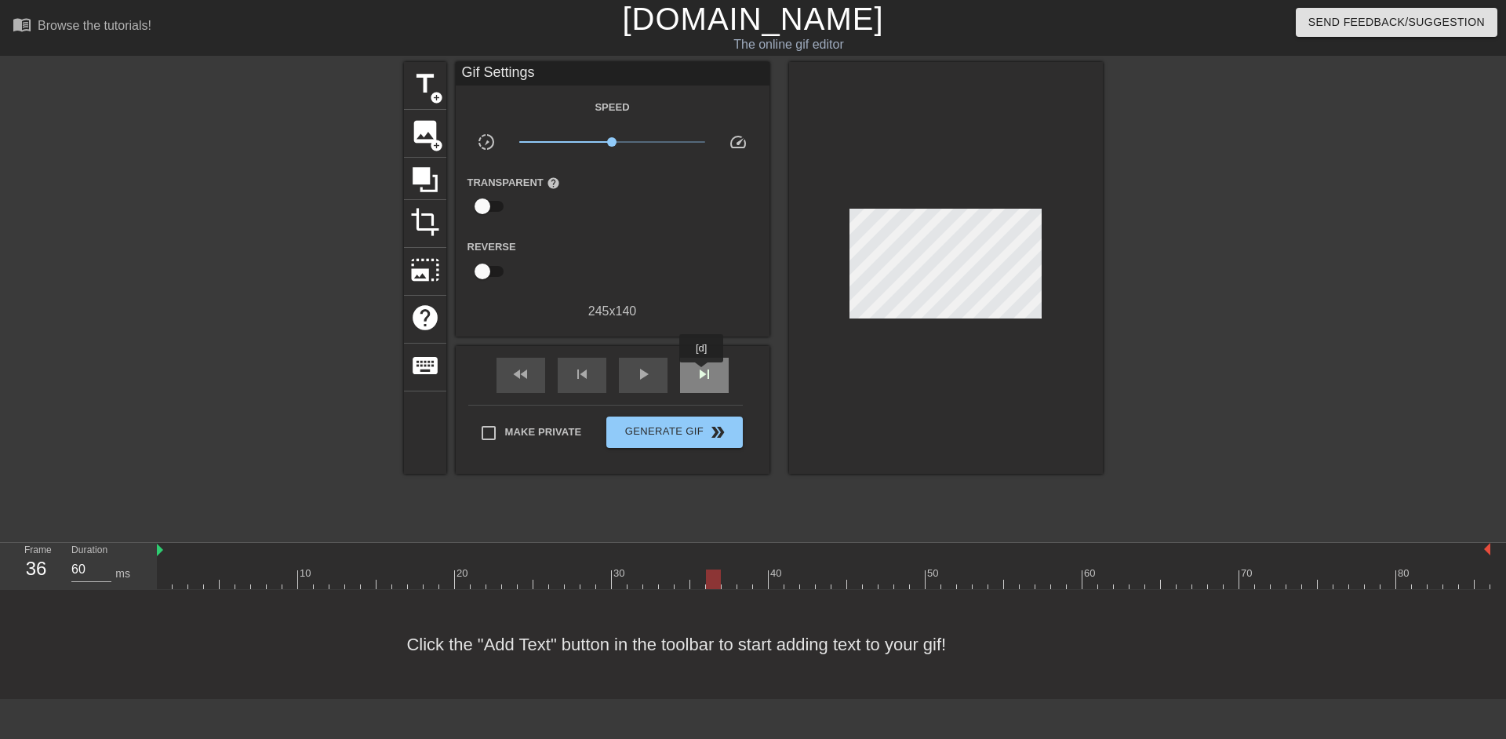
click at [702, 373] on span "skip_next" at bounding box center [704, 374] width 19 height 19
click at [422, 134] on span "image" at bounding box center [425, 132] width 30 height 30
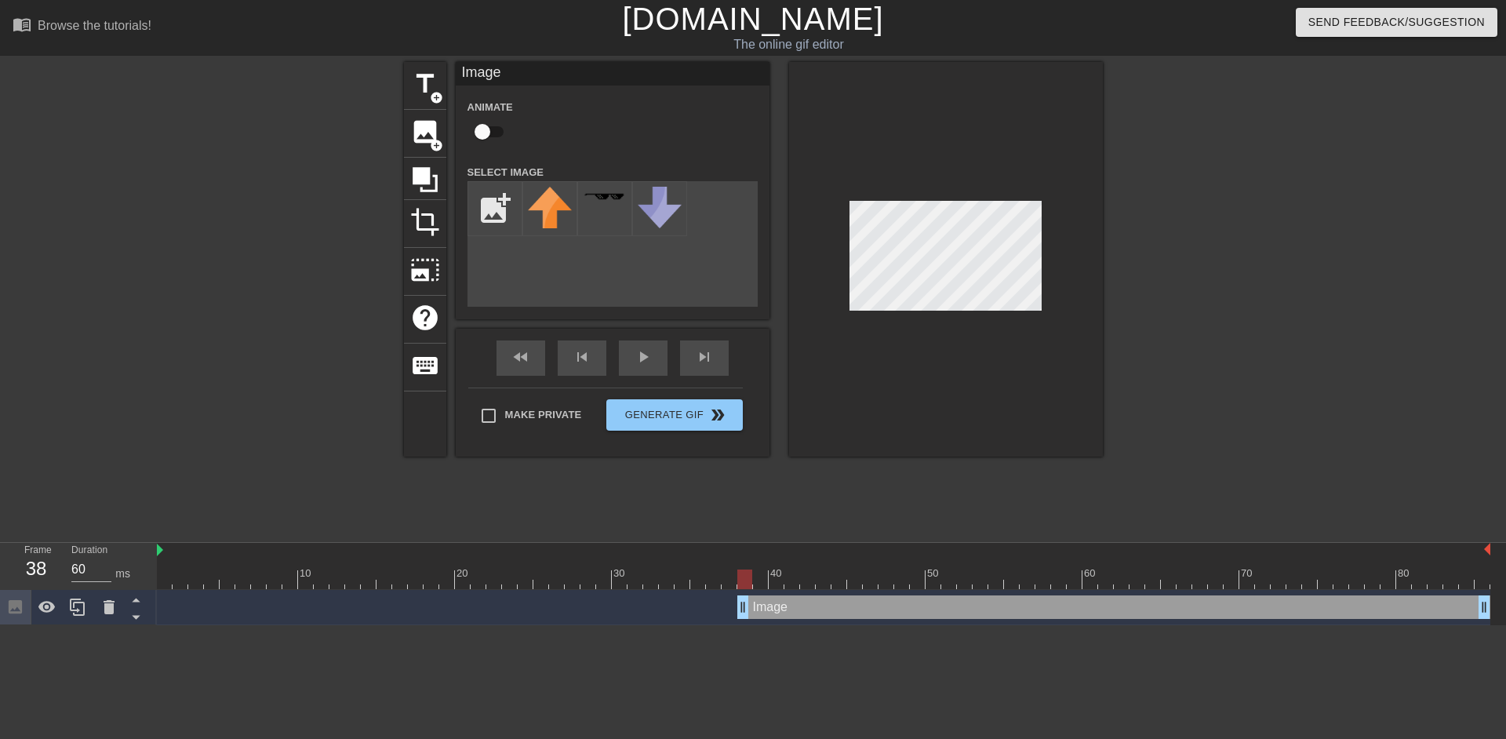
click at [1013, 315] on div at bounding box center [946, 259] width 314 height 395
click at [487, 130] on input "checkbox" at bounding box center [482, 132] width 89 height 30
checkbox input "true"
click at [501, 197] on input "file" at bounding box center [494, 208] width 53 height 53
type input "C:\fakepath\Untitled_Artwork 37.png"
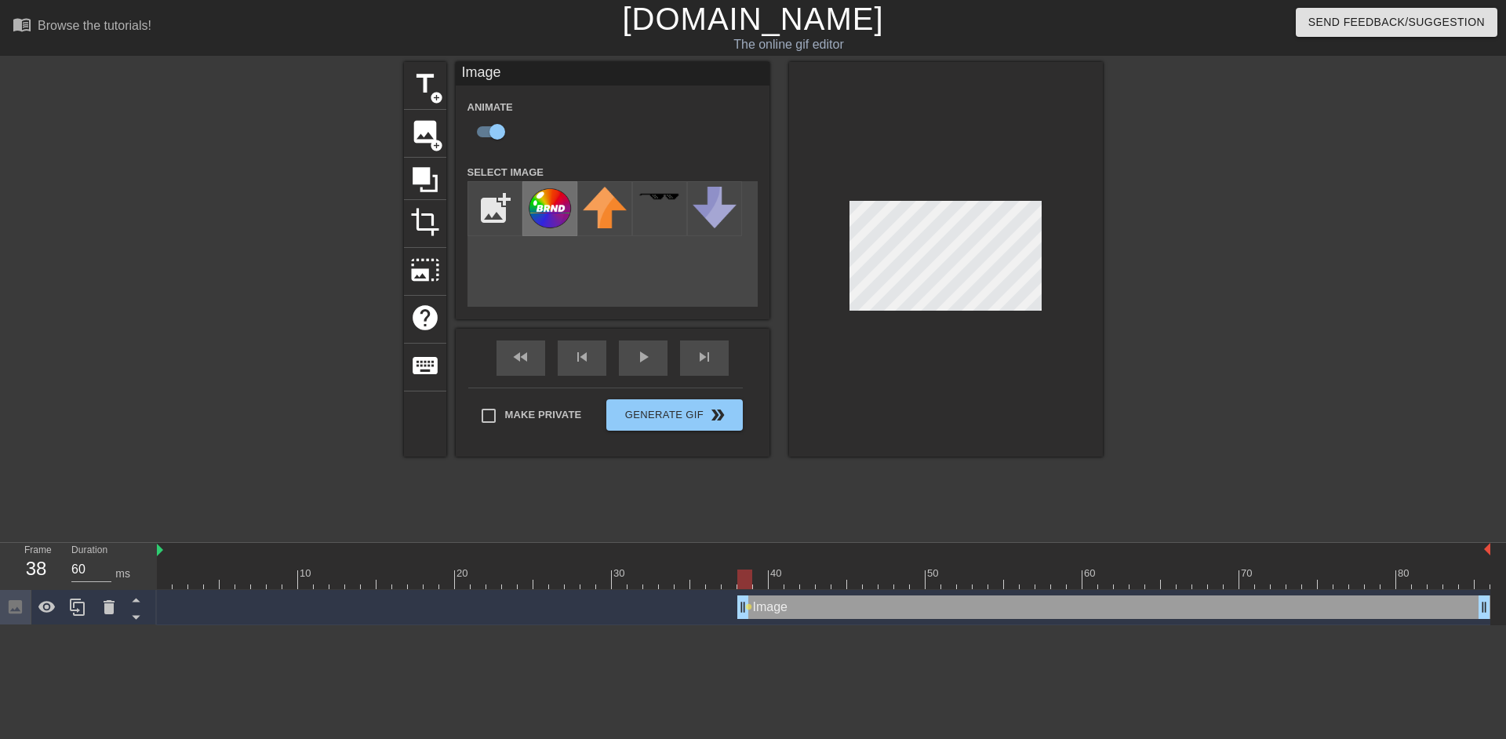
drag, startPoint x: 549, startPoint y: 219, endPoint x: 573, endPoint y: 221, distance: 24.4
click at [549, 218] on img at bounding box center [550, 208] width 44 height 42
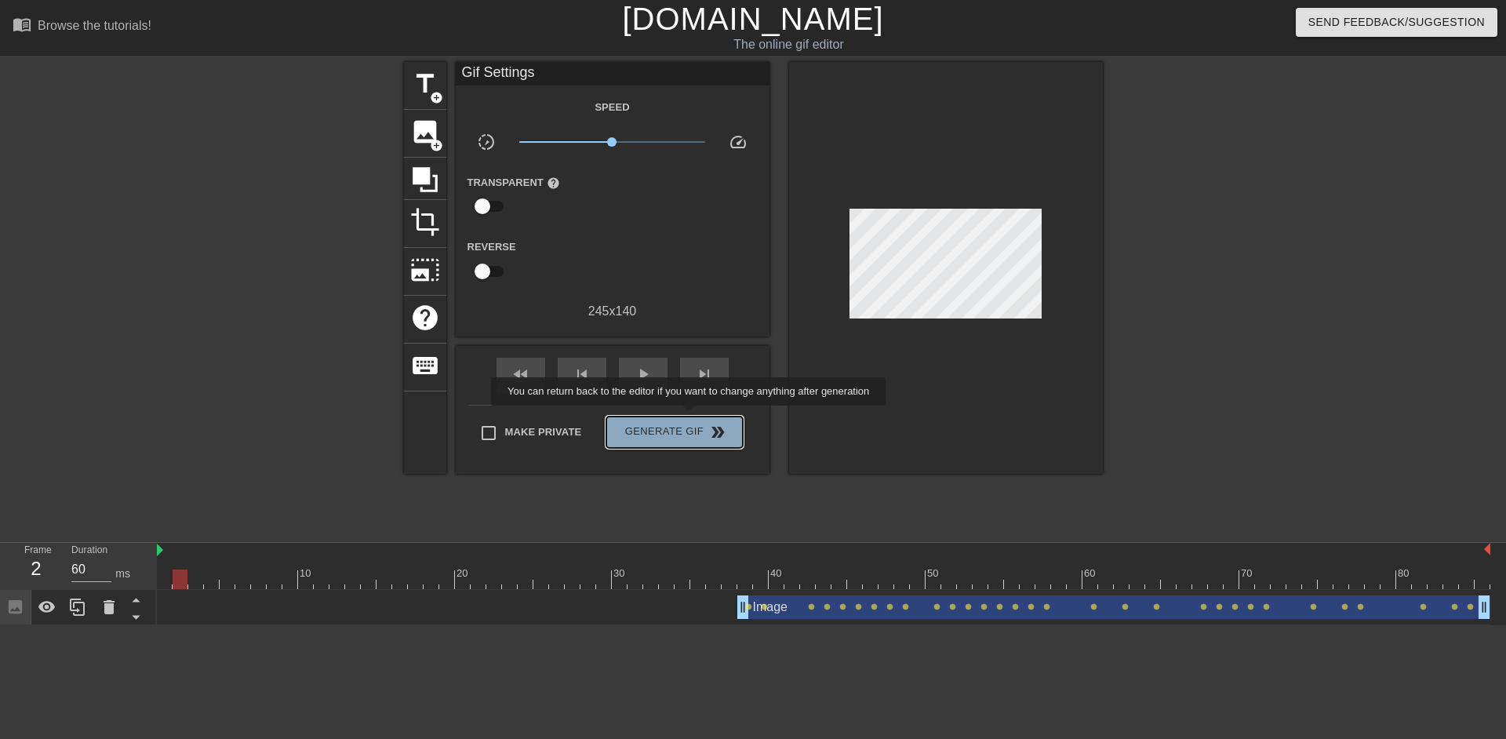
click at [690, 417] on button "Generate Gif double_arrow" at bounding box center [674, 432] width 136 height 31
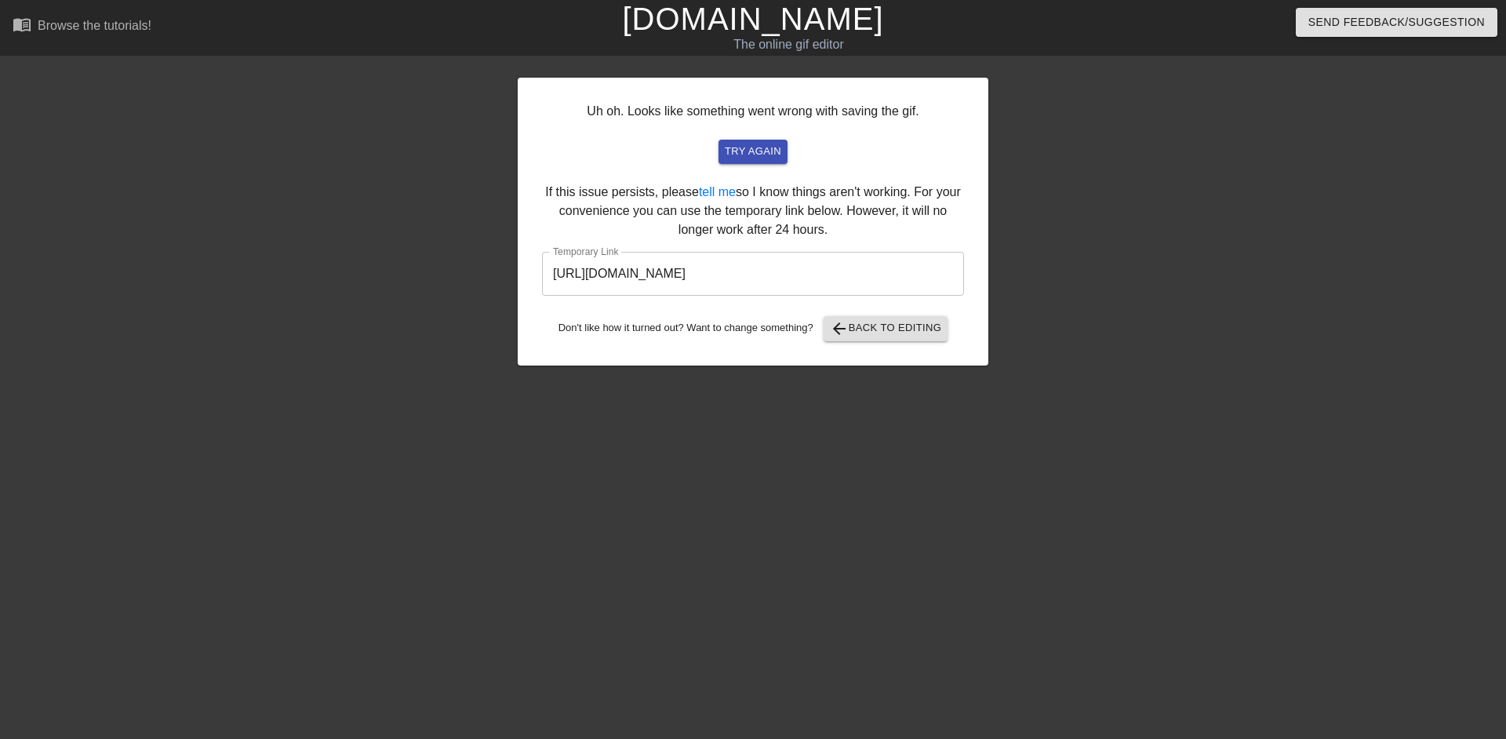
click at [724, 275] on input "https://www.gifntext.com/temp_generations/LjJqeX41.gif" at bounding box center [753, 274] width 422 height 44
drag, startPoint x: 789, startPoint y: 38, endPoint x: 784, endPoint y: 64, distance: 27.2
click at [789, 38] on div "The online gif editor" at bounding box center [789, 44] width 558 height 19
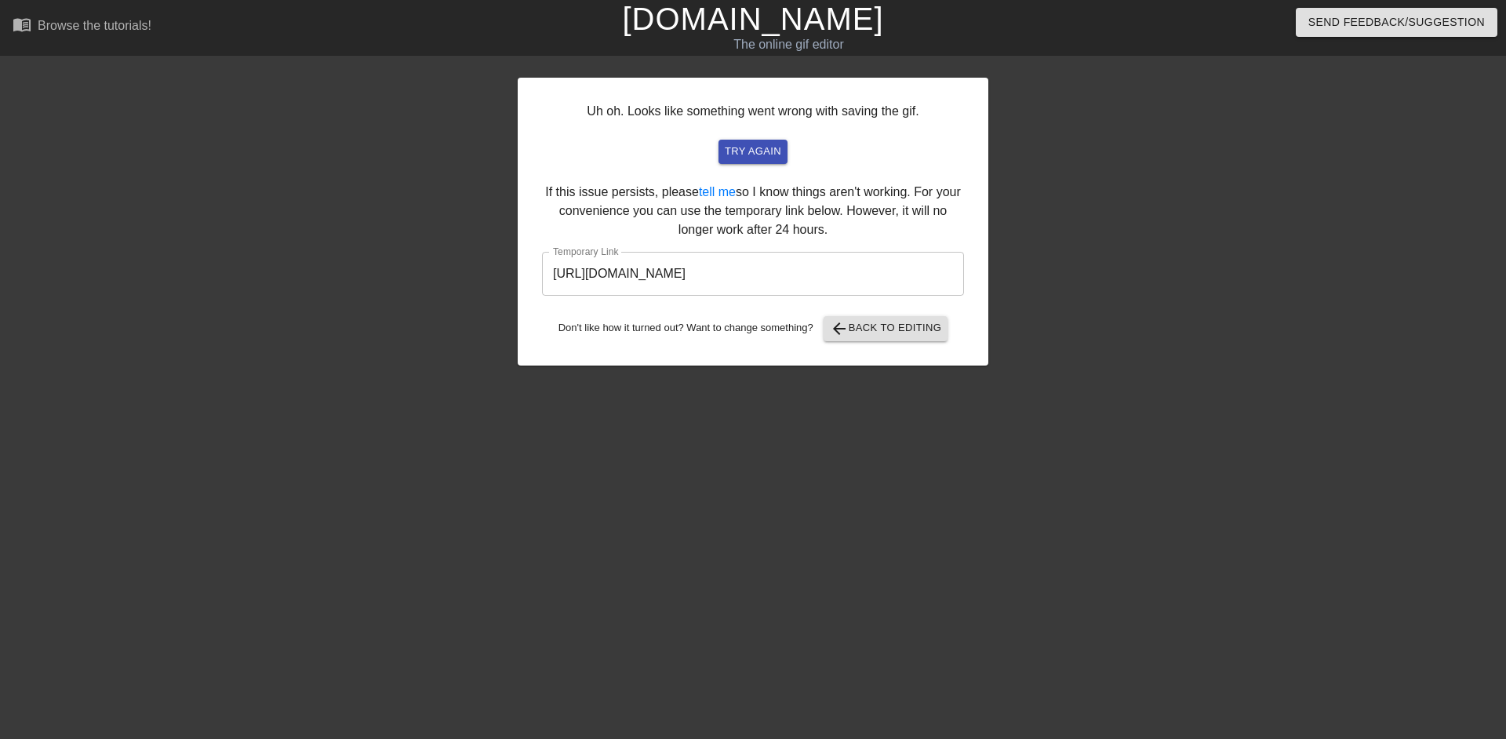
click at [798, 41] on div "The online gif editor" at bounding box center [789, 44] width 558 height 19
click at [800, 26] on link "[DOMAIN_NAME]" at bounding box center [752, 19] width 261 height 35
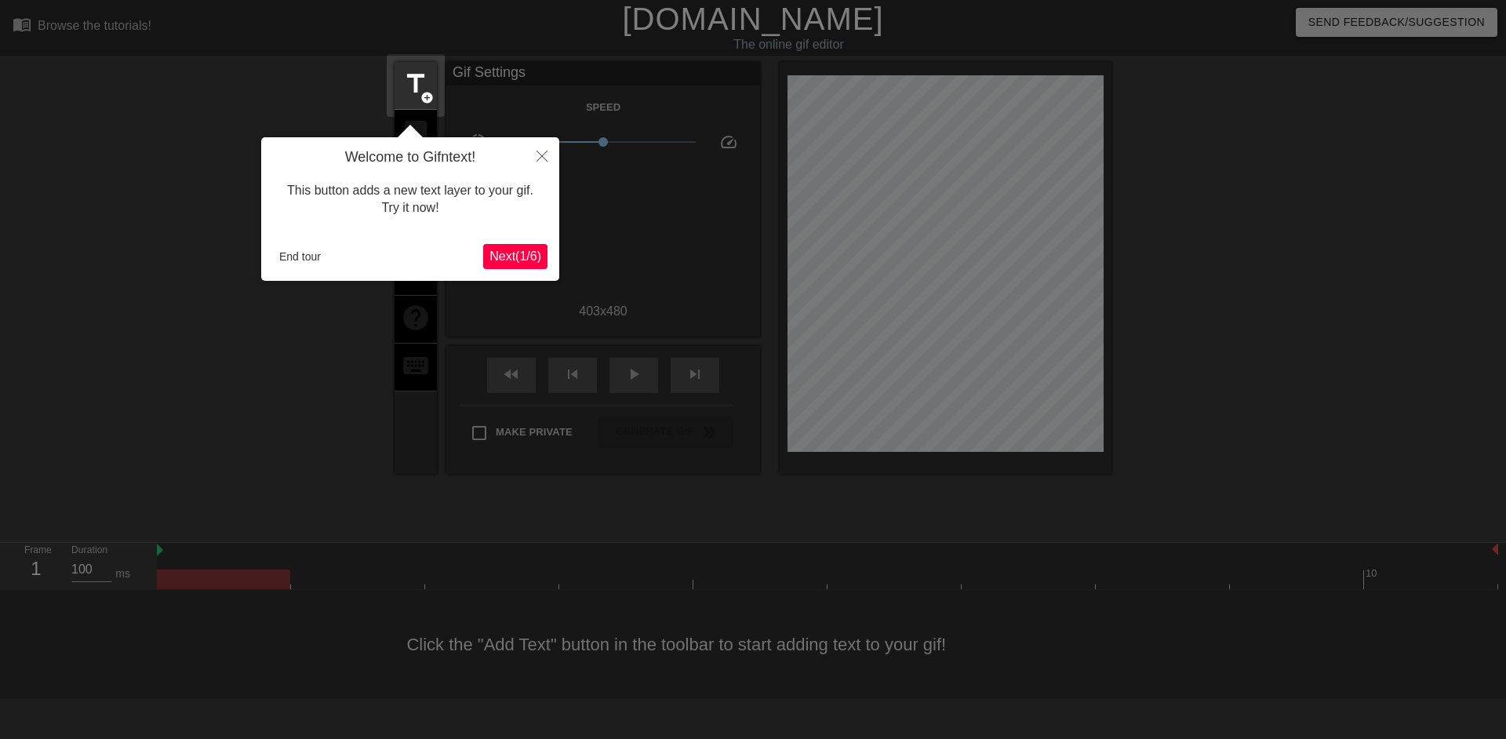
drag, startPoint x: 799, startPoint y: 366, endPoint x: 303, endPoint y: 269, distance: 506.0
click at [303, 269] on div "End tour Next ( 1 / 6 )" at bounding box center [410, 256] width 275 height 25
click at [305, 250] on button "End tour" at bounding box center [300, 257] width 54 height 24
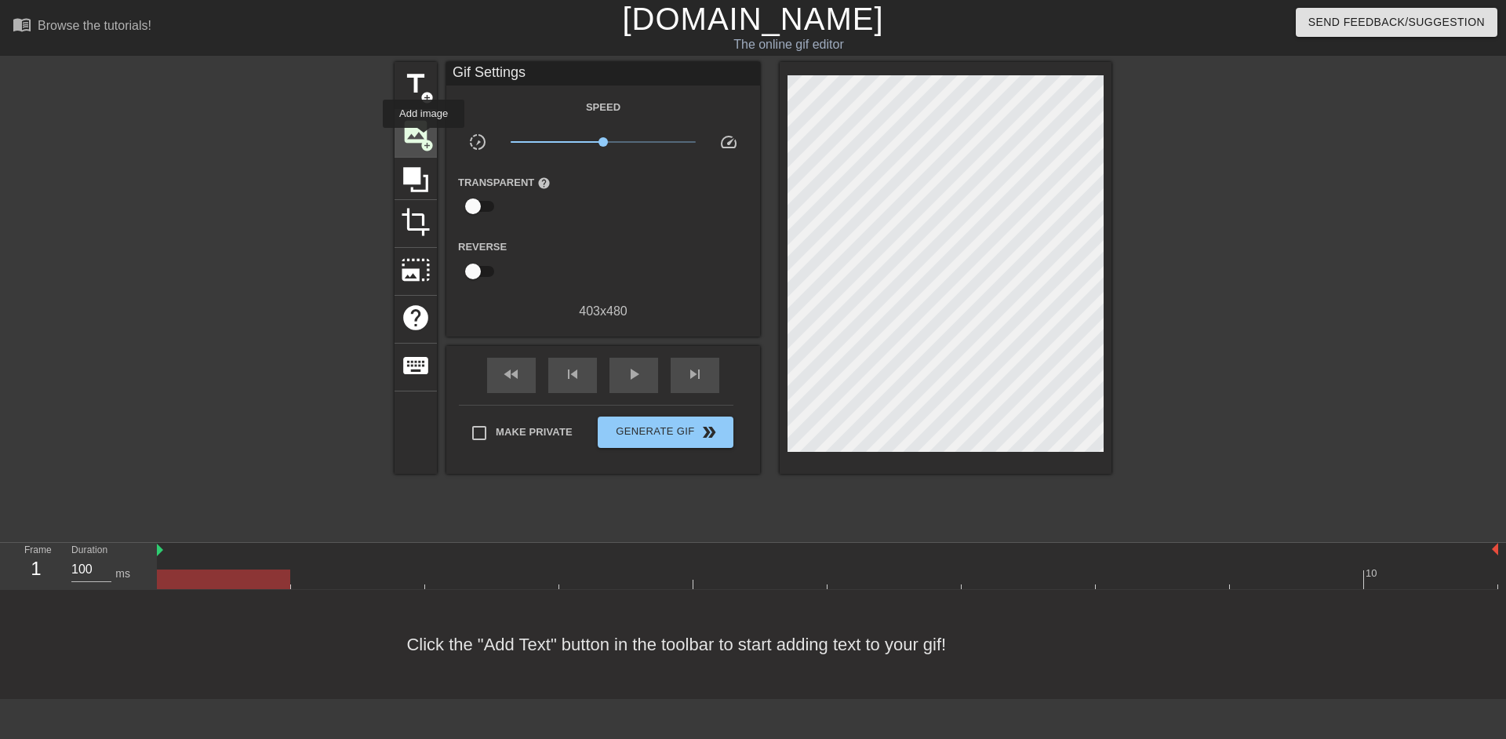
click at [424, 139] on span "add_circle" at bounding box center [426, 145] width 13 height 13
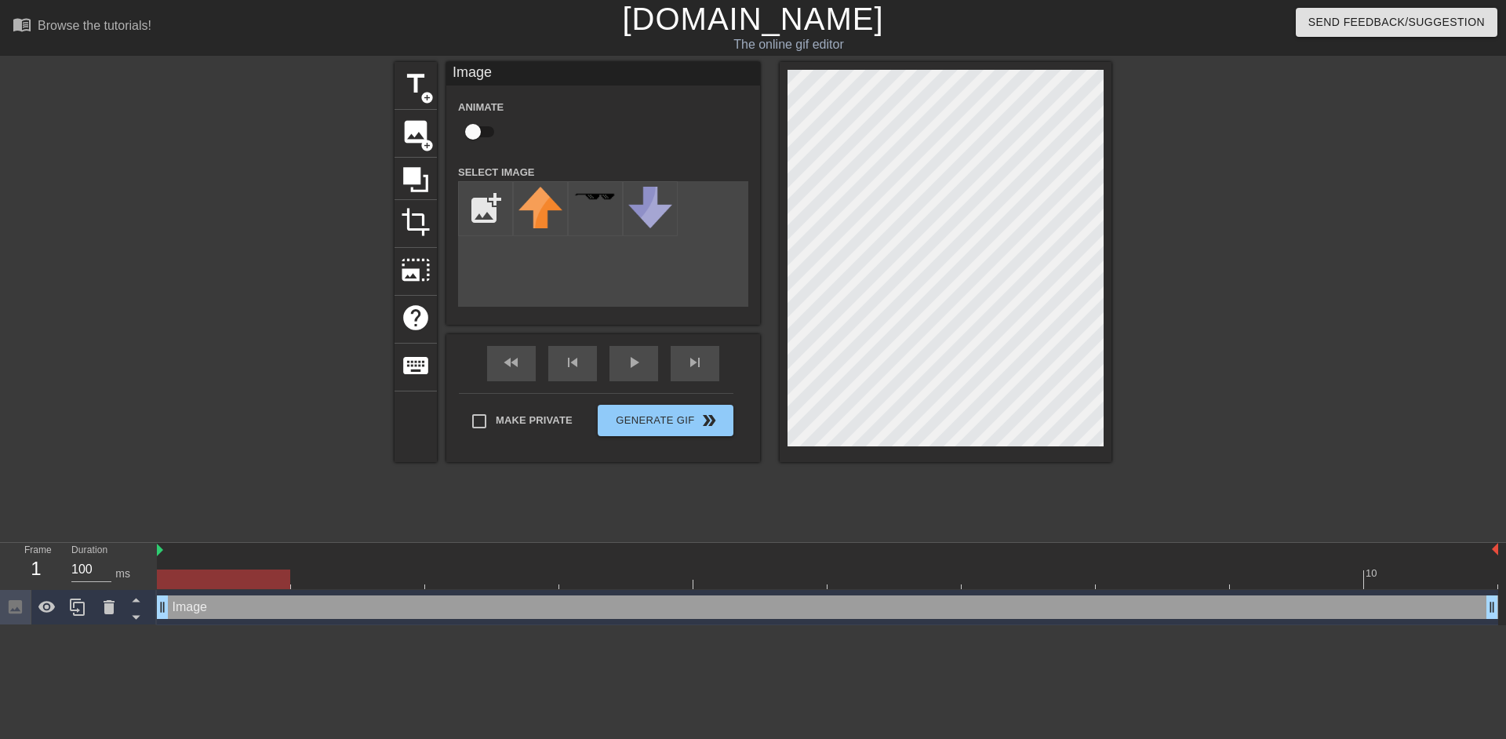
click at [475, 131] on input "checkbox" at bounding box center [472, 132] width 89 height 30
checkbox input "true"
click at [496, 221] on input "file" at bounding box center [485, 208] width 53 height 53
type input "C:\fakepath\Group 1000011089.png"
click at [551, 217] on img at bounding box center [541, 208] width 44 height 42
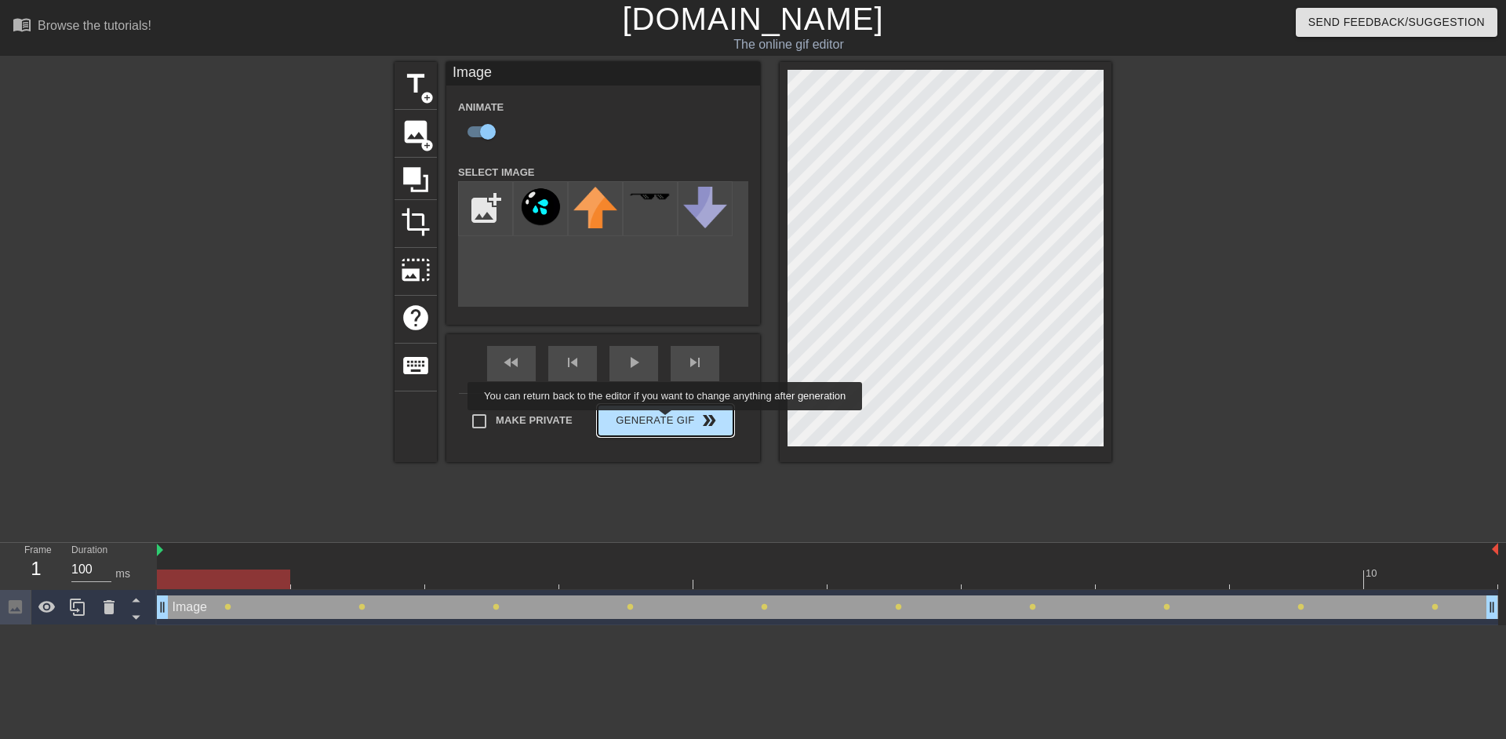
click at [667, 421] on span "Generate Gif double_arrow" at bounding box center [665, 420] width 123 height 19
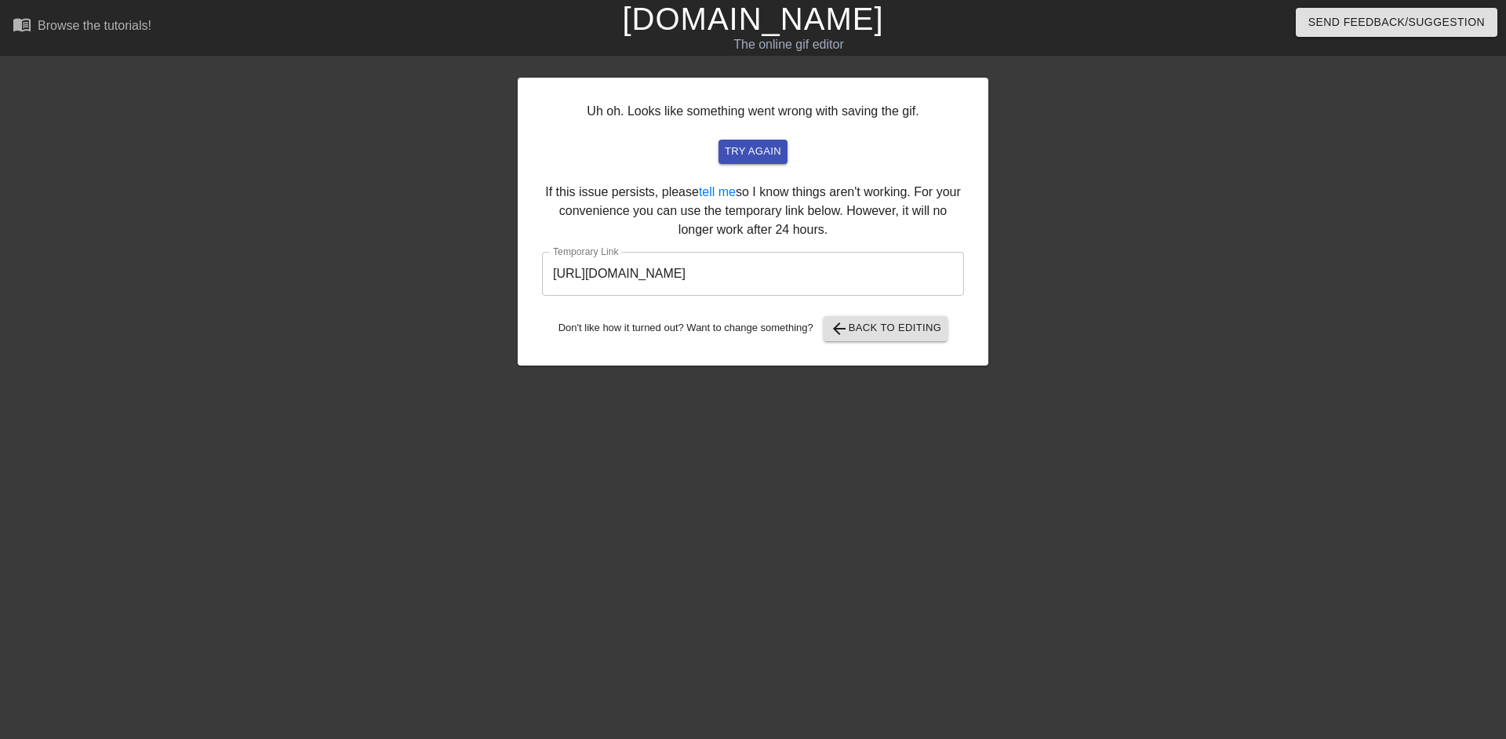
click at [754, 271] on input "[URL][DOMAIN_NAME]" at bounding box center [753, 274] width 422 height 44
click at [749, 271] on input "[URL][DOMAIN_NAME]" at bounding box center [753, 274] width 422 height 44
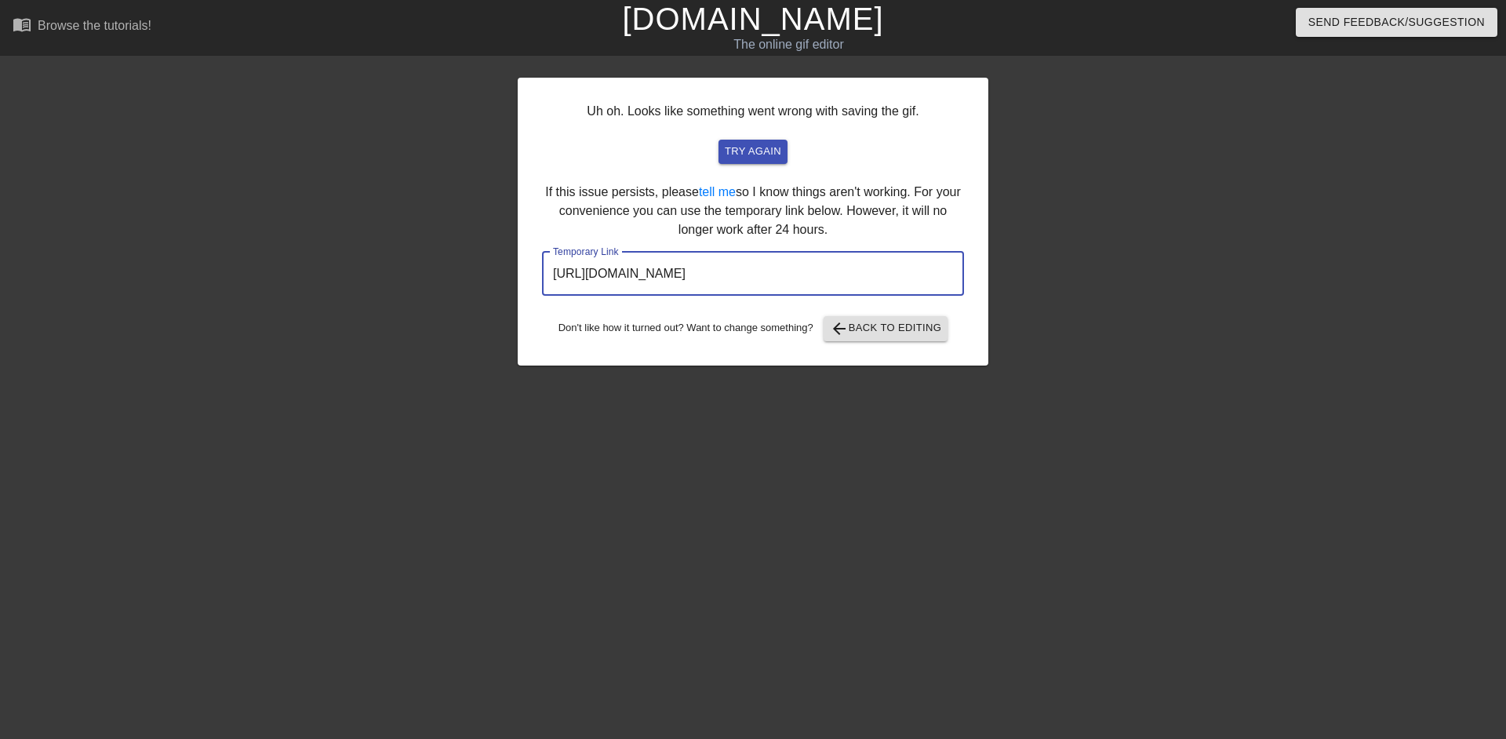
click at [749, 271] on input "[URL][DOMAIN_NAME]" at bounding box center [753, 274] width 422 height 44
click at [764, 17] on link "[DOMAIN_NAME]" at bounding box center [752, 19] width 261 height 35
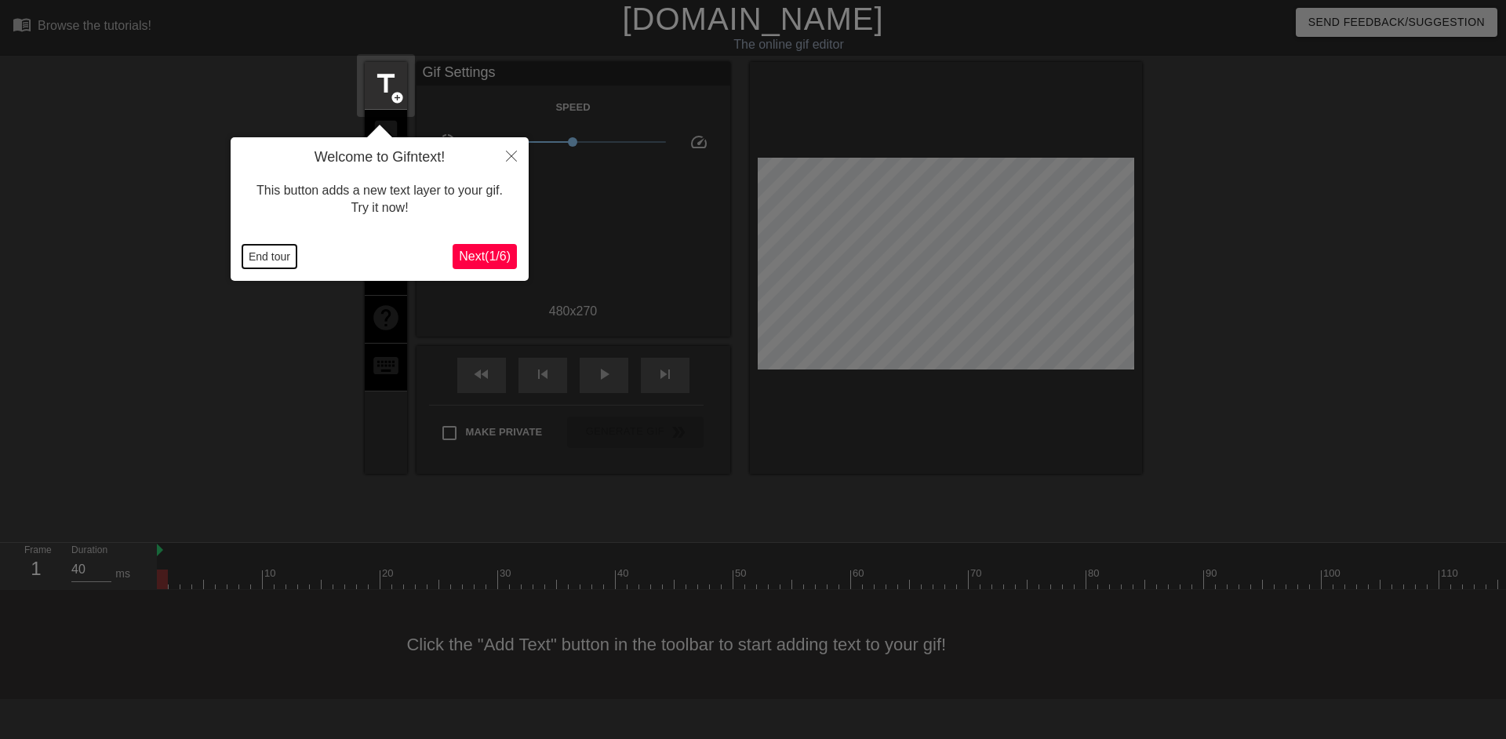
click at [281, 253] on button "End tour" at bounding box center [269, 257] width 54 height 24
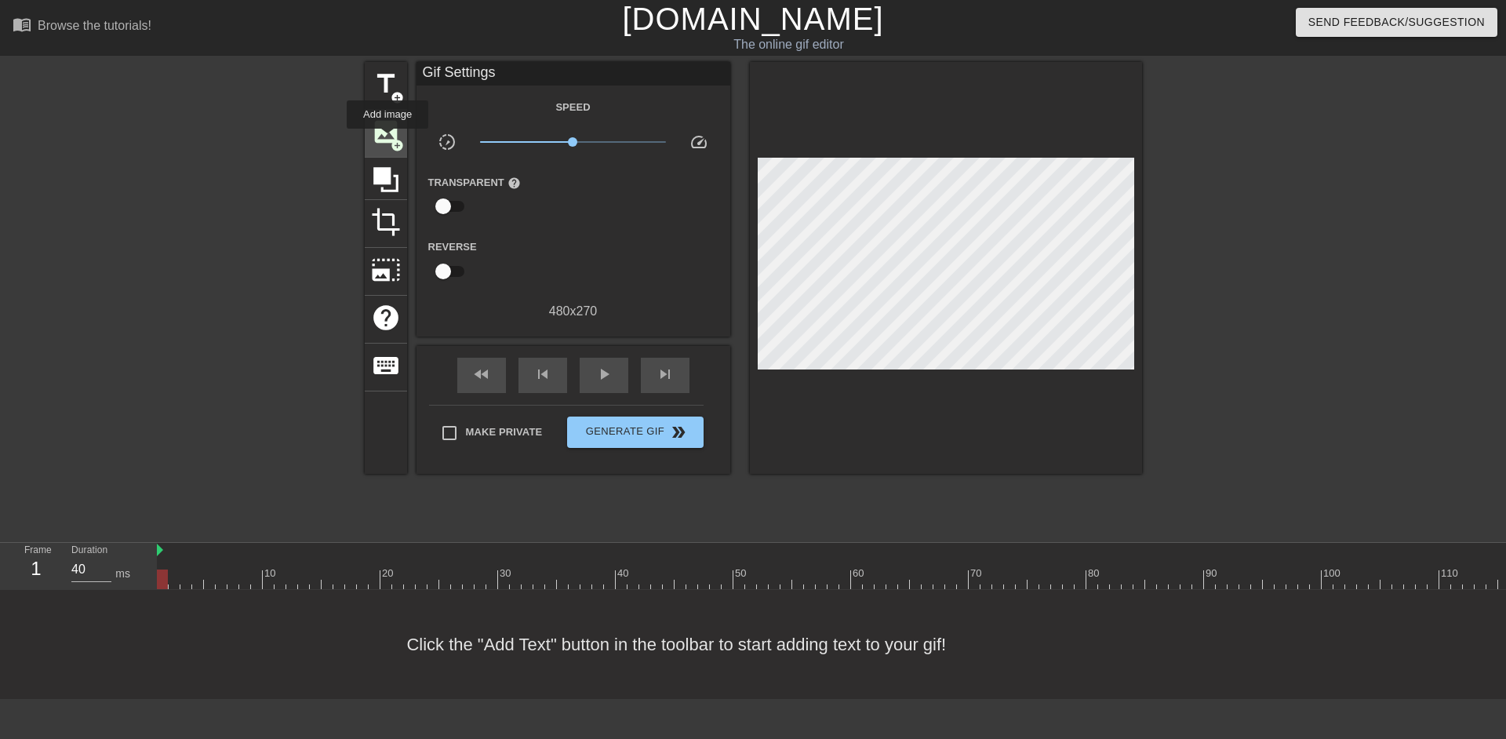
click at [388, 140] on span "image" at bounding box center [386, 132] width 30 height 30
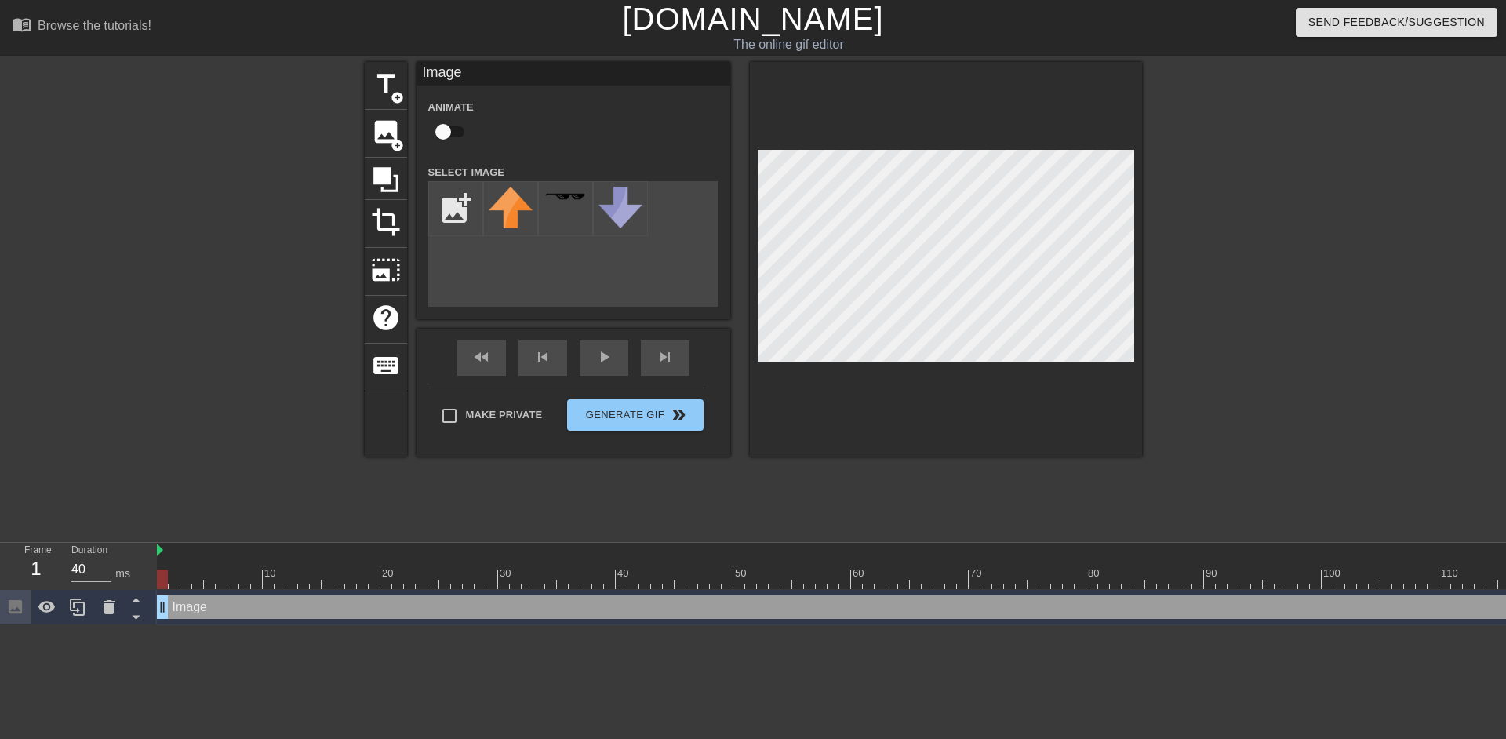
click at [456, 136] on input "checkbox" at bounding box center [442, 132] width 89 height 30
checkbox input "true"
click at [471, 220] on input "file" at bounding box center [455, 208] width 53 height 53
type input "C:\fakepath\IMG_1079 1.png"
click at [506, 211] on img at bounding box center [511, 208] width 44 height 42
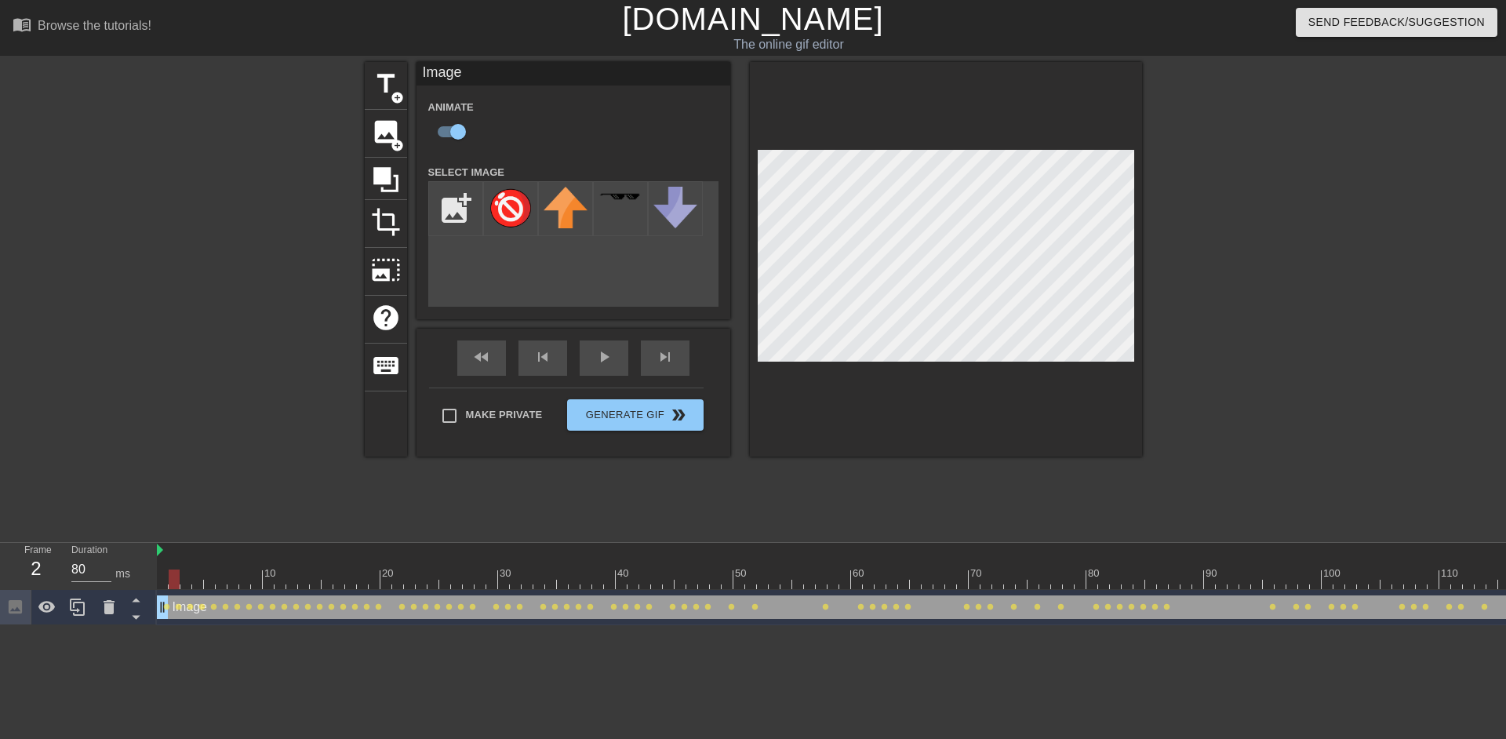
type input "40"
click at [617, 413] on div "Make Private Generate Gif double_arrow" at bounding box center [566, 419] width 275 height 62
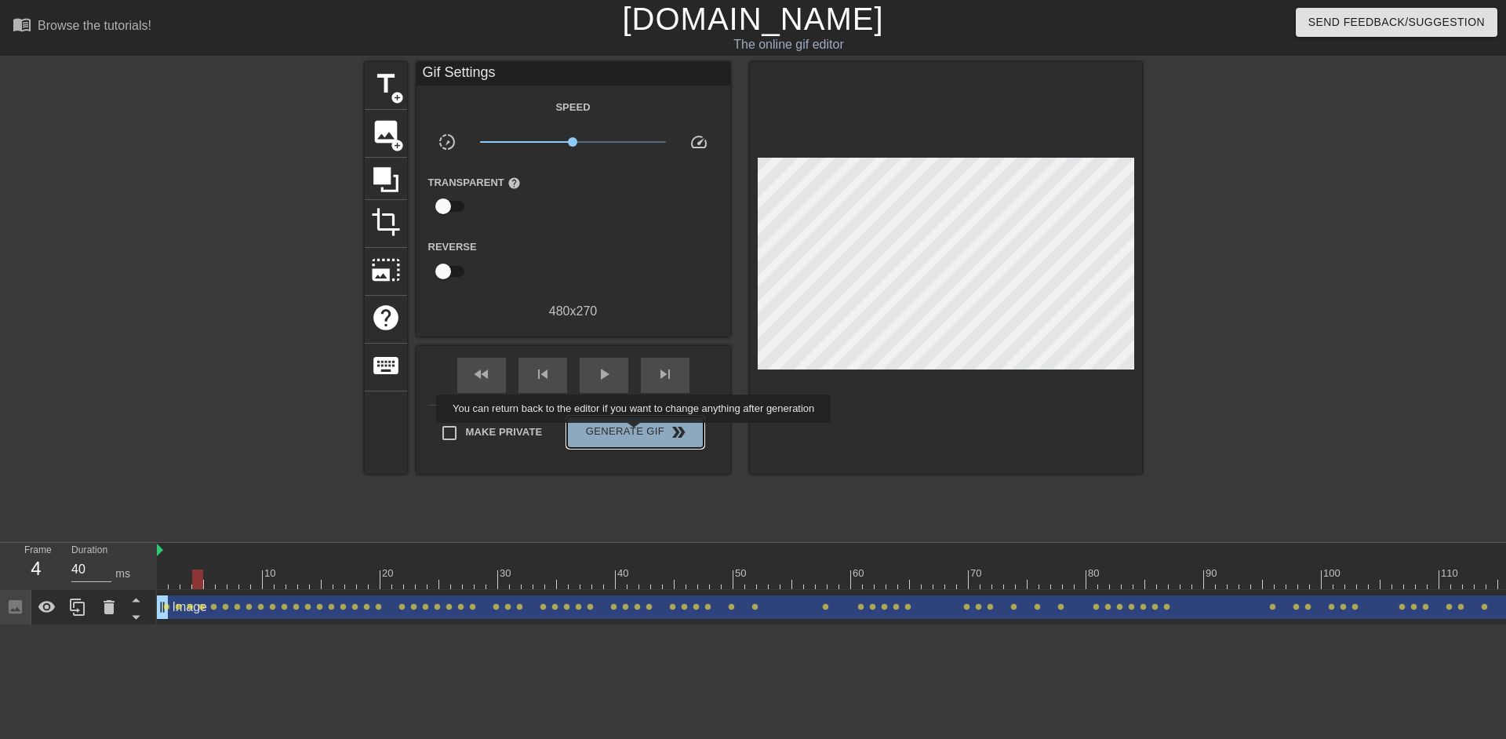
click at [635, 434] on span "Generate Gif double_arrow" at bounding box center [634, 432] width 123 height 19
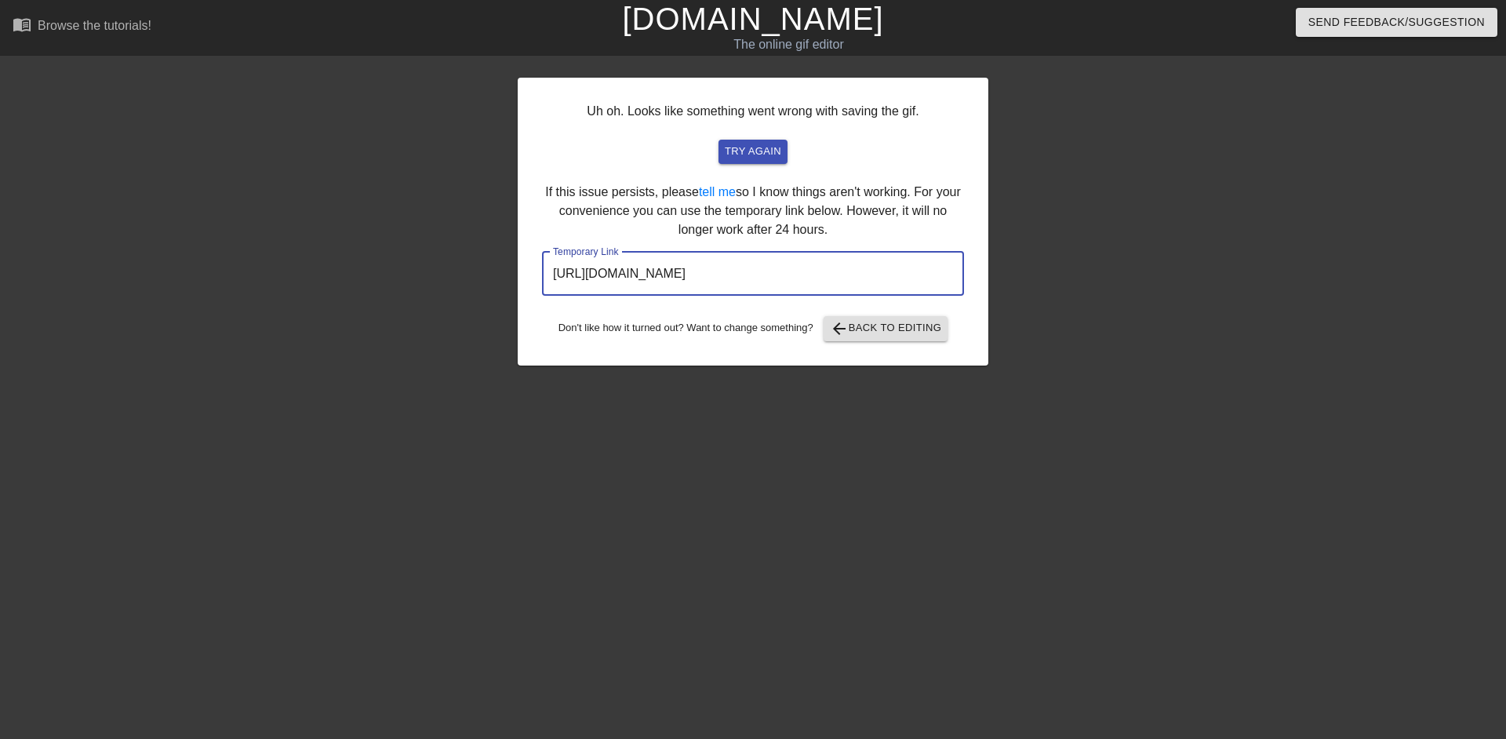
click at [824, 275] on input "[URL][DOMAIN_NAME]" at bounding box center [753, 274] width 422 height 44
click at [774, 24] on link "[DOMAIN_NAME]" at bounding box center [752, 19] width 261 height 35
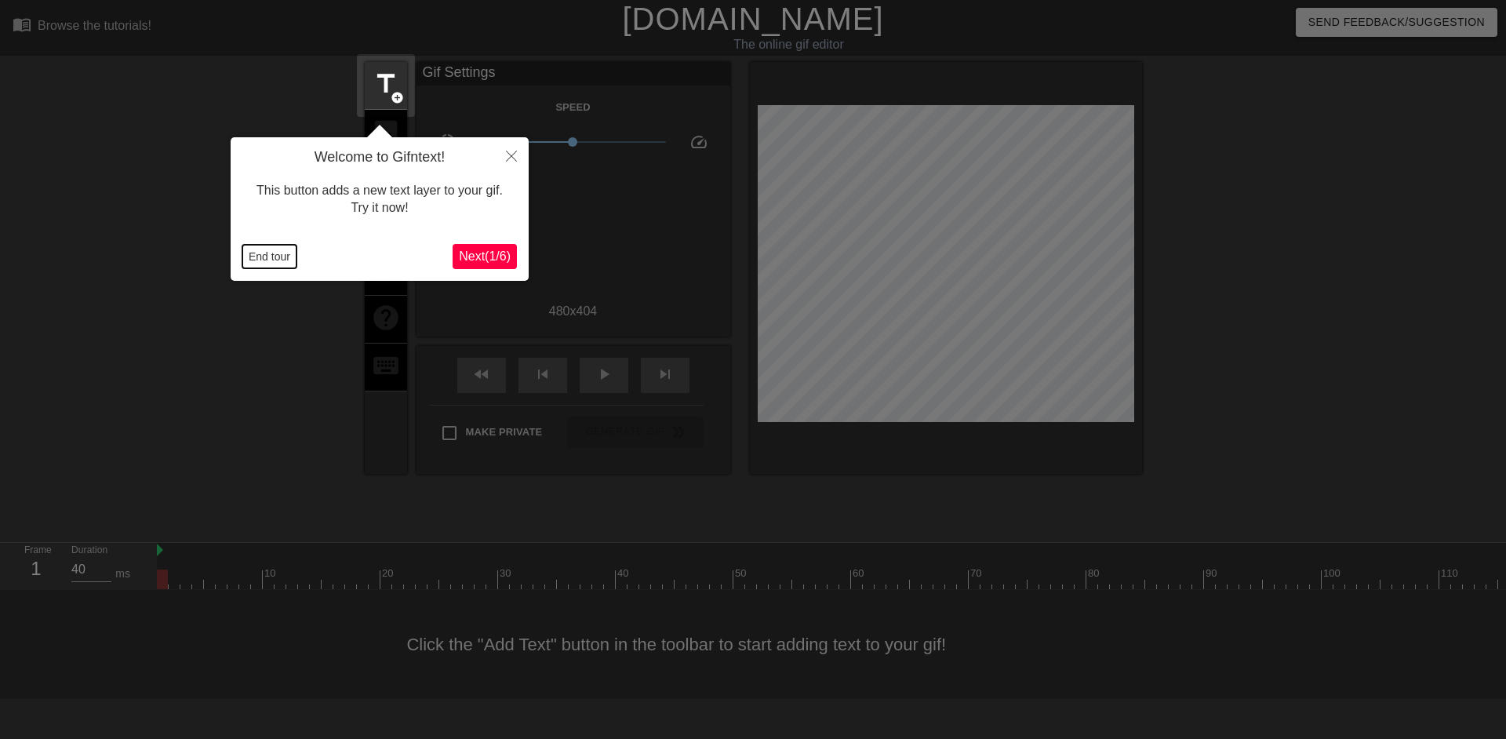
click at [253, 264] on button "End tour" at bounding box center [269, 257] width 54 height 24
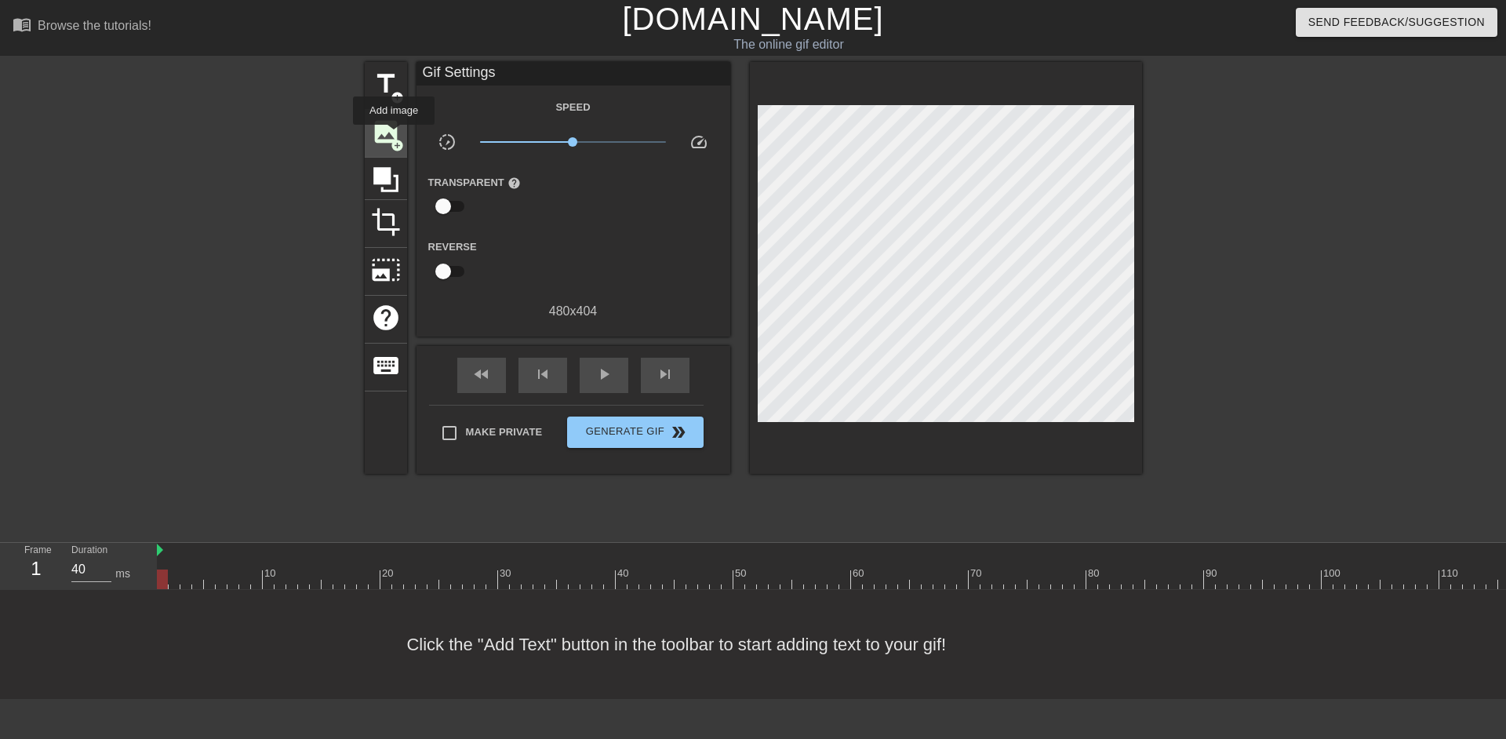
click at [394, 136] on span "image" at bounding box center [386, 132] width 30 height 30
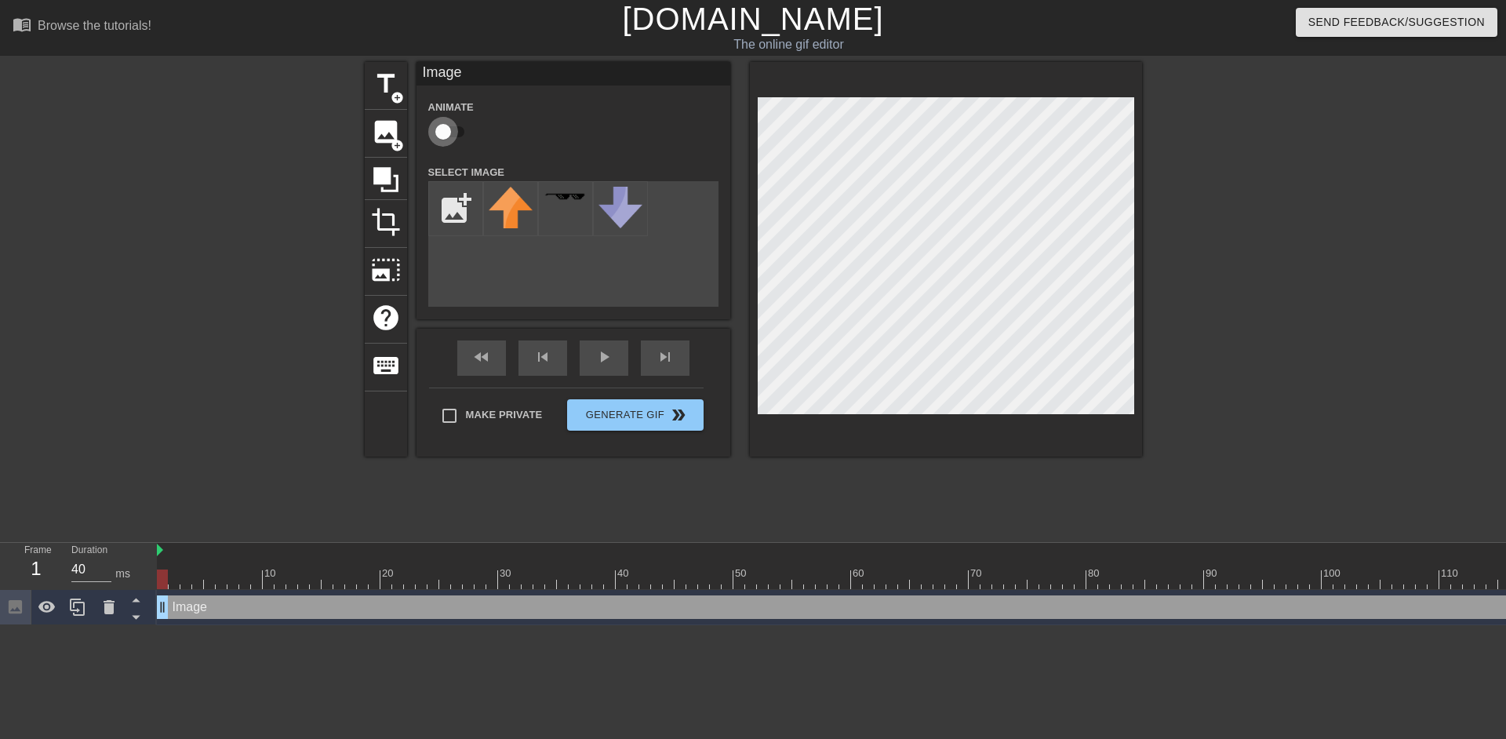
click at [439, 133] on input "checkbox" at bounding box center [442, 132] width 89 height 30
checkbox input "true"
click at [458, 217] on input "file" at bounding box center [455, 208] width 53 height 53
type input "C:\fakepath\IMG_1074.png"
click at [506, 214] on img at bounding box center [511, 206] width 44 height 39
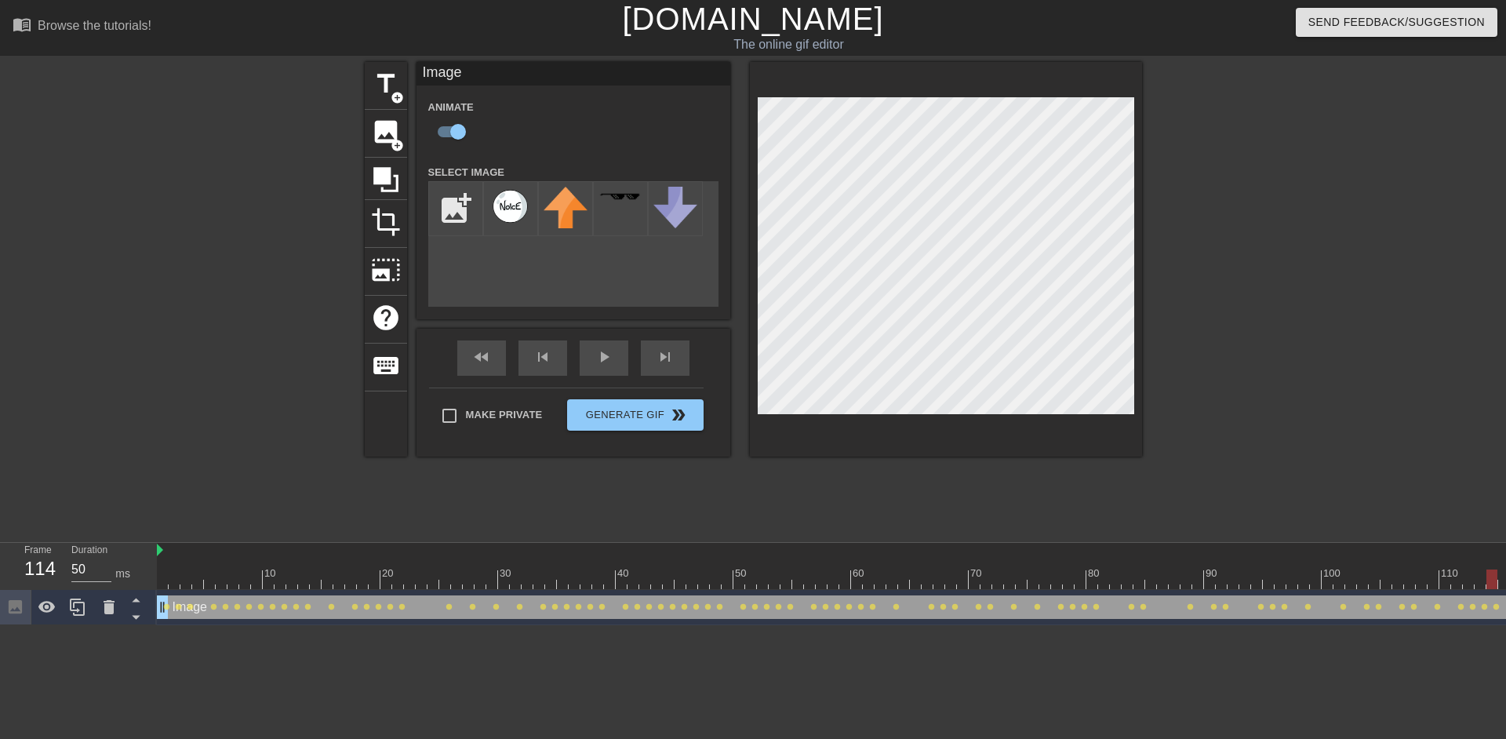
type input "40"
click at [671, 418] on button "Generate Gif double_arrow" at bounding box center [635, 414] width 136 height 31
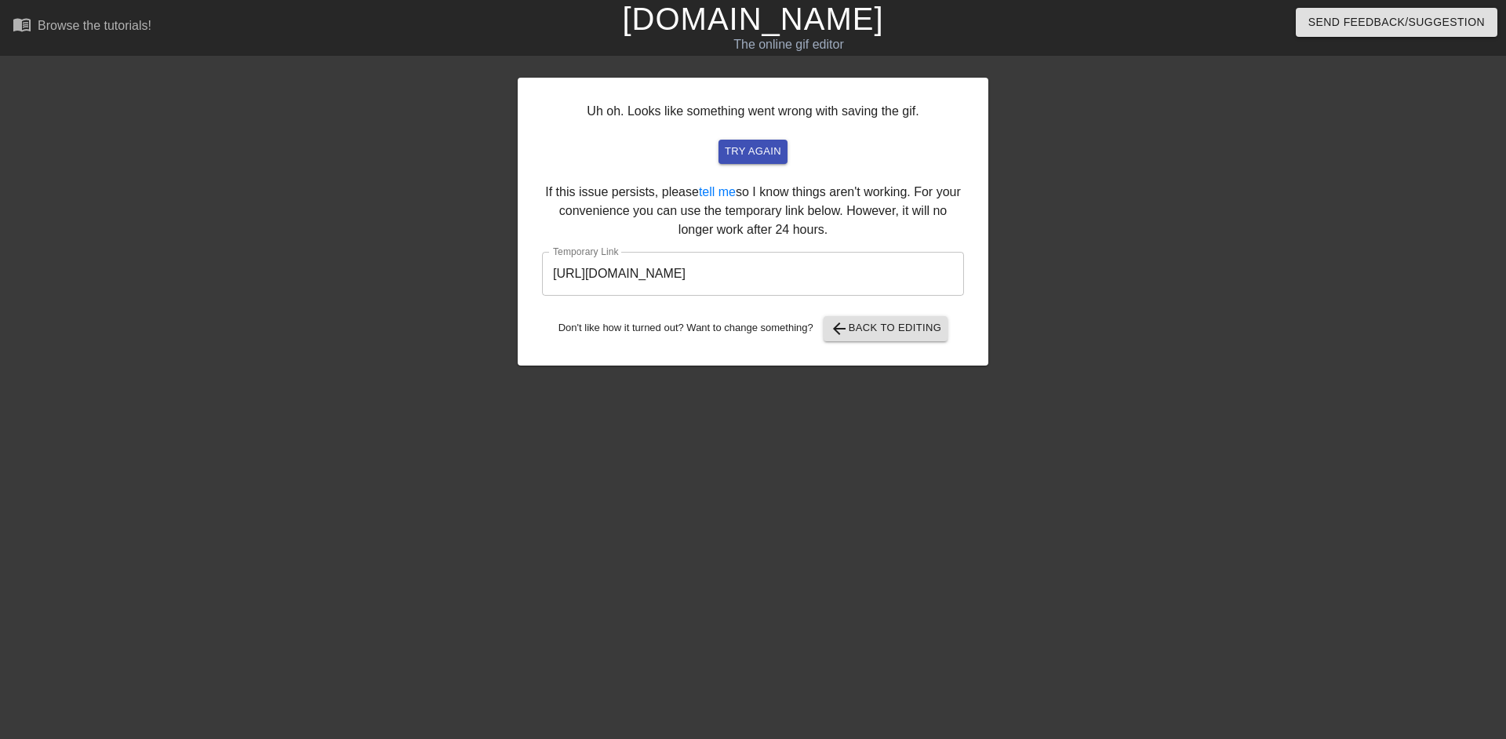
click at [762, 275] on input "[URL][DOMAIN_NAME]" at bounding box center [753, 274] width 422 height 44
click at [828, 33] on link "[DOMAIN_NAME]" at bounding box center [752, 19] width 261 height 35
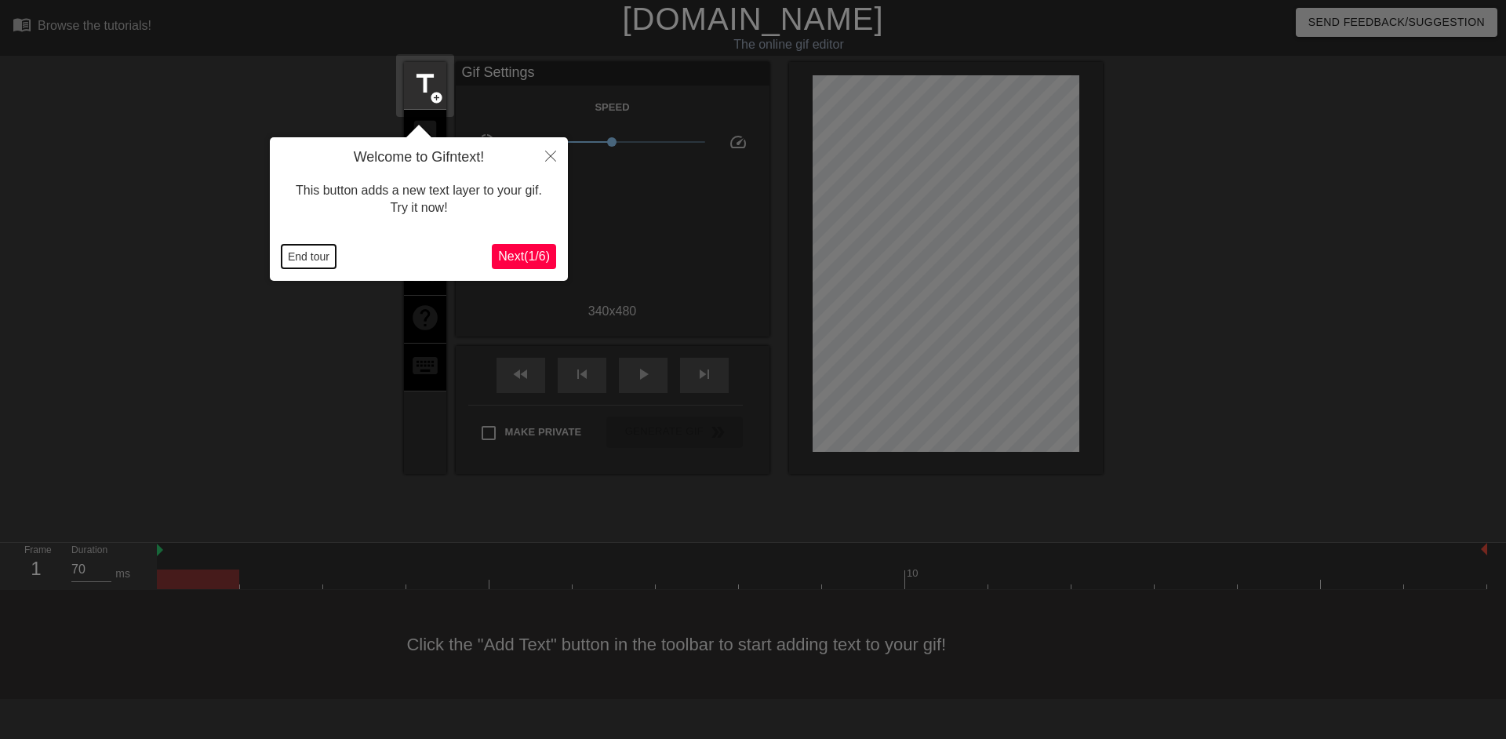
drag, startPoint x: 322, startPoint y: 261, endPoint x: 333, endPoint y: 258, distance: 11.4
click at [322, 261] on button "End tour" at bounding box center [309, 257] width 54 height 24
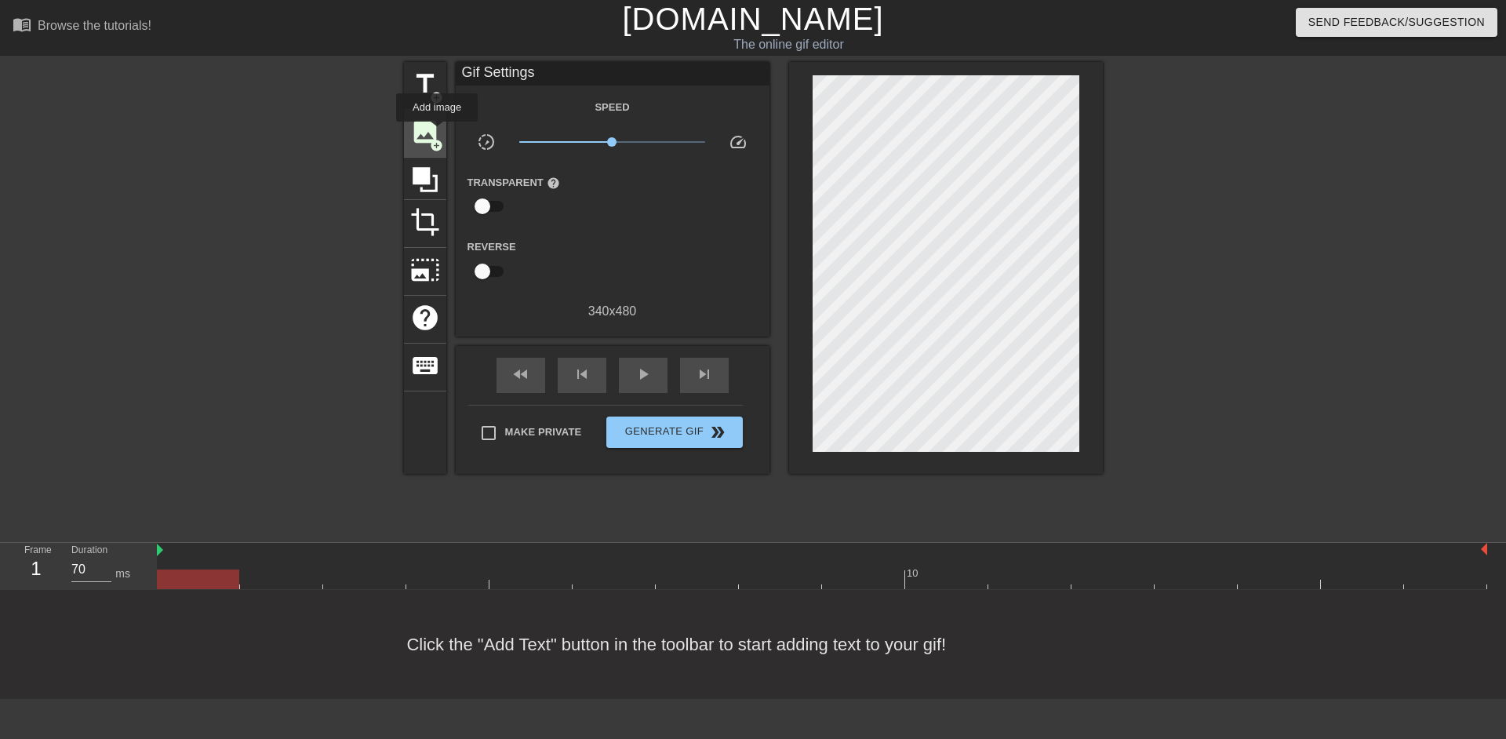
click at [437, 133] on span "image" at bounding box center [425, 132] width 30 height 30
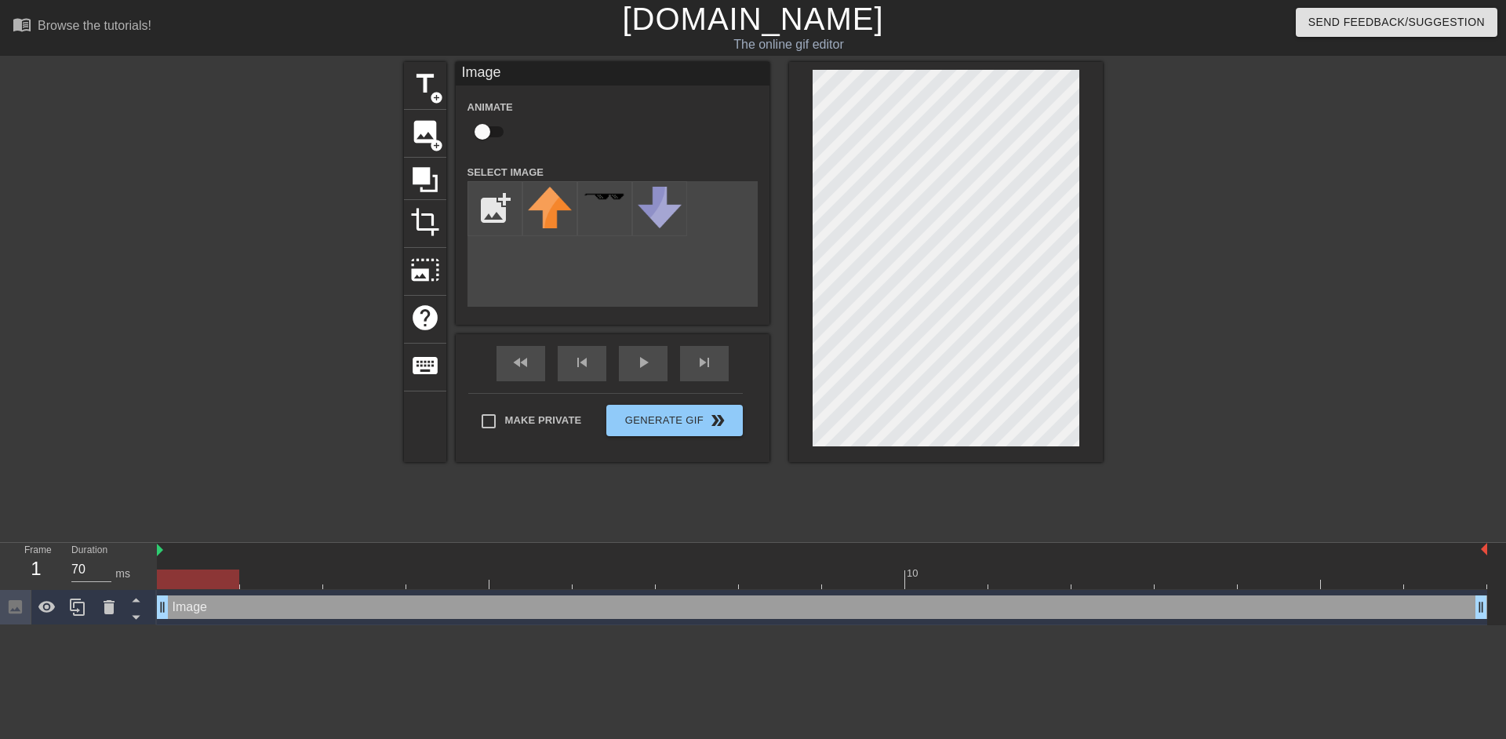
click at [489, 130] on input "checkbox" at bounding box center [482, 132] width 89 height 30
checkbox input "true"
click at [490, 191] on input "file" at bounding box center [494, 208] width 53 height 53
click at [111, 610] on icon at bounding box center [109, 607] width 11 height 14
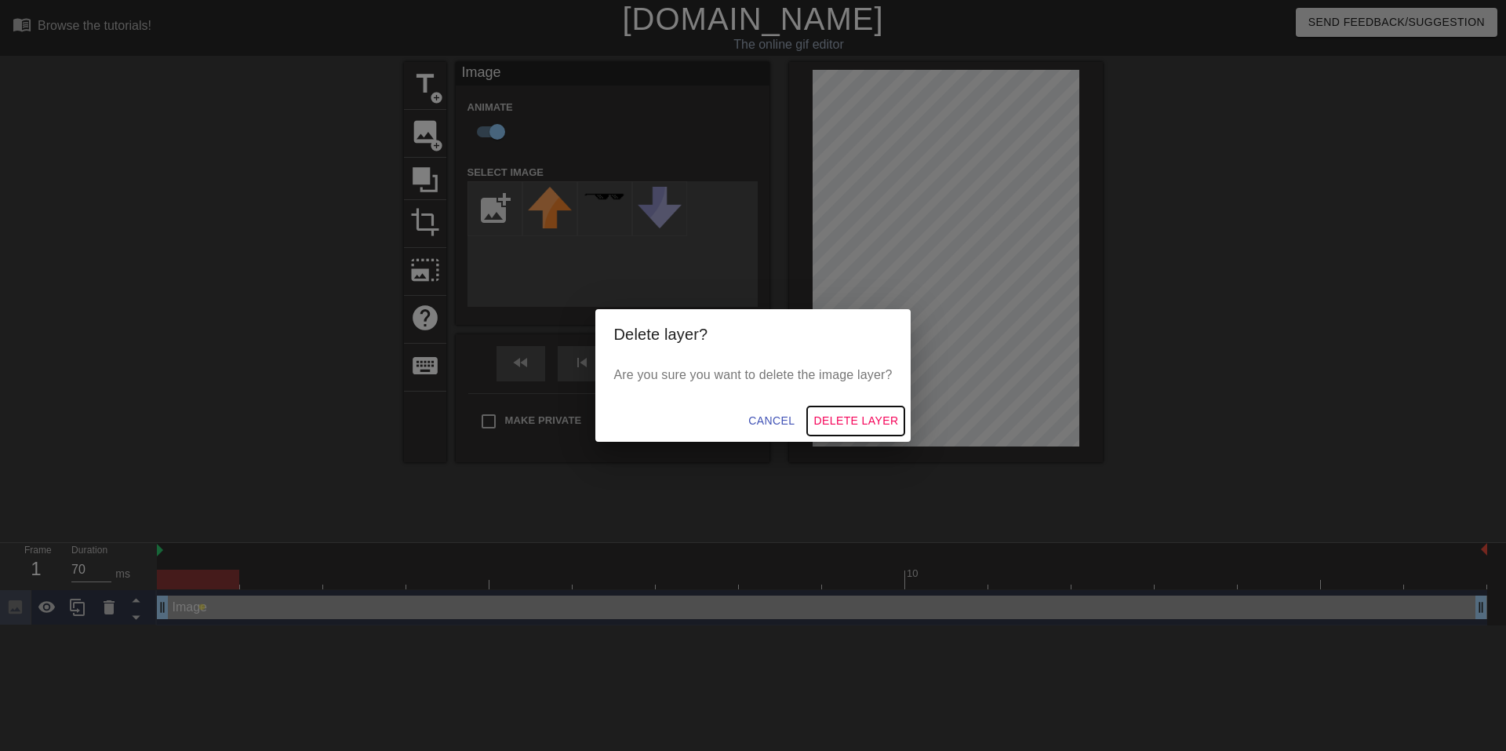
click at [831, 420] on span "Delete Layer" at bounding box center [855, 421] width 85 height 20
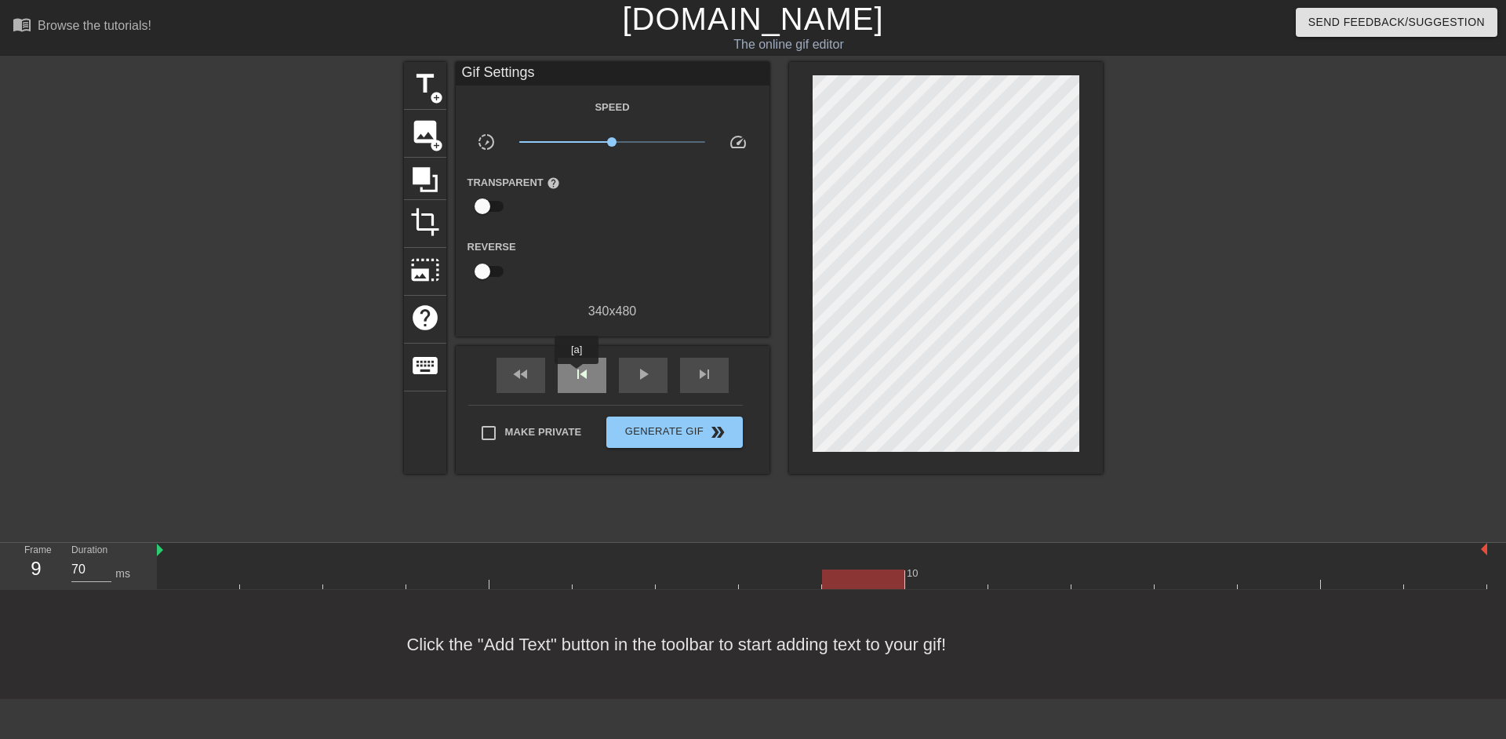
click at [577, 375] on span "skip_previous" at bounding box center [582, 374] width 19 height 19
type input "70"
click at [577, 375] on span "skip_previous" at bounding box center [582, 374] width 19 height 19
click at [715, 372] on div "skip_next" at bounding box center [704, 375] width 49 height 35
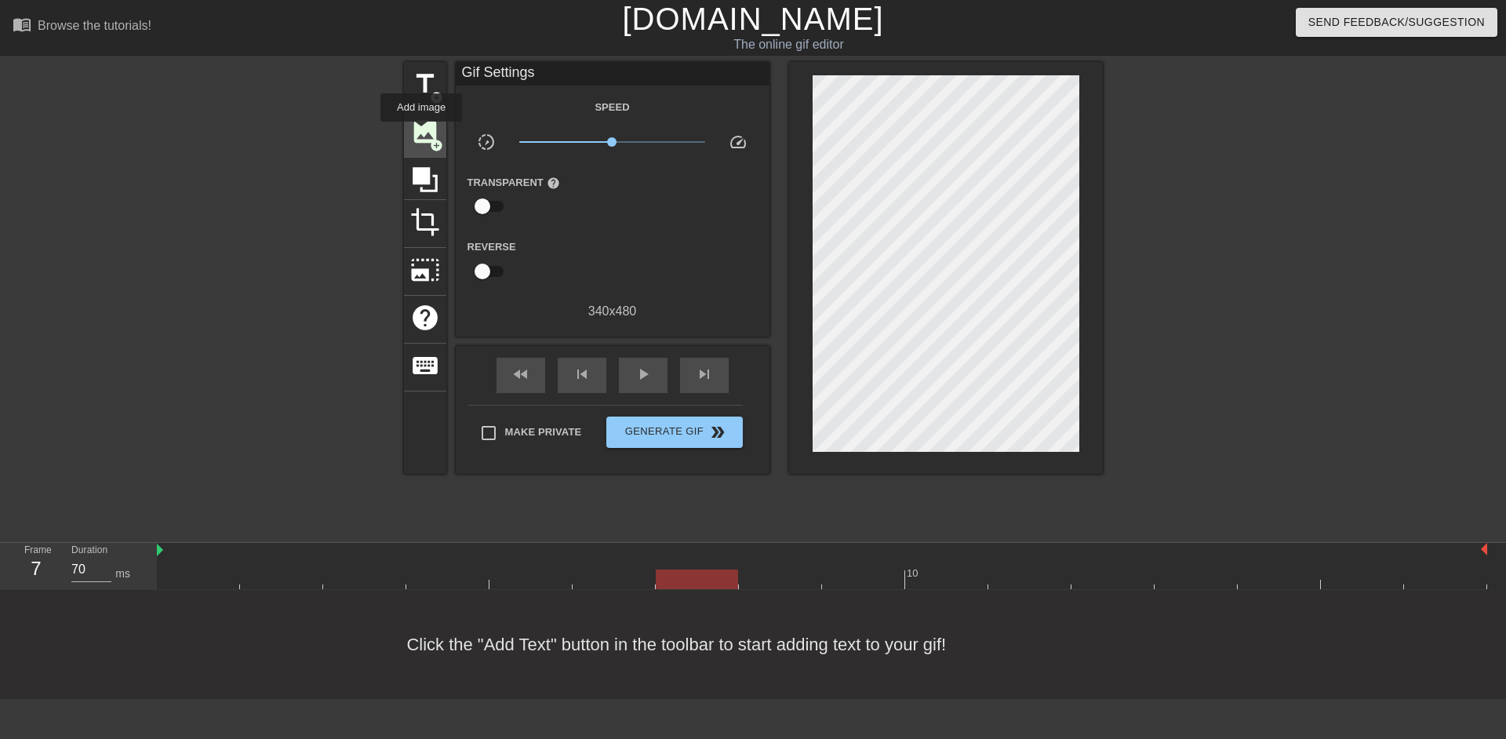
click at [421, 133] on span "image" at bounding box center [425, 132] width 30 height 30
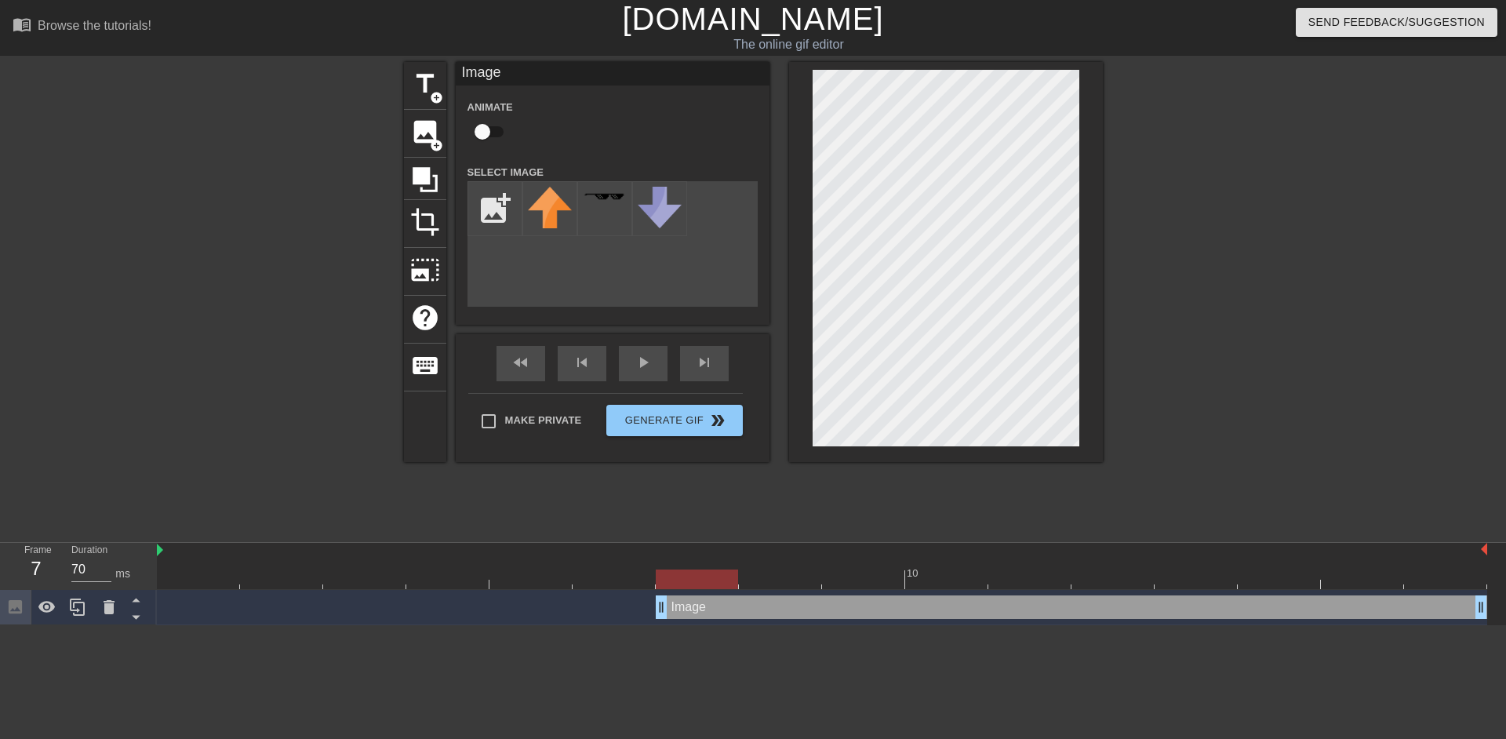
click at [489, 136] on input "checkbox" at bounding box center [482, 132] width 89 height 30
checkbox input "true"
click at [480, 209] on input "file" at bounding box center [494, 208] width 53 height 53
type input "C:\fakepath\IMG_1145 2 1.png"
click at [430, 133] on span "image" at bounding box center [425, 132] width 30 height 30
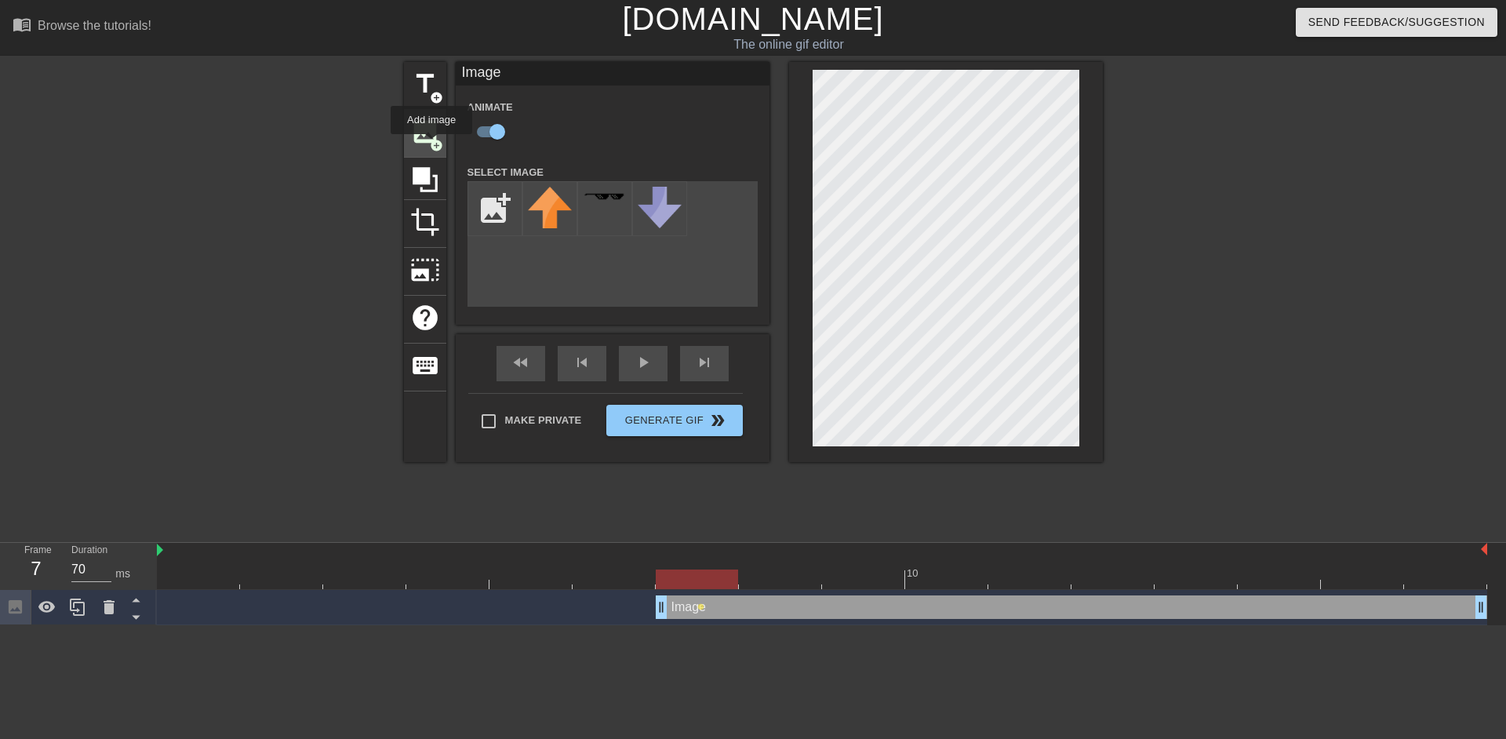
checkbox input "false"
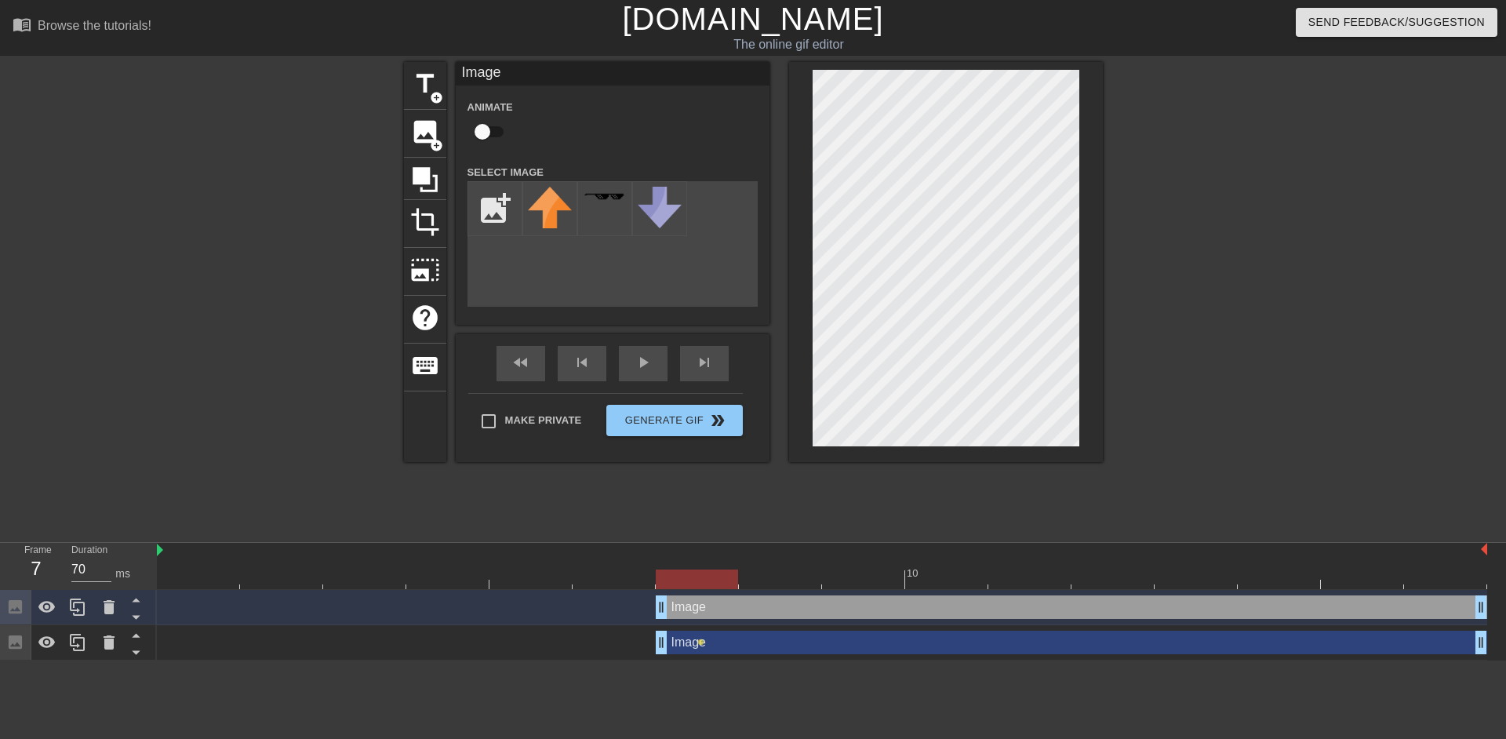
click at [486, 141] on input "checkbox" at bounding box center [482, 132] width 89 height 30
checkbox input "true"
click at [490, 207] on input "file" at bounding box center [494, 208] width 53 height 53
type input "C:\fakepath\IMG_1072 2.png"
click at [613, 206] on img at bounding box center [605, 208] width 44 height 42
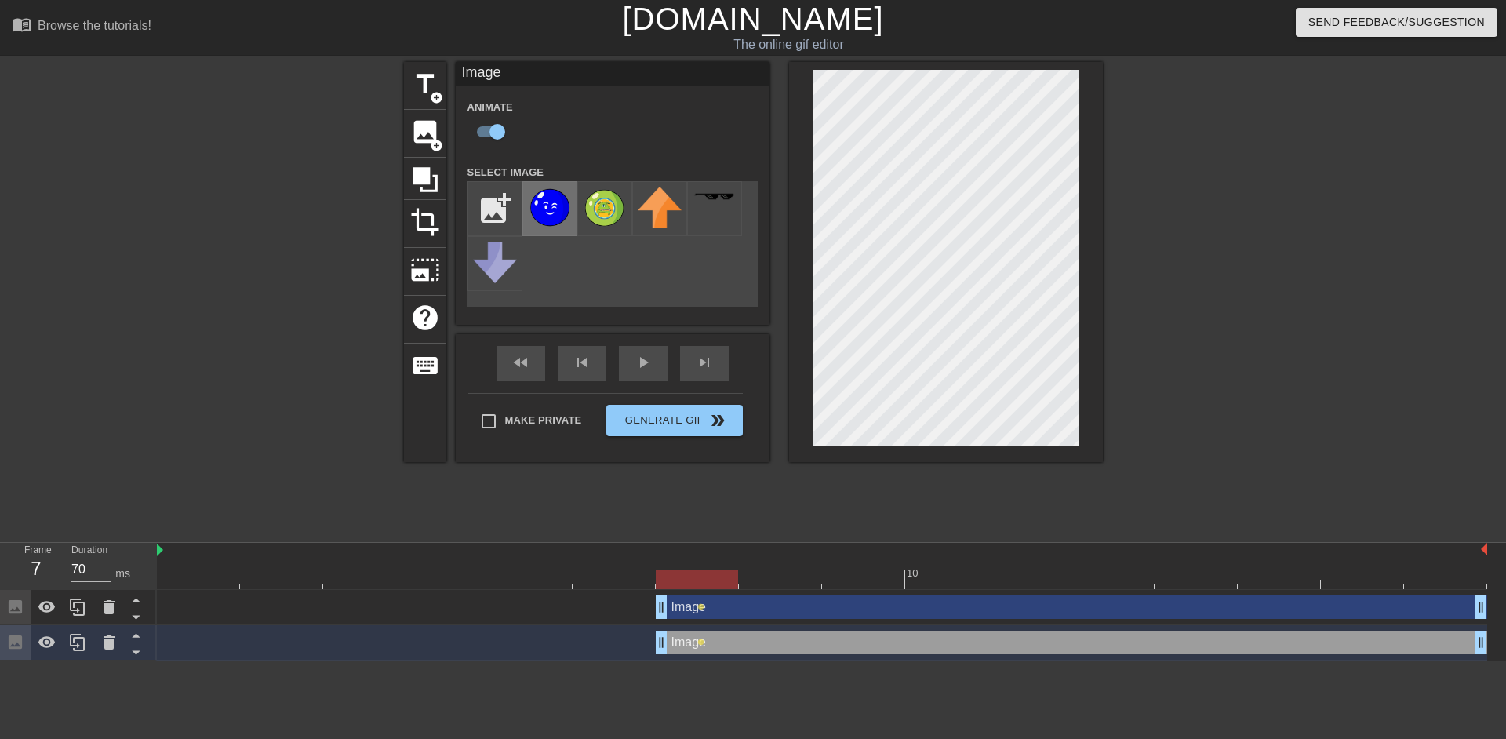
click at [536, 201] on img at bounding box center [550, 208] width 44 height 42
type input "70"
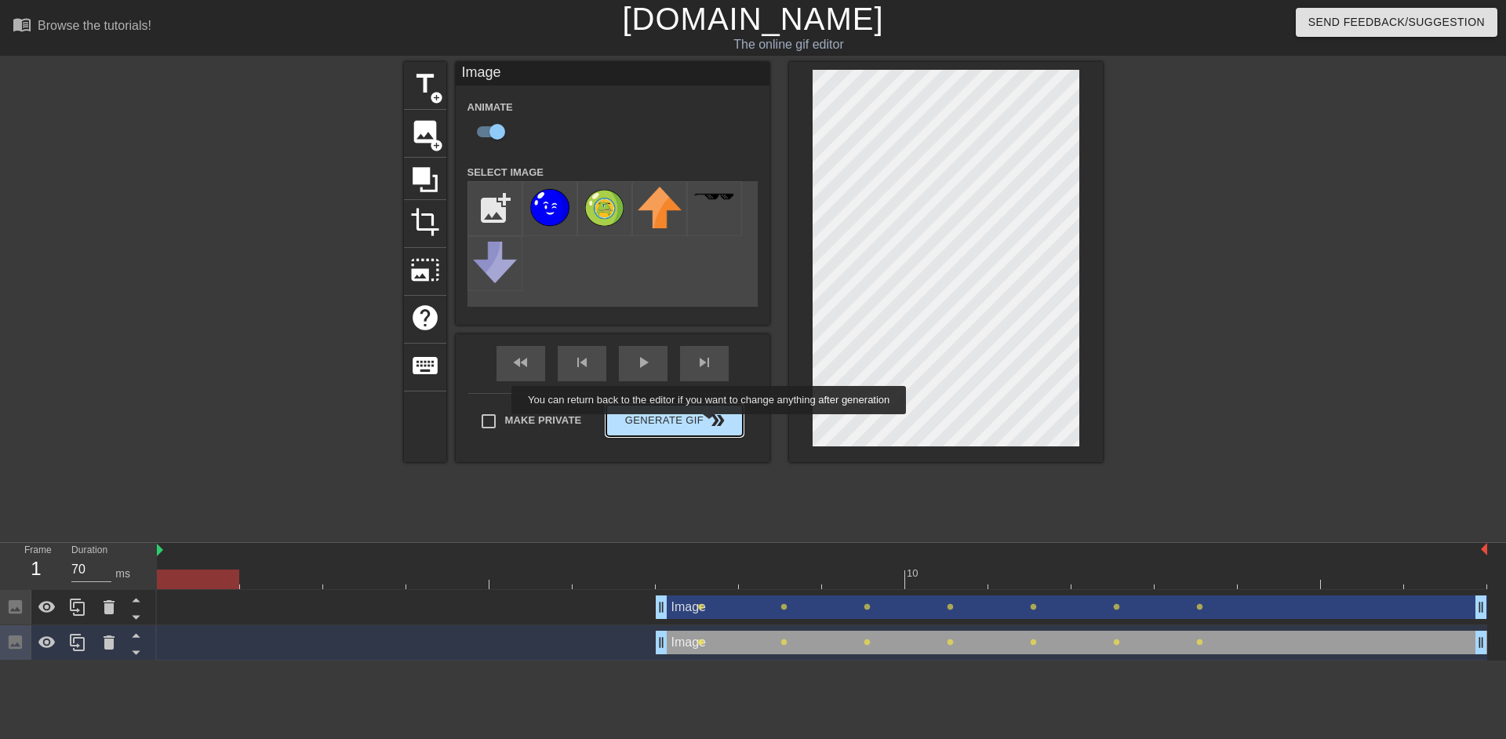
click at [711, 425] on span "double_arrow" at bounding box center [717, 420] width 19 height 19
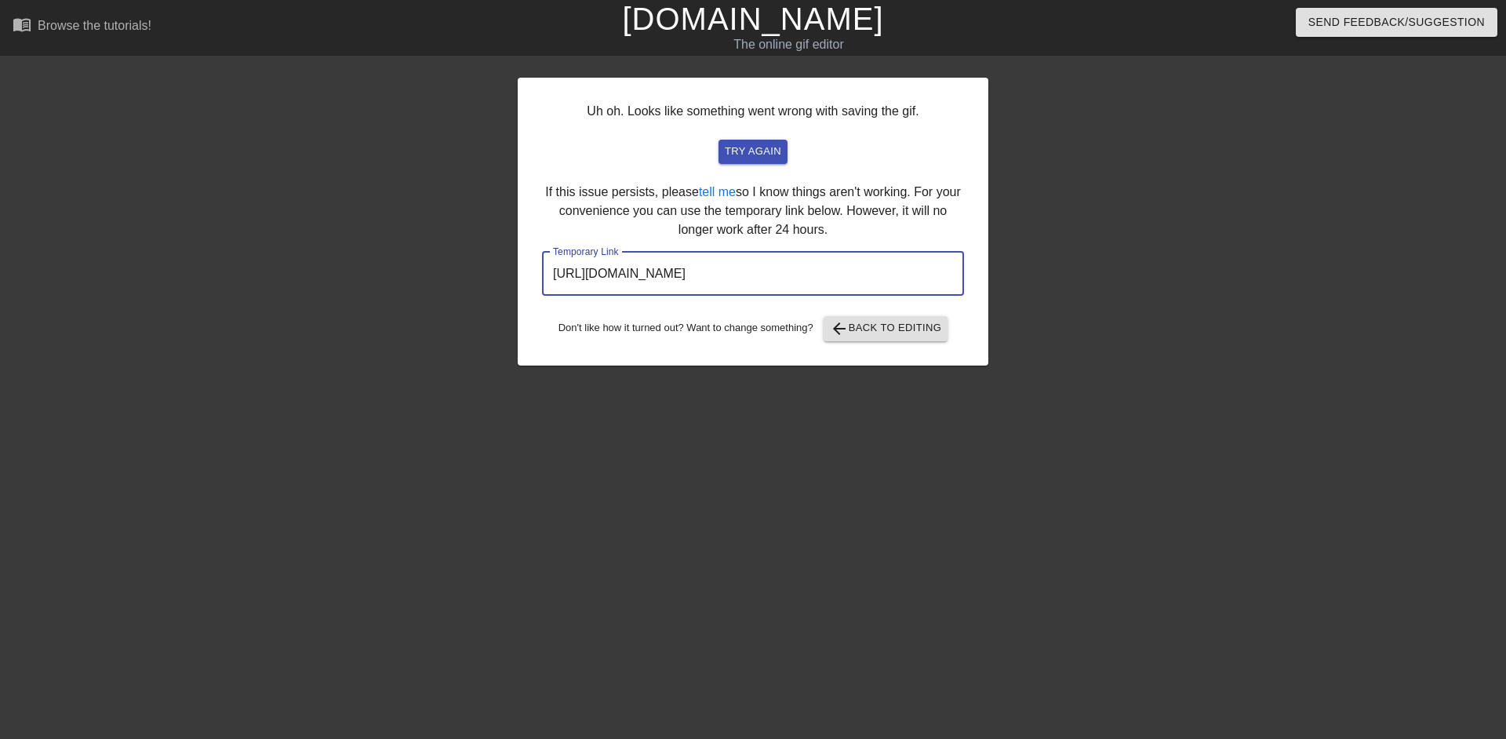
click at [801, 283] on input "[URL][DOMAIN_NAME]" at bounding box center [753, 274] width 422 height 44
click at [735, 16] on link "[DOMAIN_NAME]" at bounding box center [752, 19] width 261 height 35
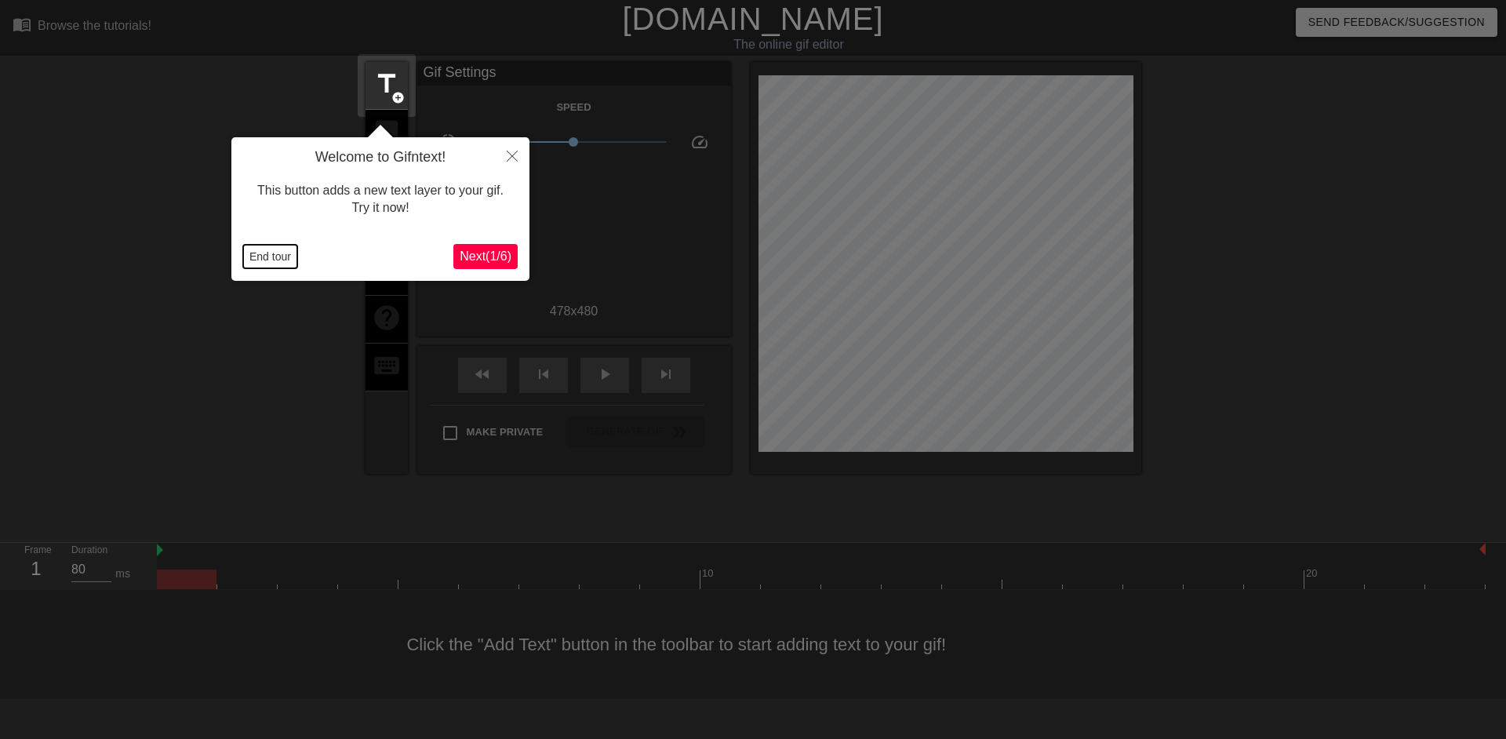
click at [286, 257] on button "End tour" at bounding box center [270, 257] width 54 height 24
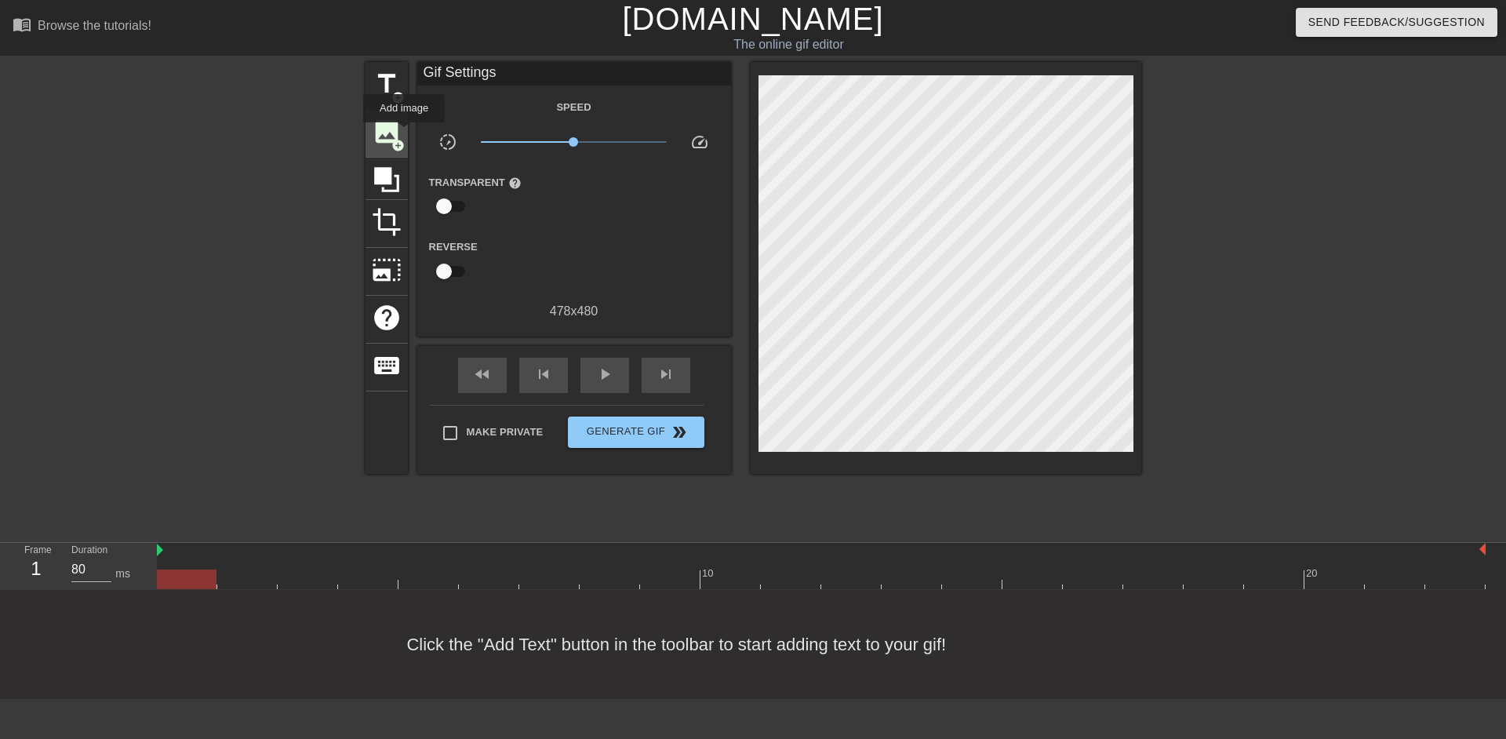
click at [404, 133] on div "image add_circle" at bounding box center [387, 134] width 42 height 48
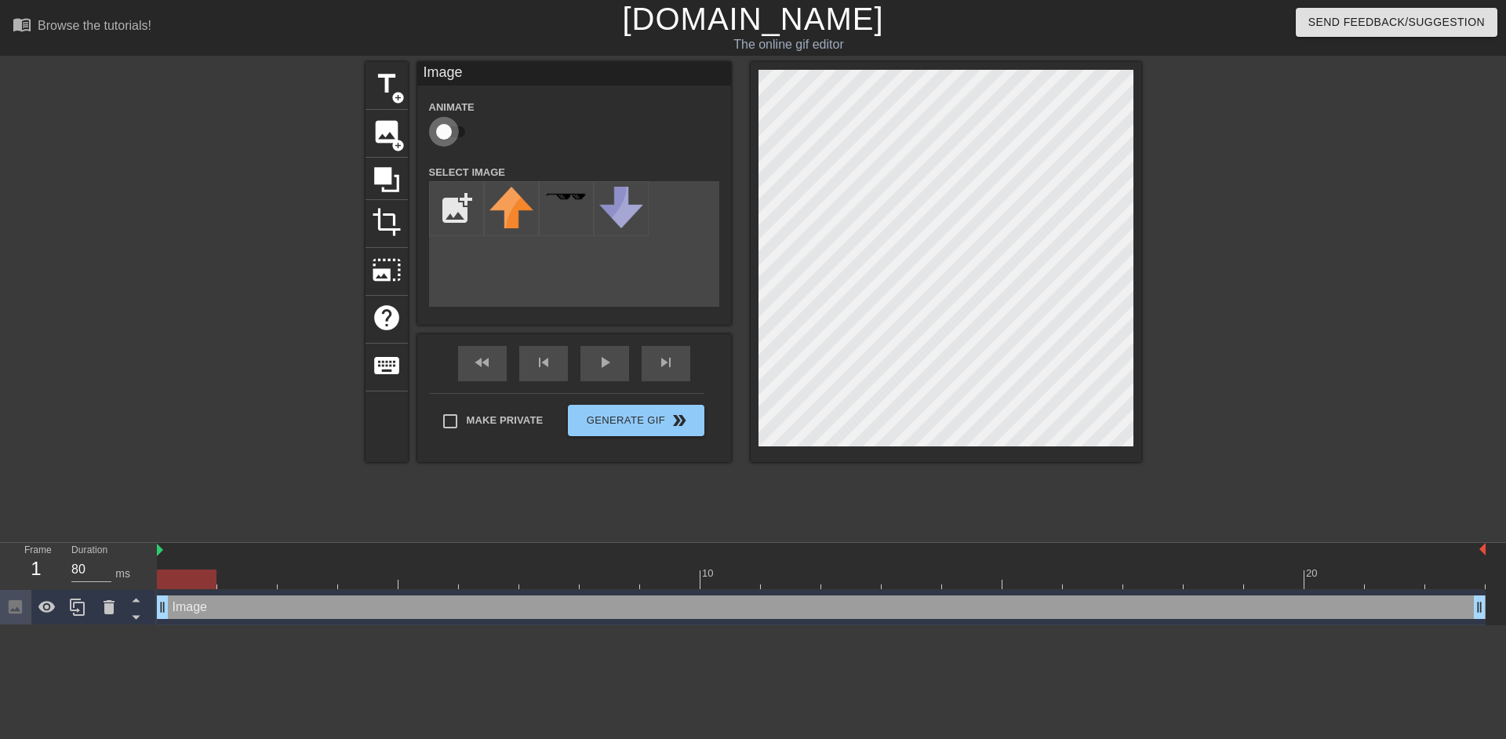
click at [455, 139] on input "checkbox" at bounding box center [443, 132] width 89 height 30
click at [406, 136] on div "image add_circle" at bounding box center [387, 134] width 42 height 48
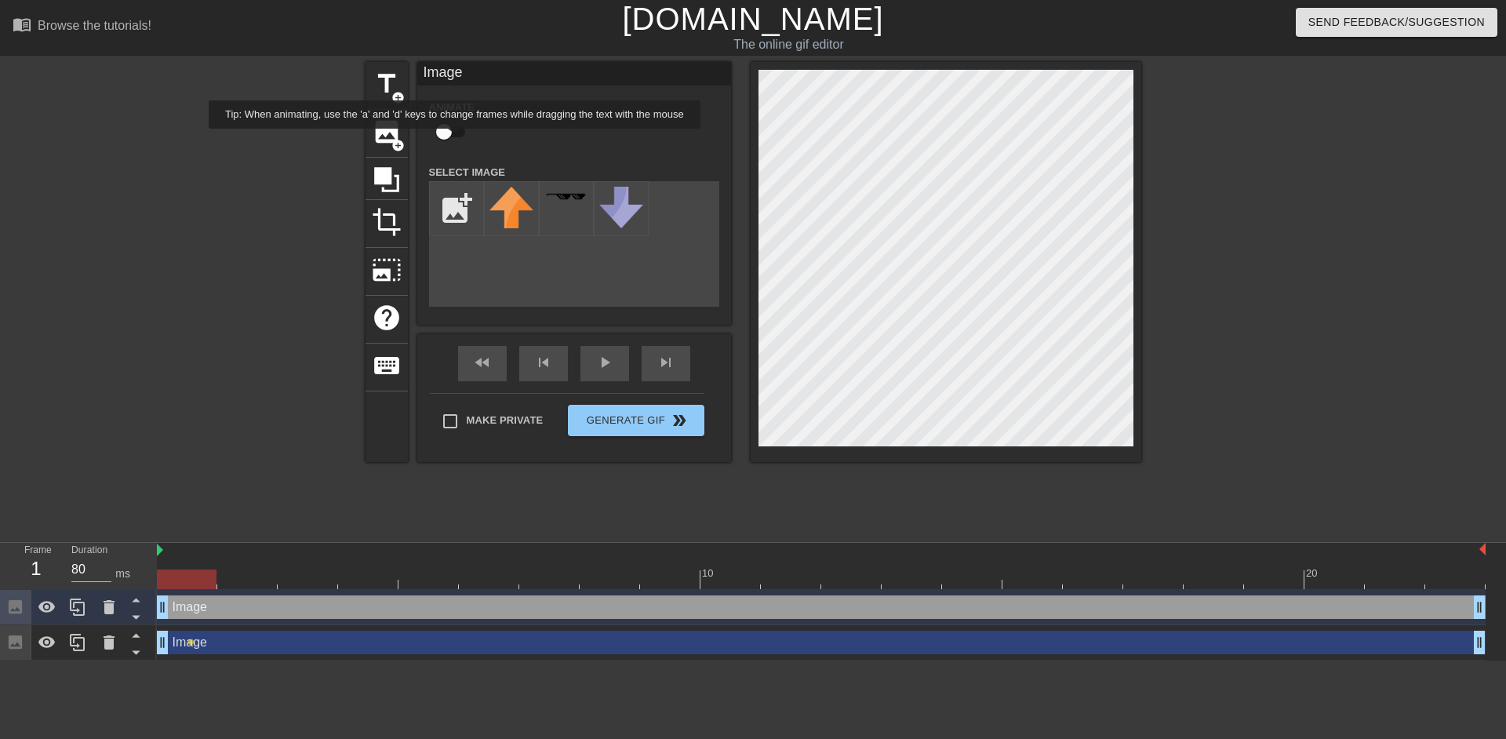
click at [452, 135] on input "checkbox" at bounding box center [443, 132] width 89 height 30
click at [388, 144] on span "image" at bounding box center [387, 132] width 30 height 30
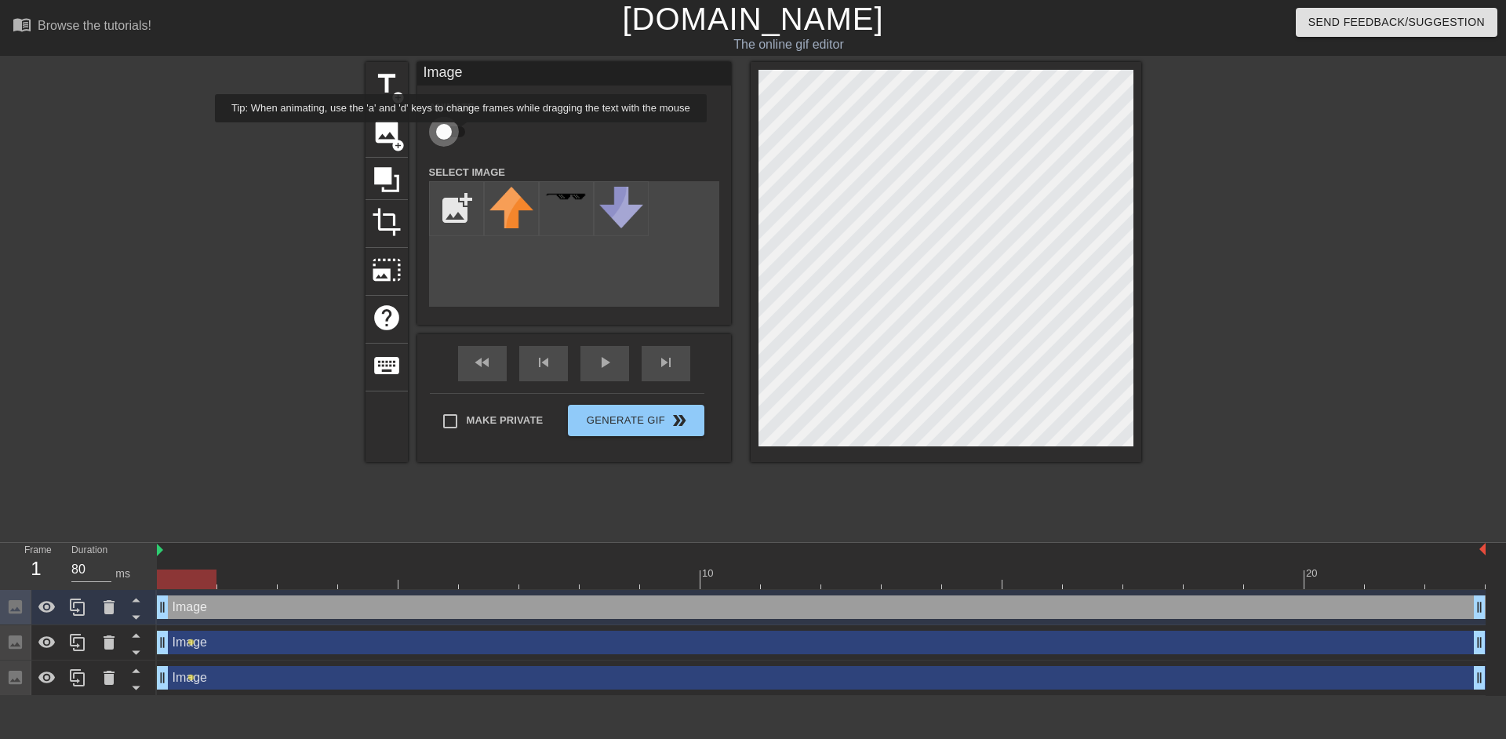
click at [461, 133] on input "checkbox" at bounding box center [443, 132] width 89 height 30
checkbox input "true"
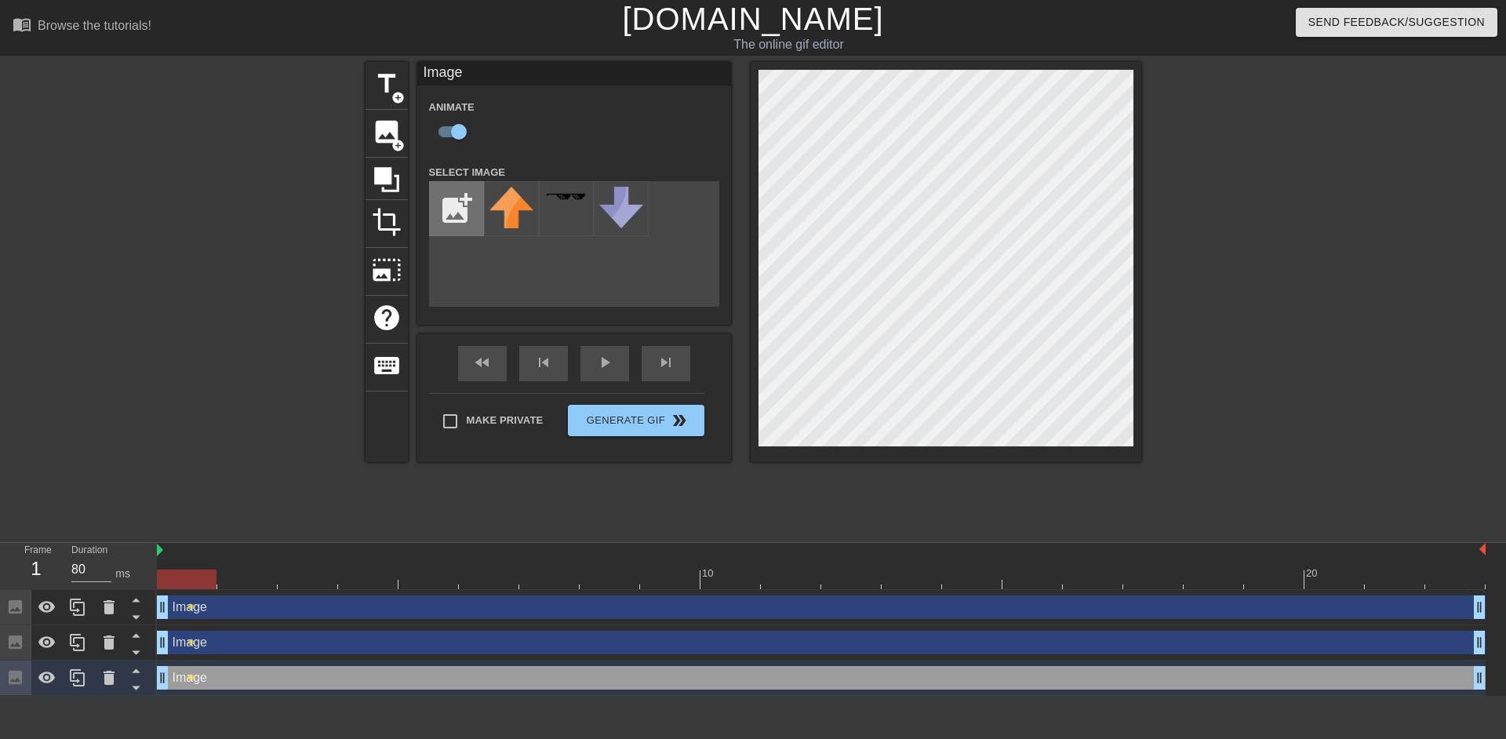
click at [465, 217] on input "file" at bounding box center [456, 208] width 53 height 53
click at [464, 208] on input "file" at bounding box center [456, 208] width 53 height 53
click at [459, 213] on input "file" at bounding box center [456, 208] width 53 height 53
type input "C:\fakepath\Untitled_Artwork 27.png"
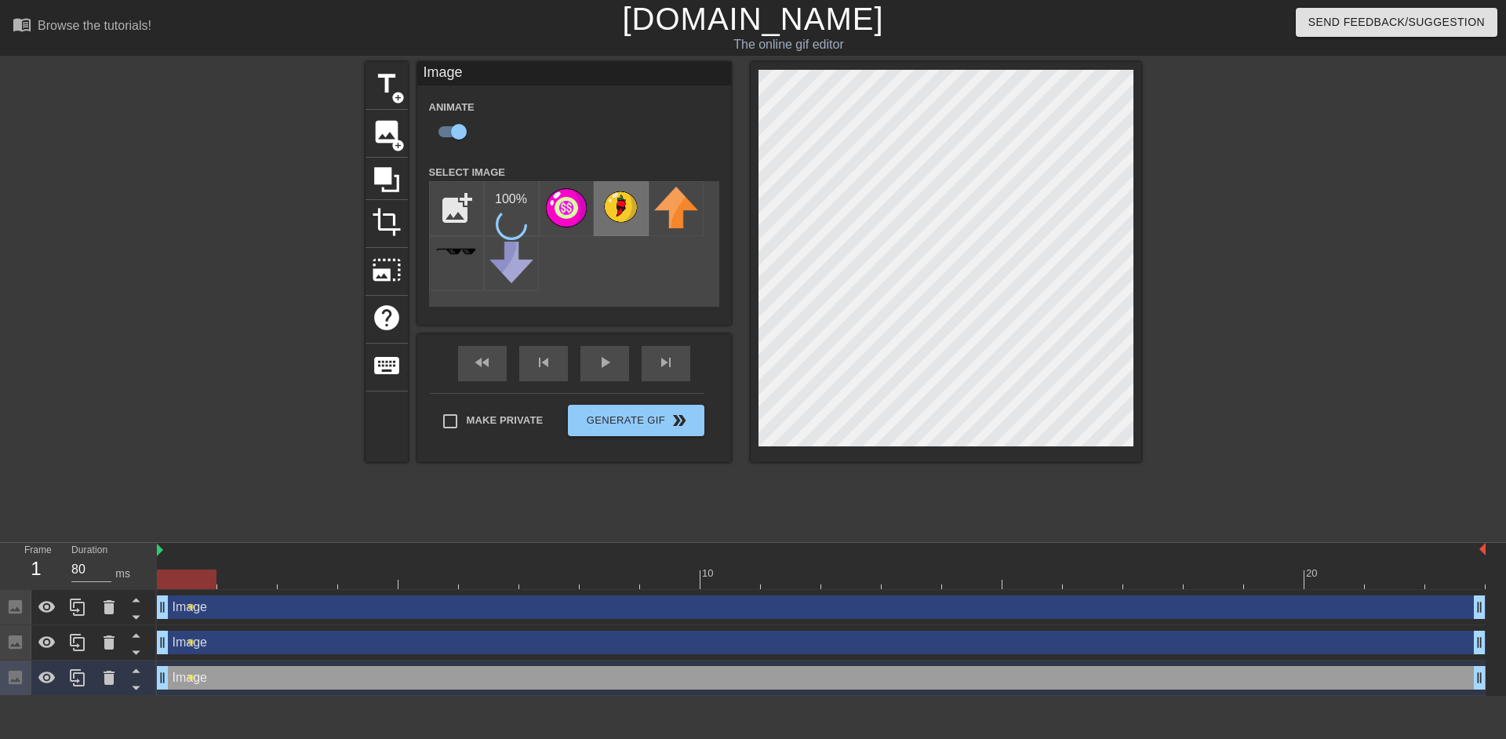
click at [622, 204] on img at bounding box center [621, 207] width 44 height 40
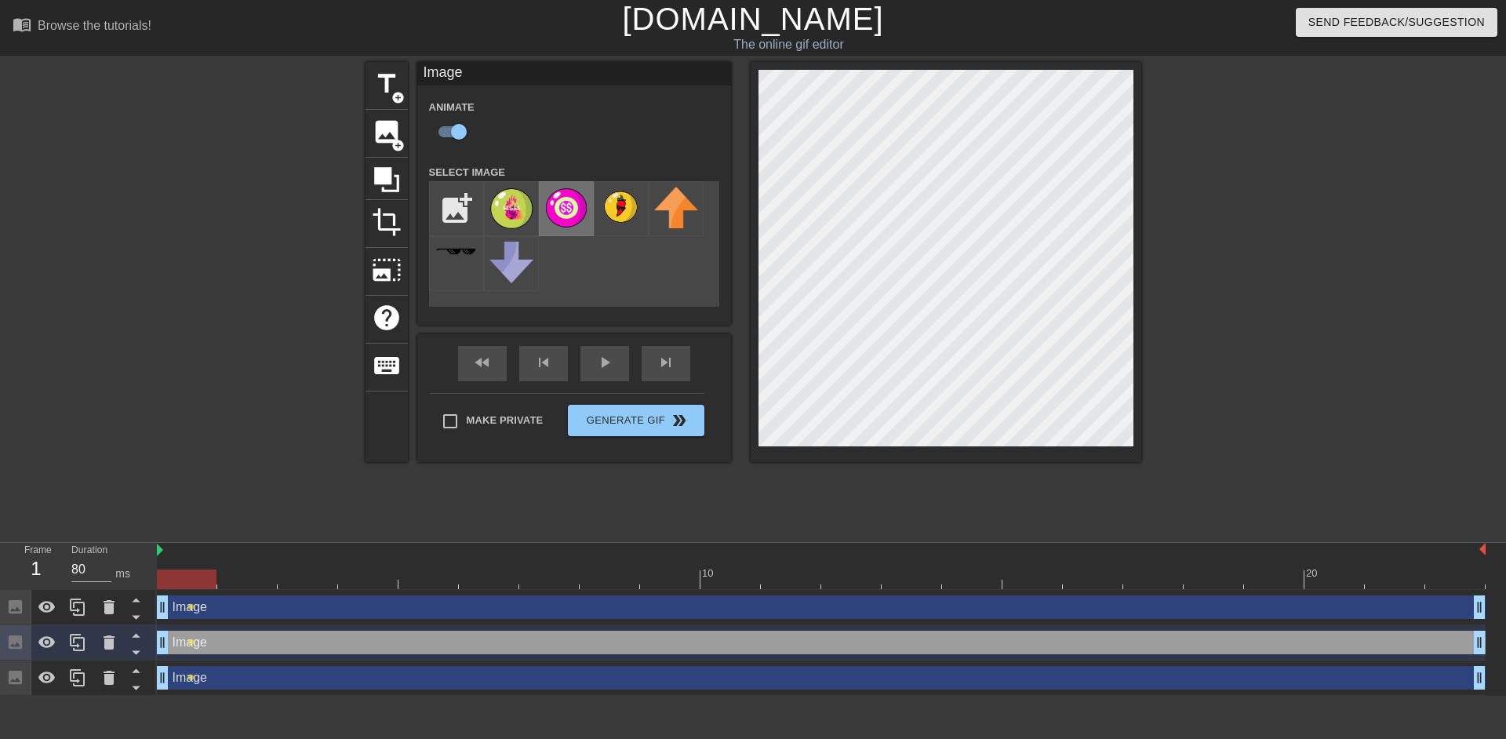
click at [567, 217] on img at bounding box center [566, 208] width 44 height 42
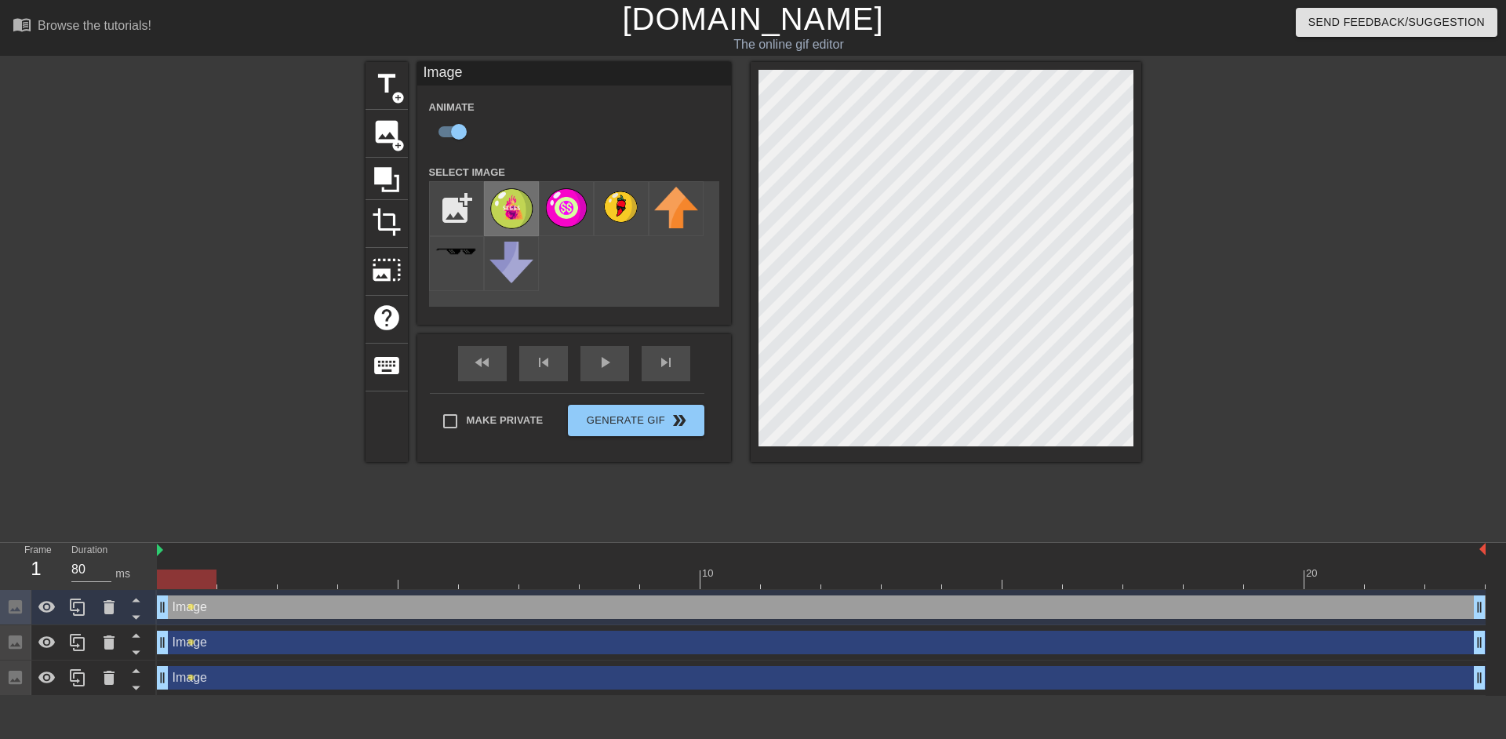
click at [511, 214] on img at bounding box center [511, 208] width 44 height 43
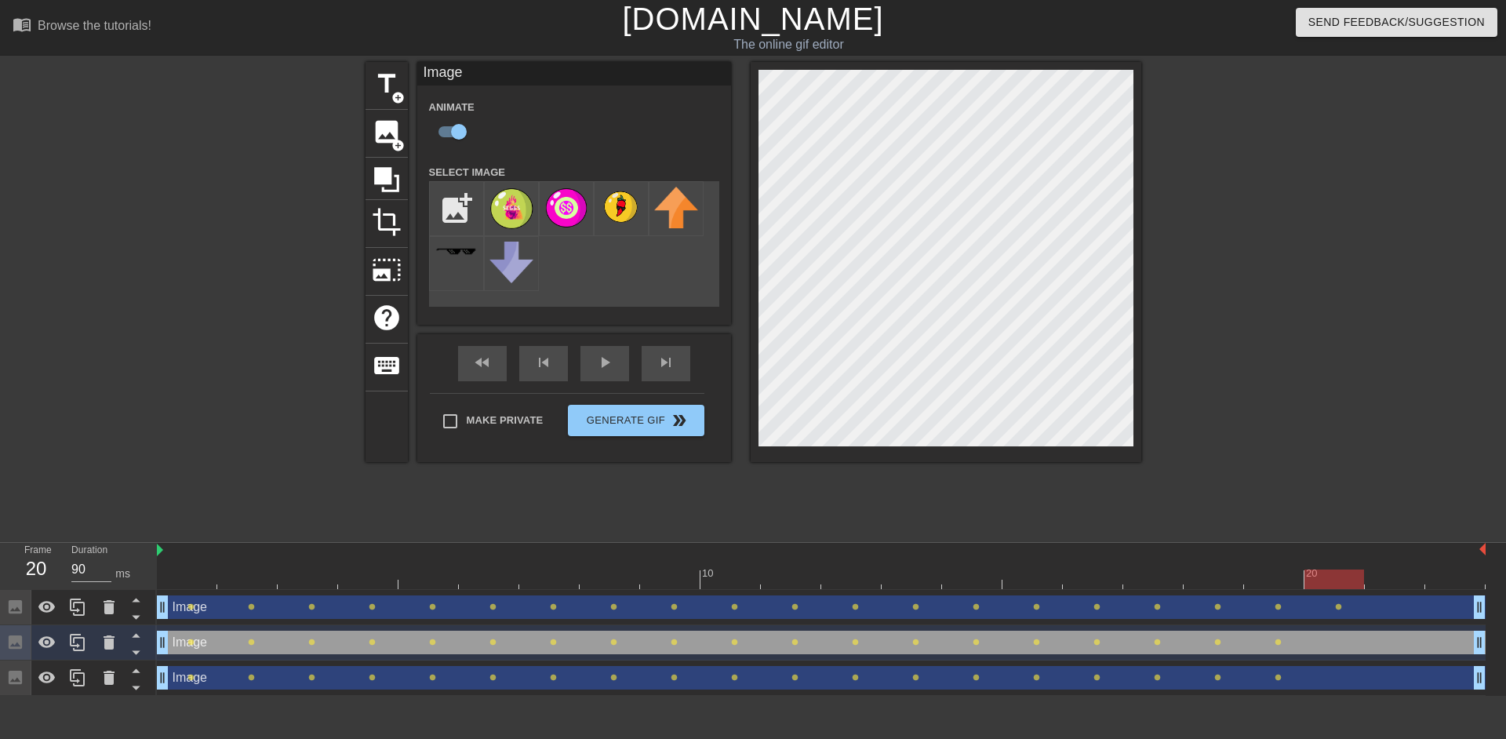
type input "80"
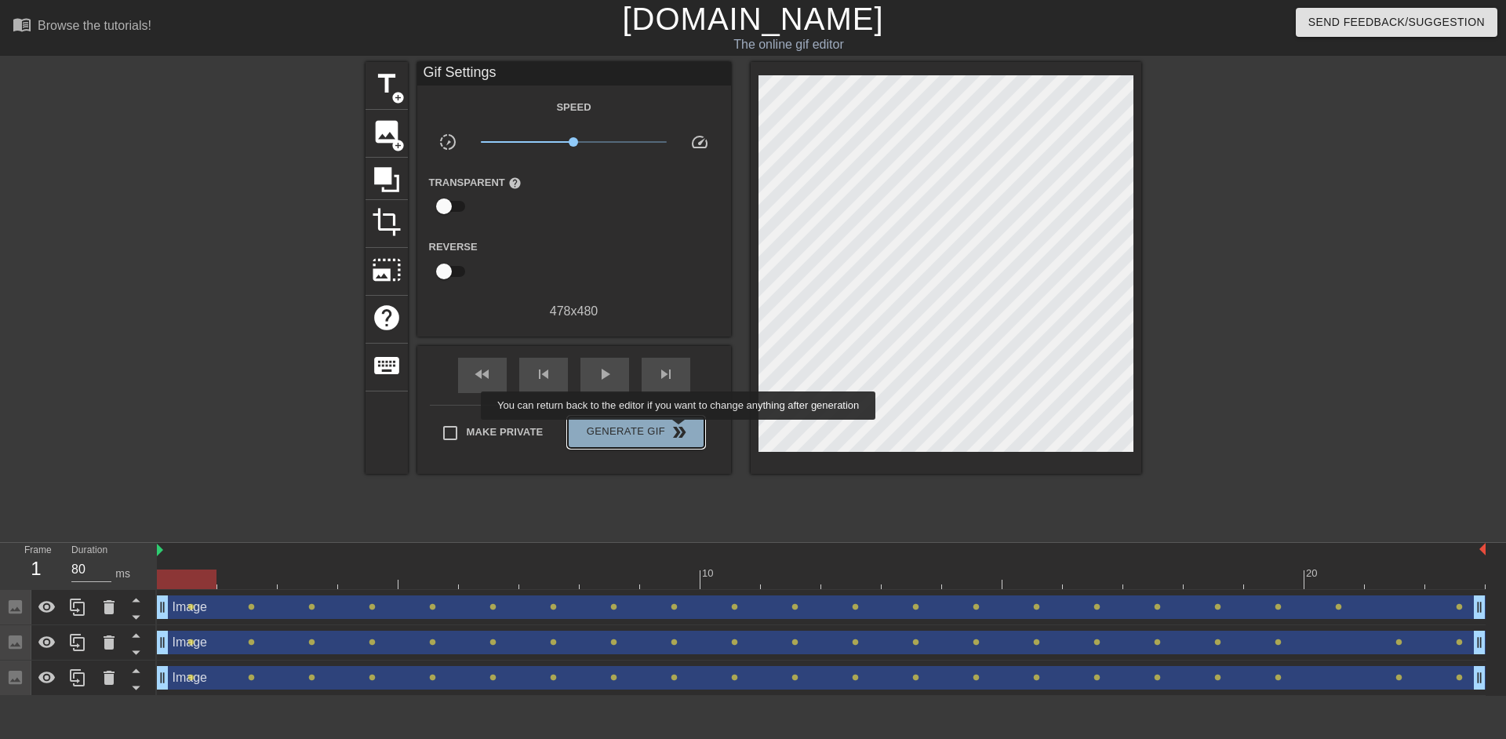
click at [680, 431] on button "Generate Gif double_arrow" at bounding box center [636, 432] width 136 height 31
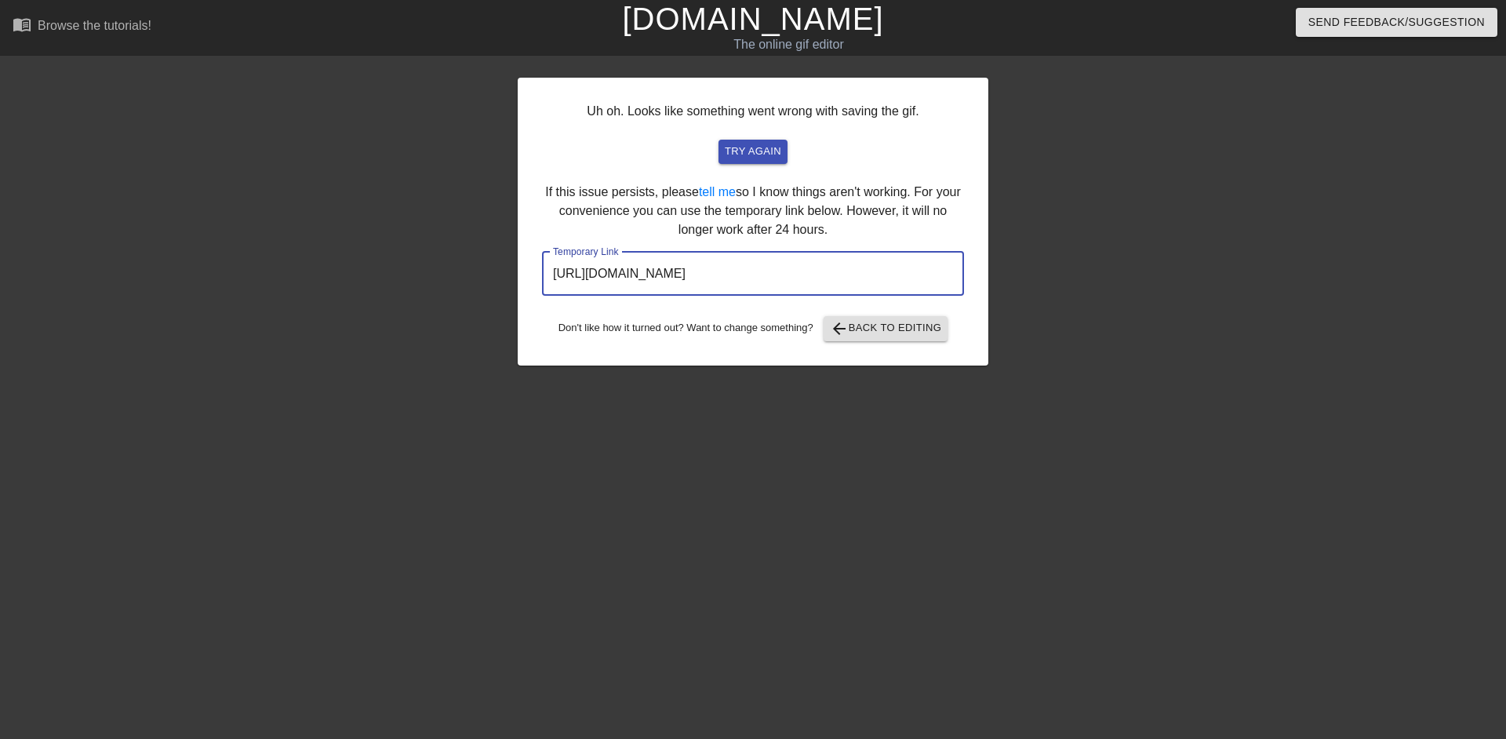
click at [726, 271] on input "[URL][DOMAIN_NAME]" at bounding box center [753, 274] width 422 height 44
